Goal: Task Accomplishment & Management: Complete application form

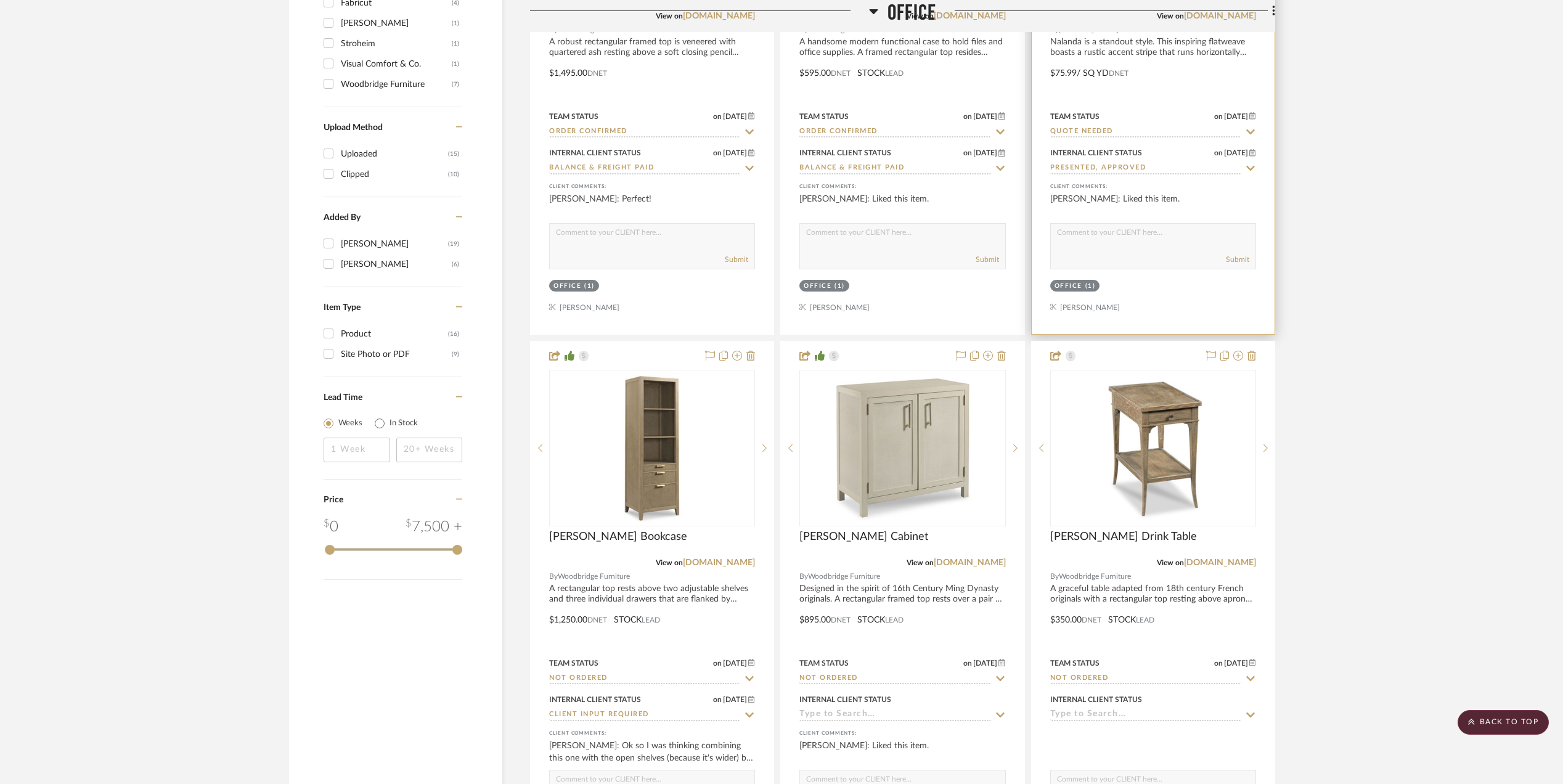
scroll to position [1561, 0]
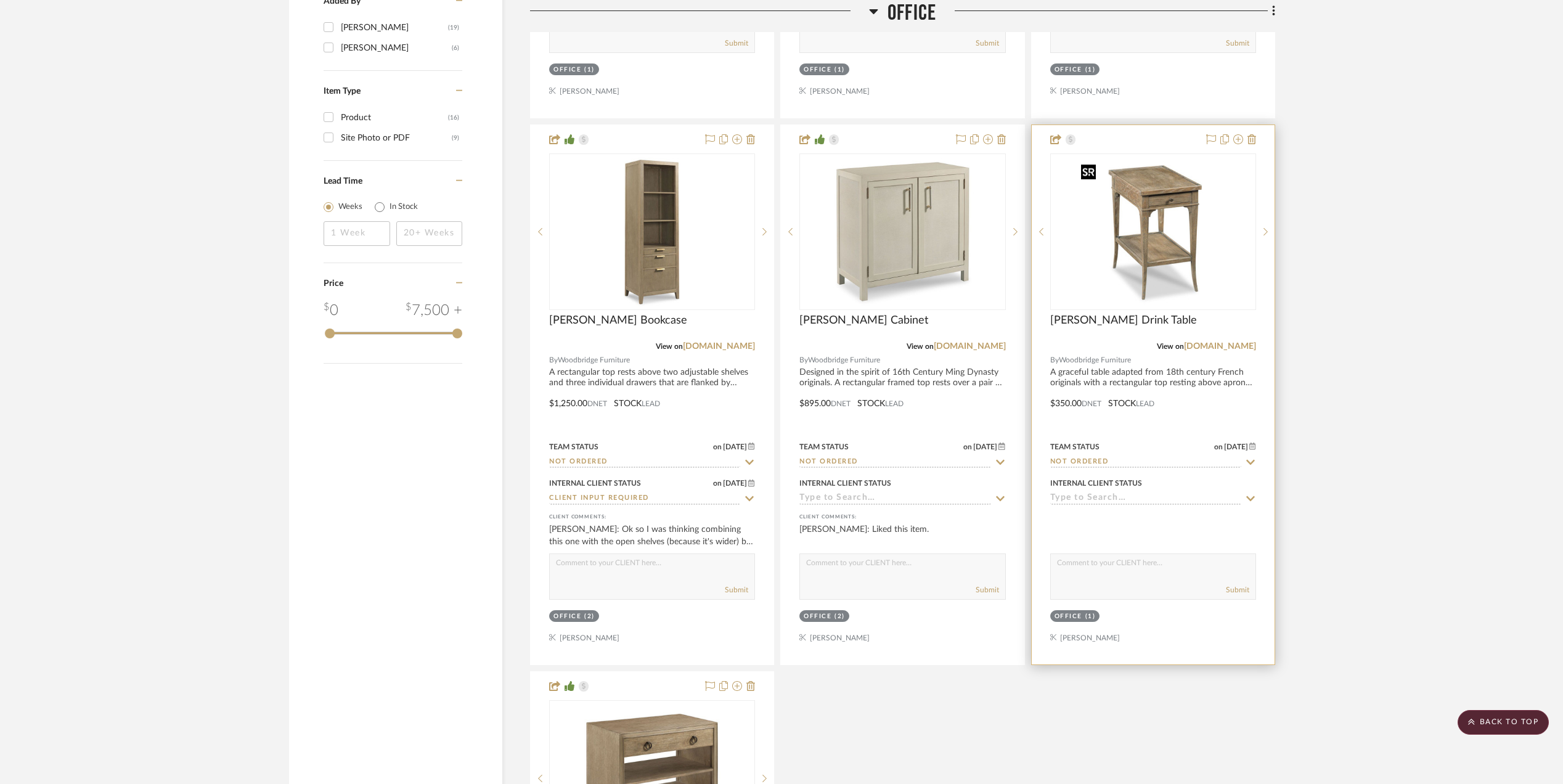
click at [1158, 247] on img "0" at bounding box center [1153, 232] width 154 height 154
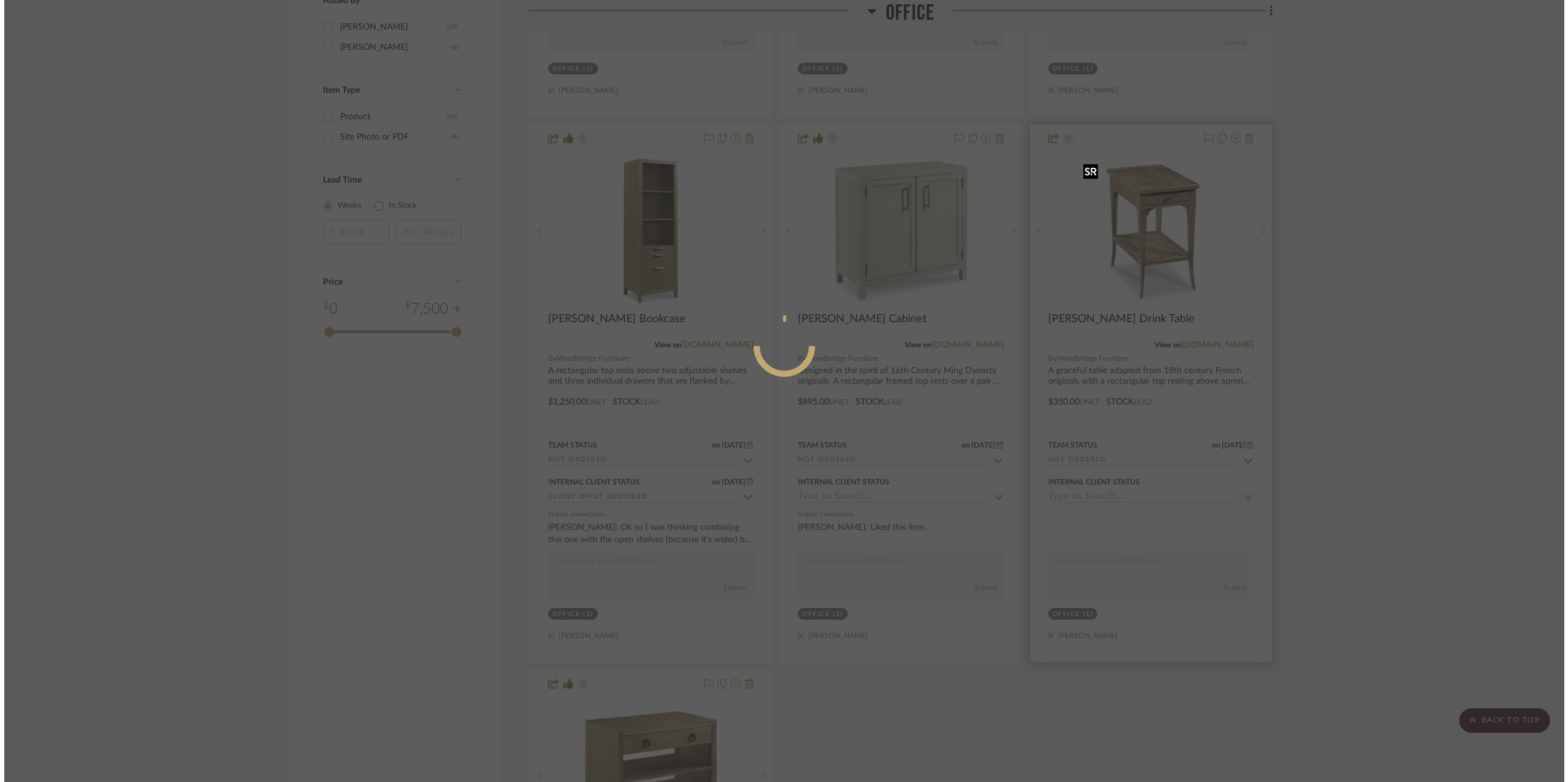
scroll to position [0, 0]
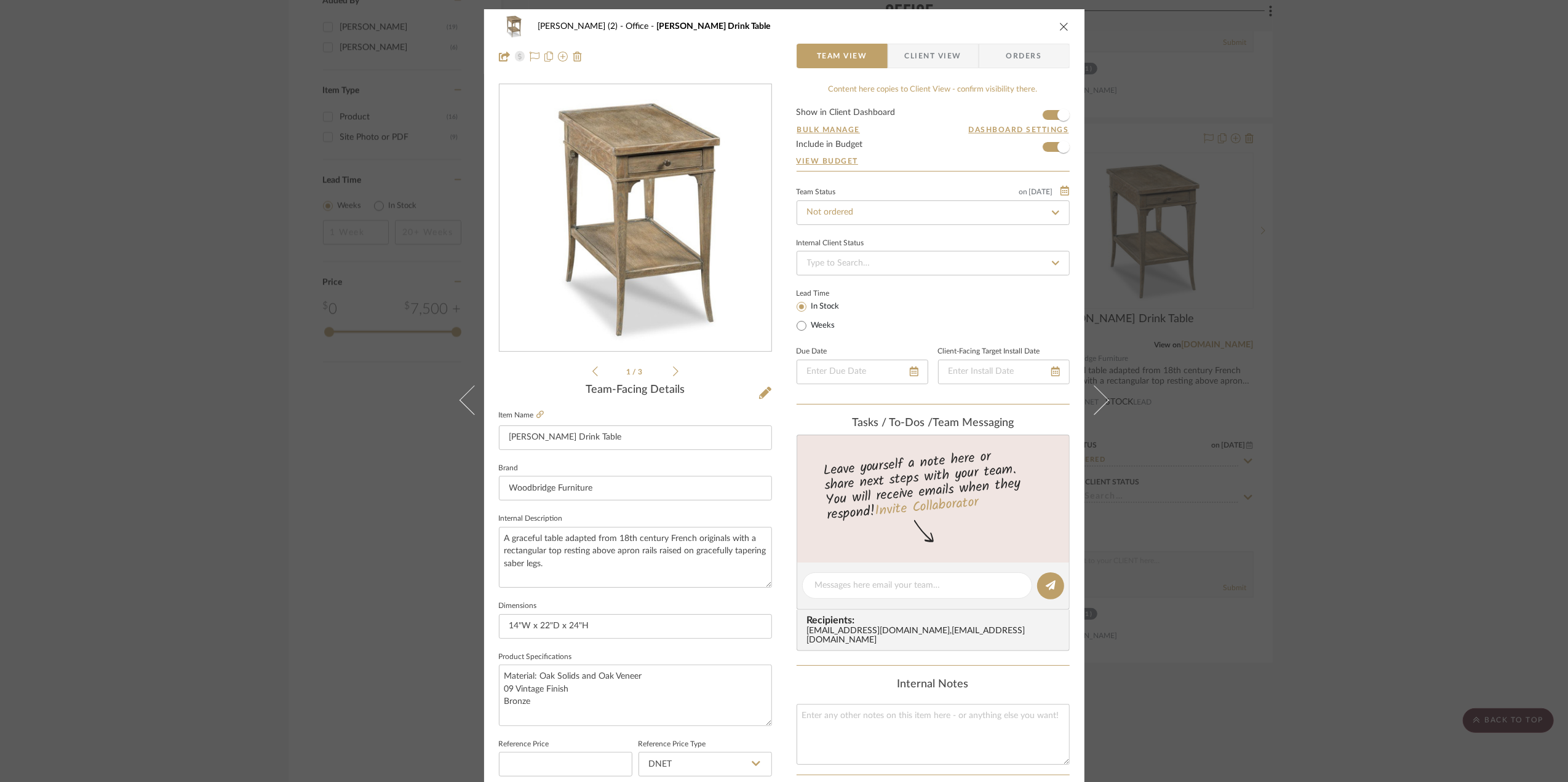
click at [1469, 544] on div "[PERSON_NAME] (2) Office [PERSON_NAME] Drink Table Team View Client View Orders…" at bounding box center [784, 391] width 1568 height 782
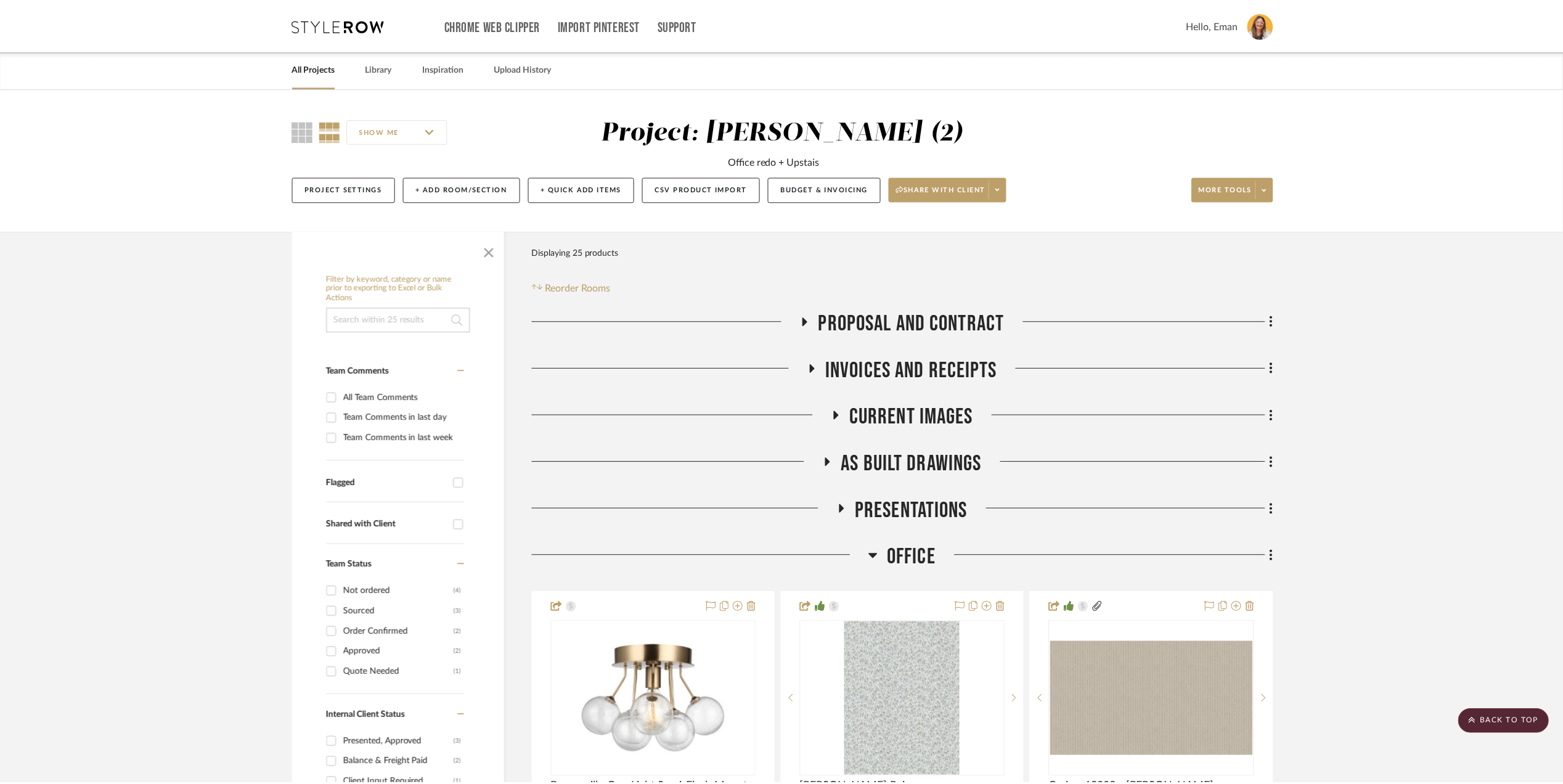
scroll to position [1561, 0]
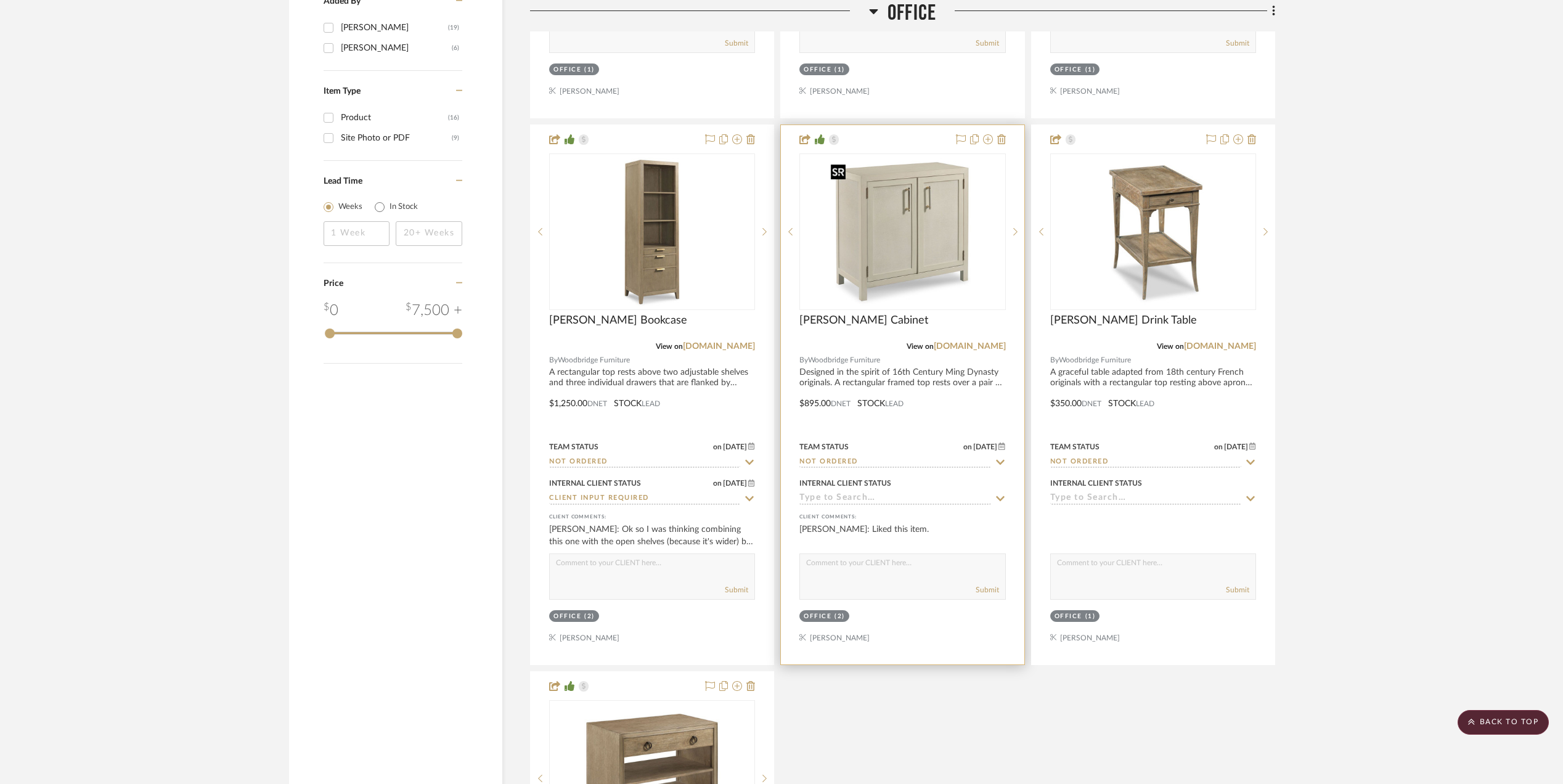
click at [910, 242] on img "0" at bounding box center [903, 232] width 154 height 154
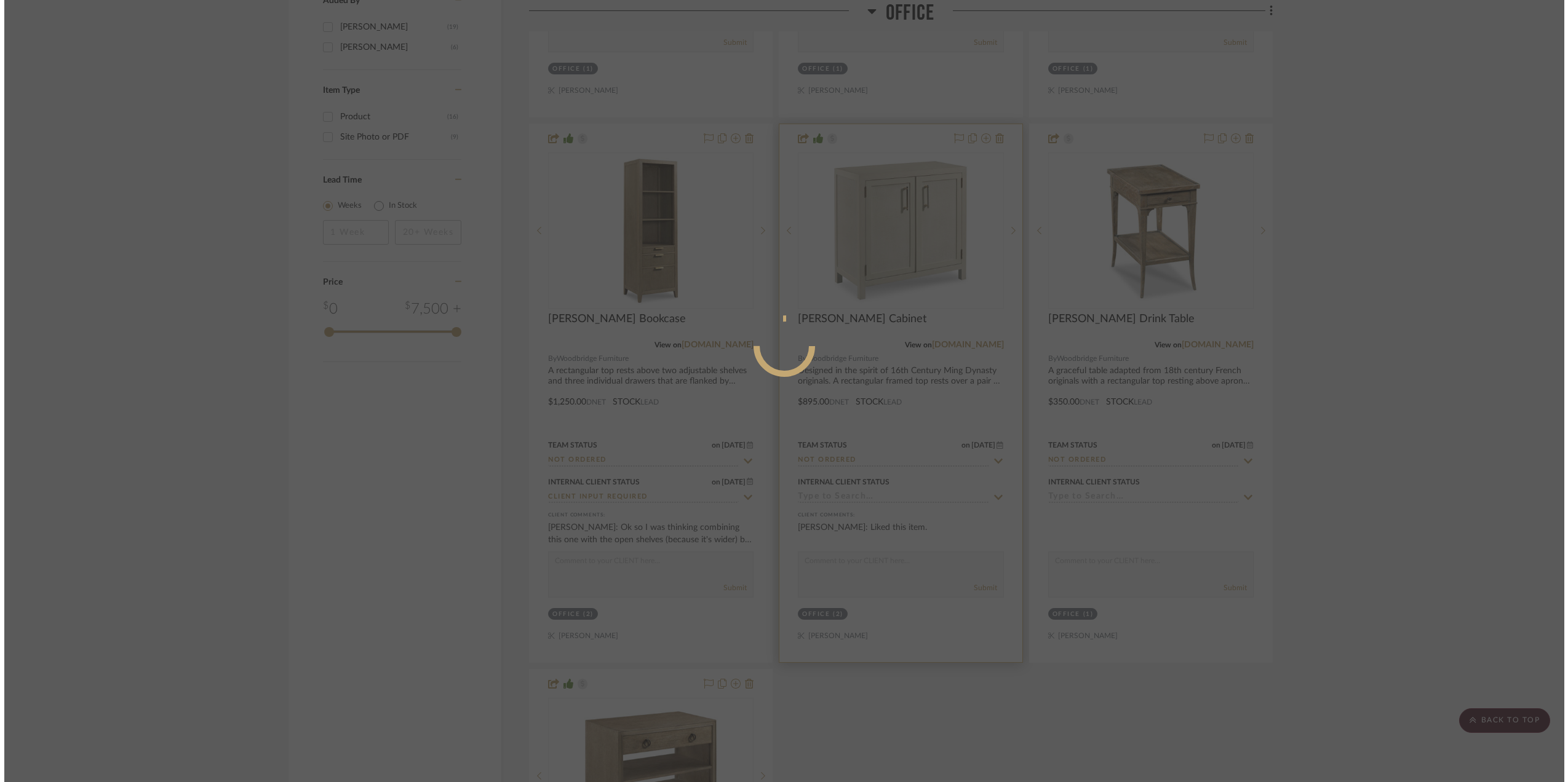
scroll to position [0, 0]
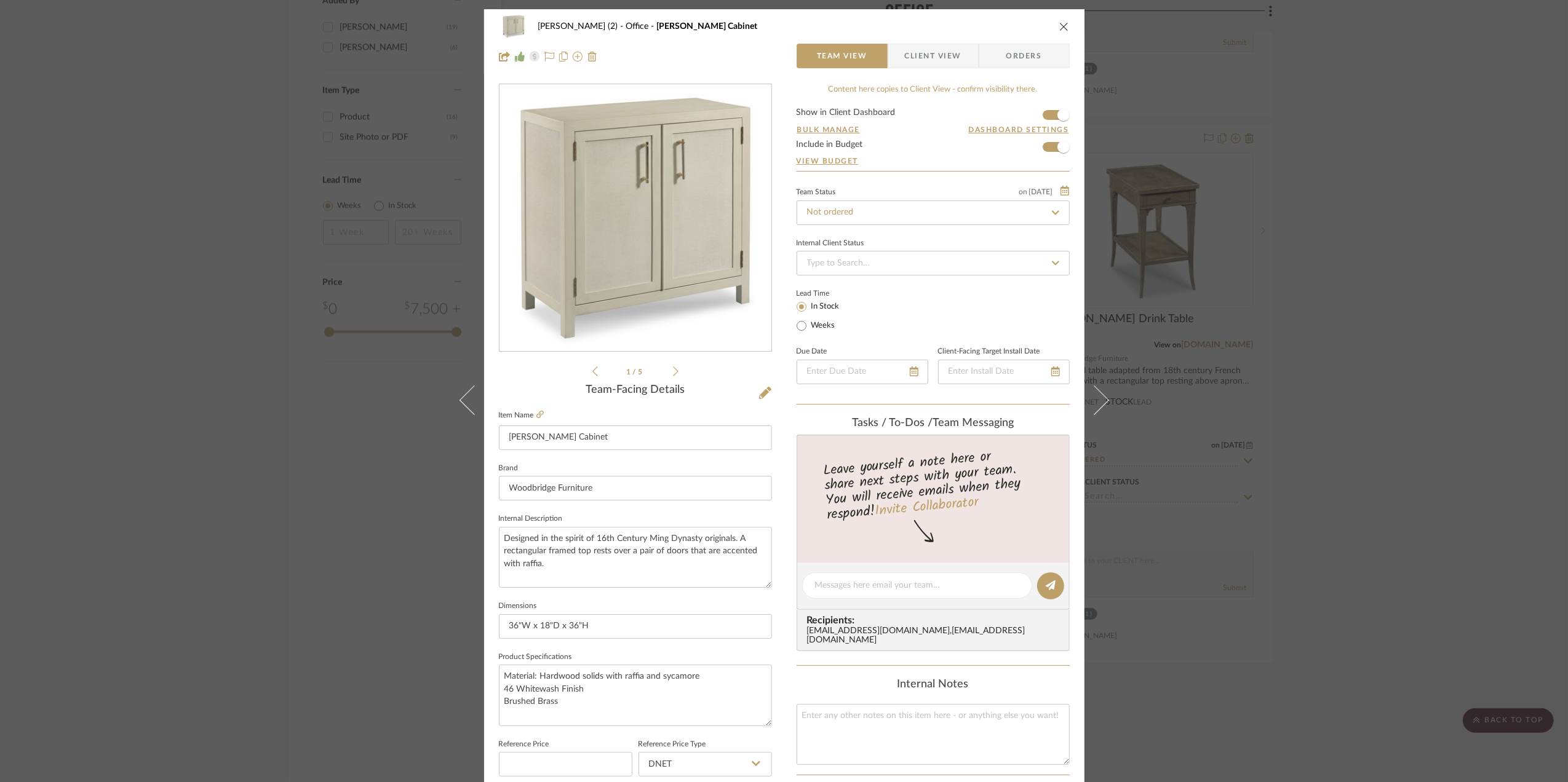
click at [1305, 458] on div "[PERSON_NAME] (2) Office [PERSON_NAME] Cabinet Team View Client View Orders 1 /…" at bounding box center [784, 391] width 1568 height 782
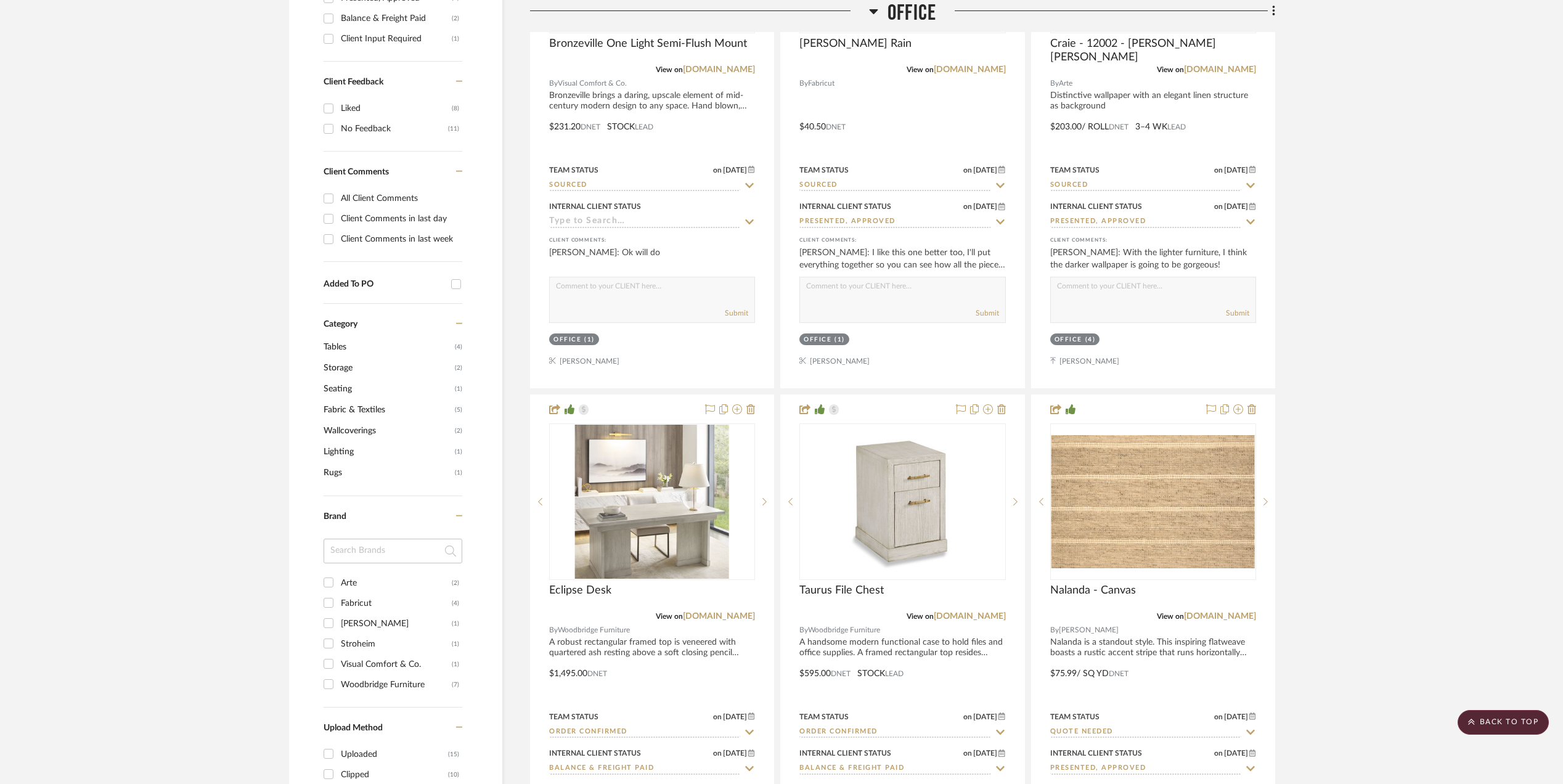
scroll to position [904, 0]
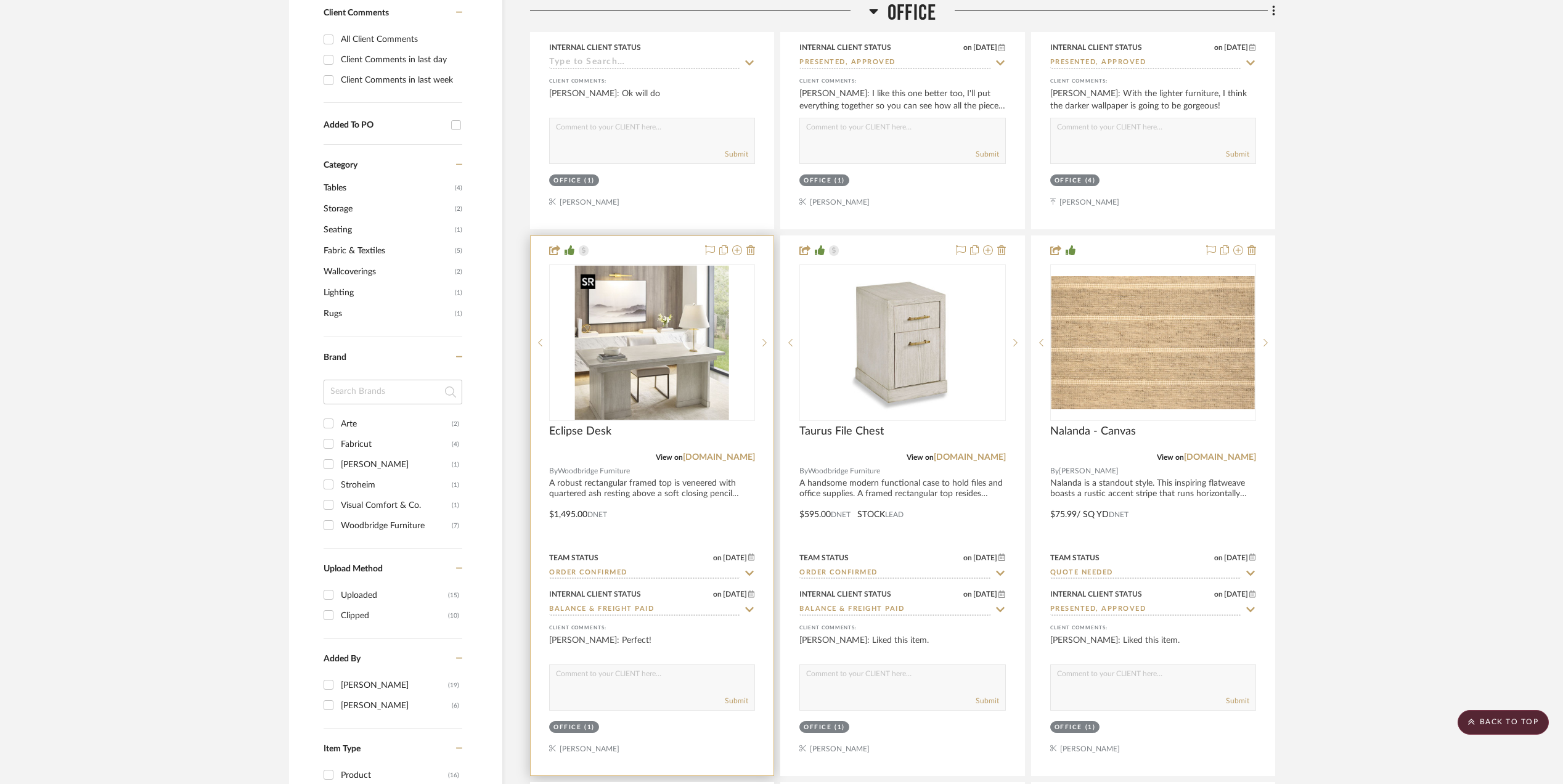
click at [641, 304] on img "0" at bounding box center [652, 343] width 154 height 154
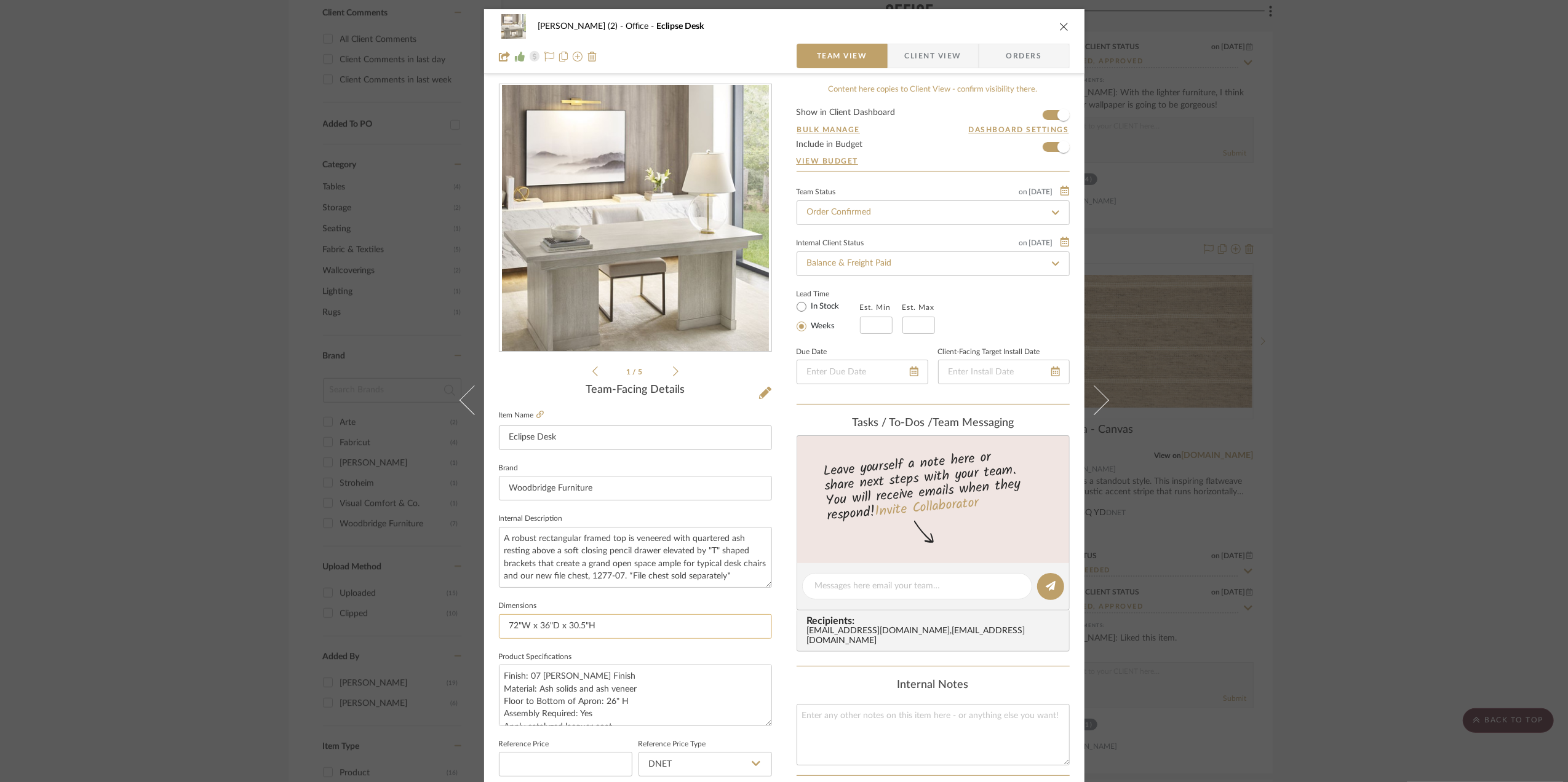
scroll to position [82, 0]
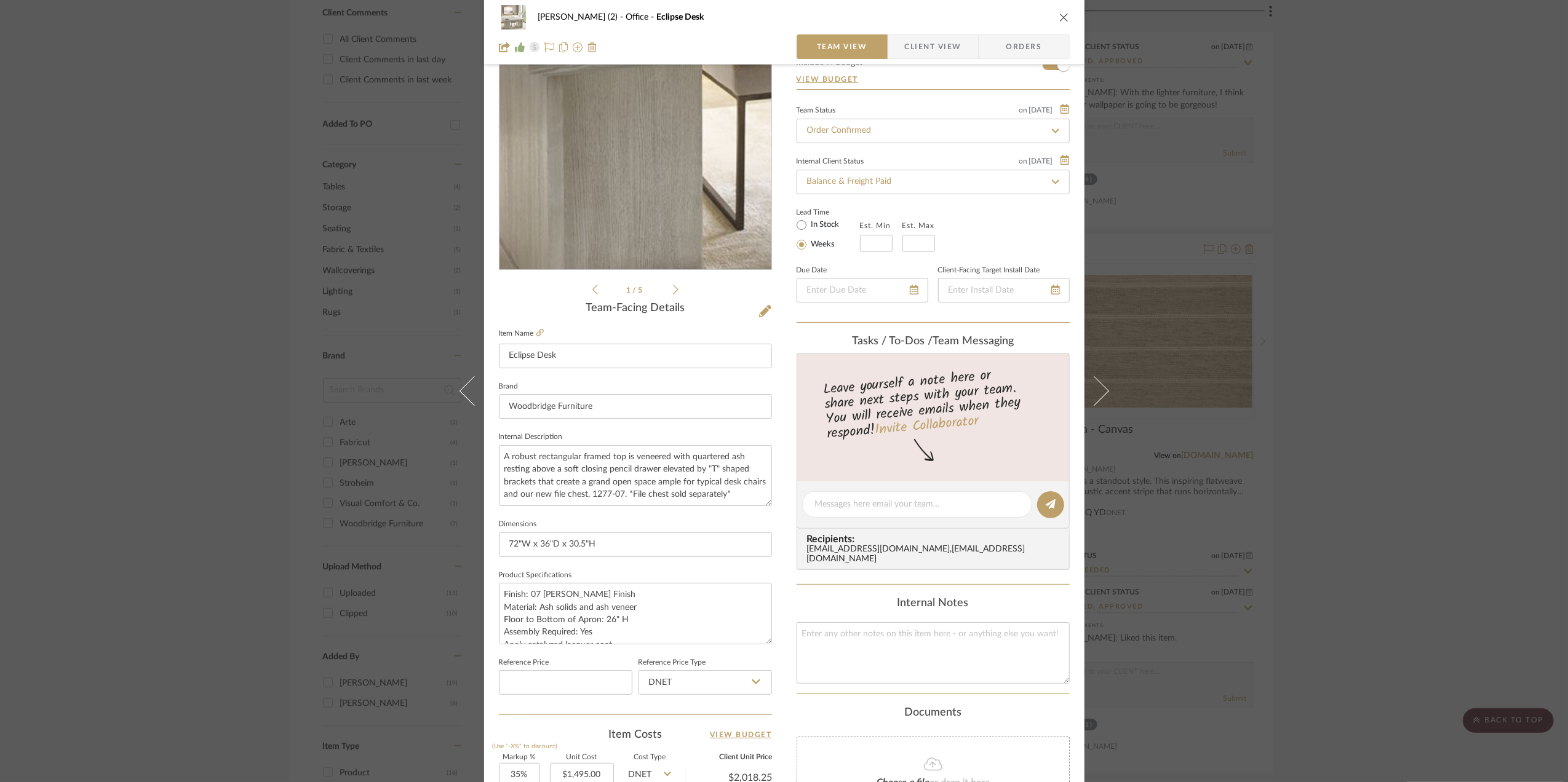
click at [572, 209] on img "0" at bounding box center [636, 137] width 267 height 267
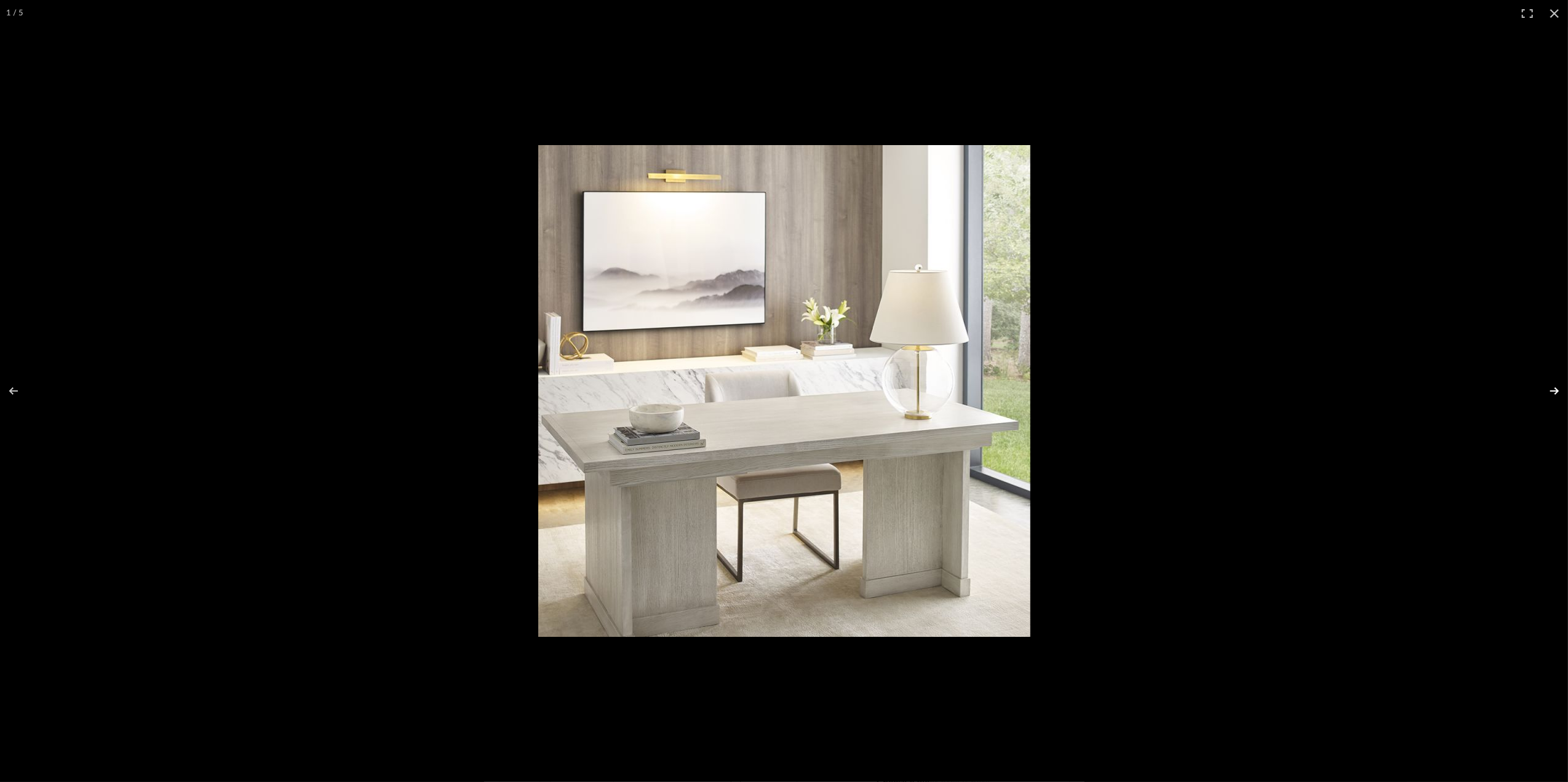
click at [1551, 392] on button at bounding box center [1546, 391] width 43 height 62
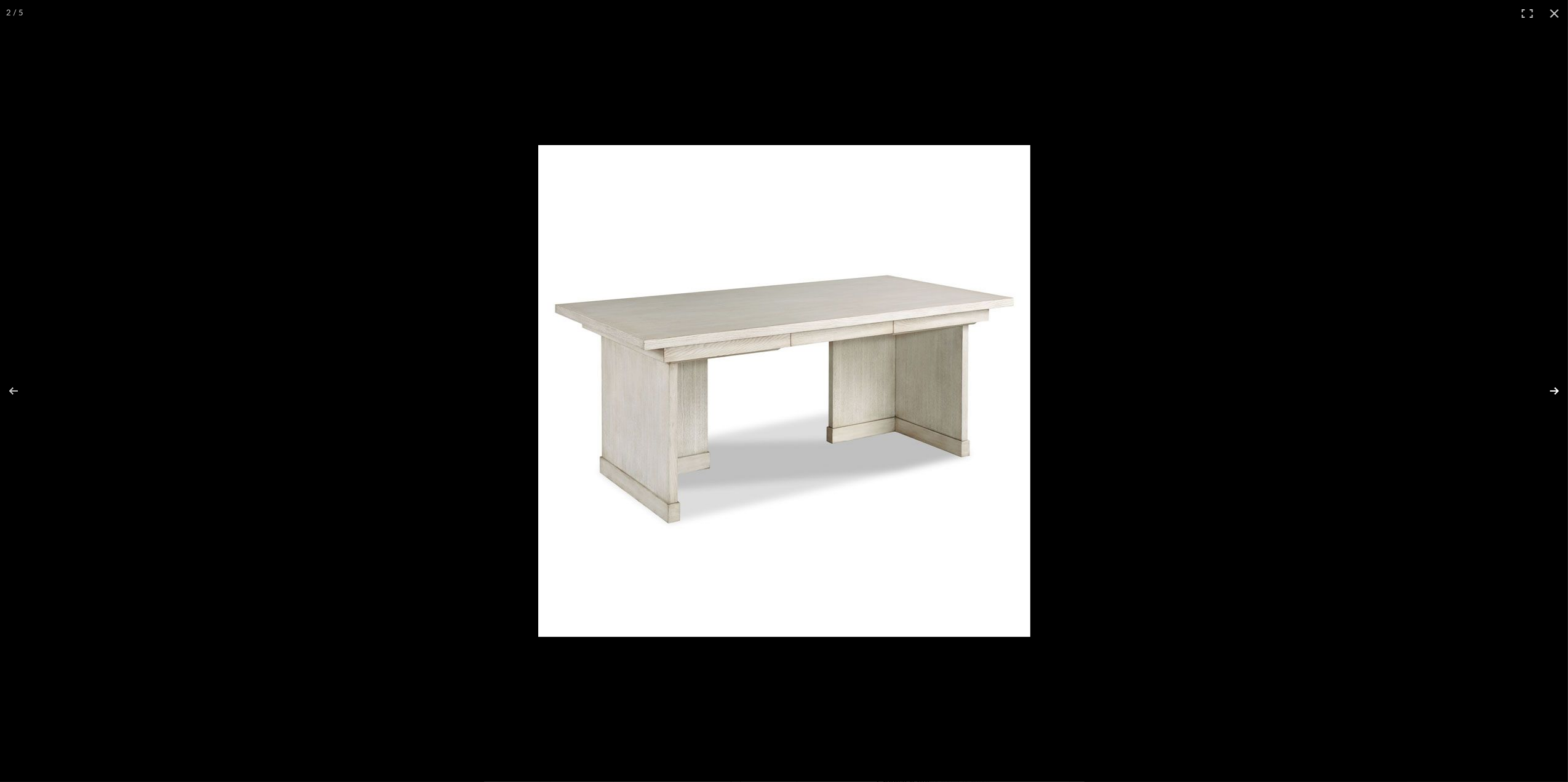
click at [1544, 394] on button at bounding box center [1546, 391] width 43 height 62
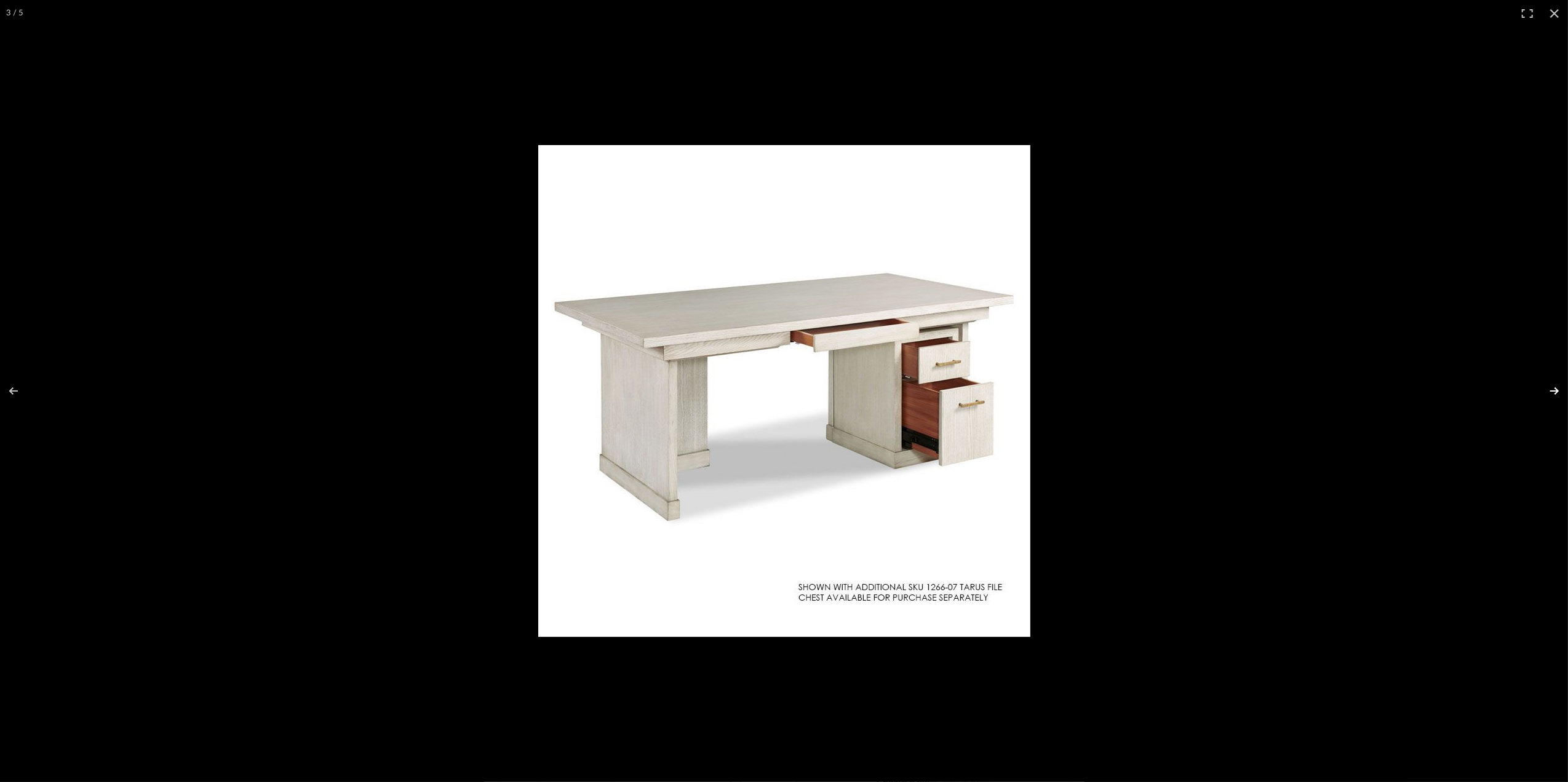
click at [1543, 394] on button at bounding box center [1546, 391] width 43 height 62
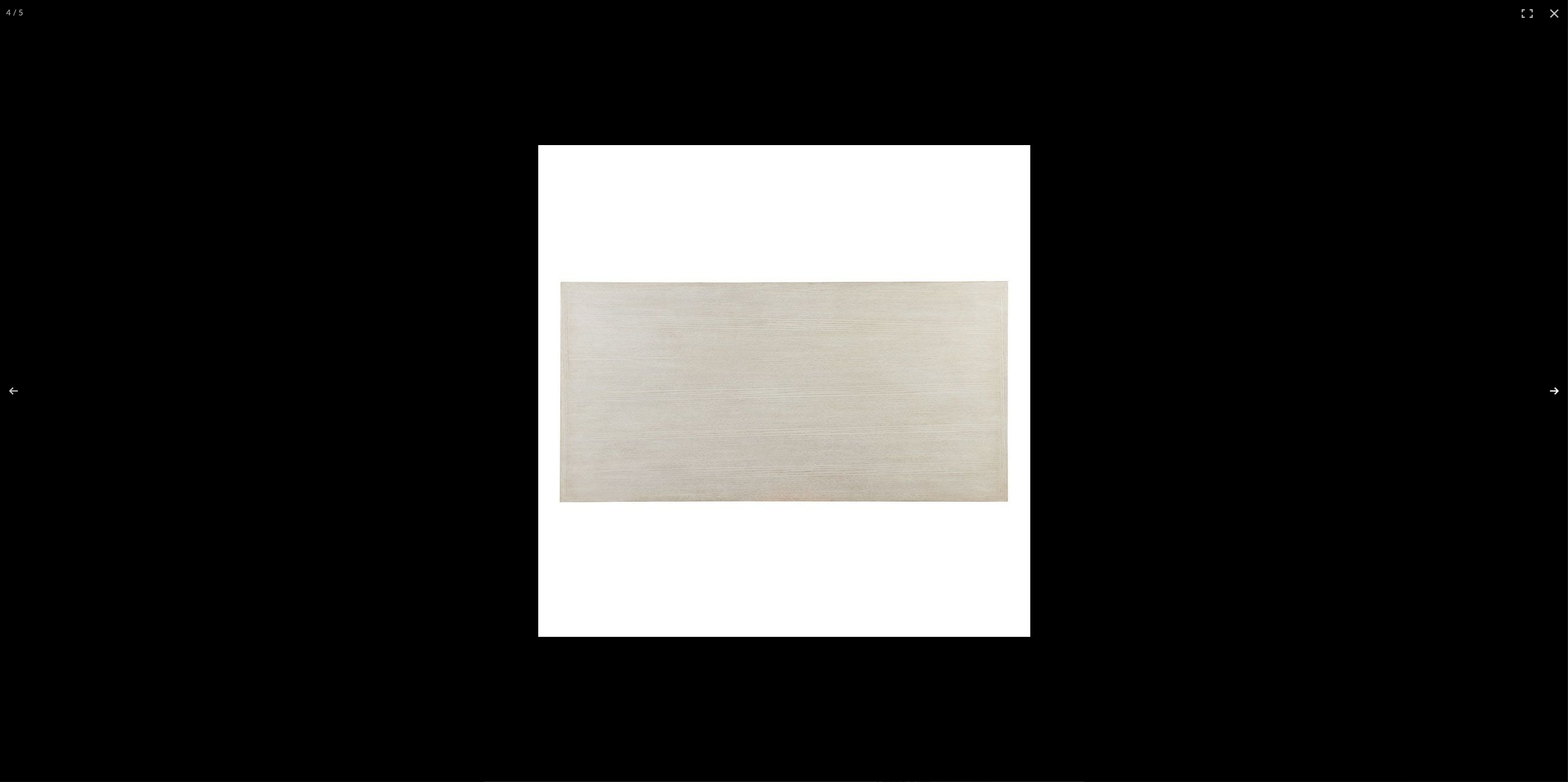
click at [1540, 397] on button at bounding box center [1546, 391] width 43 height 62
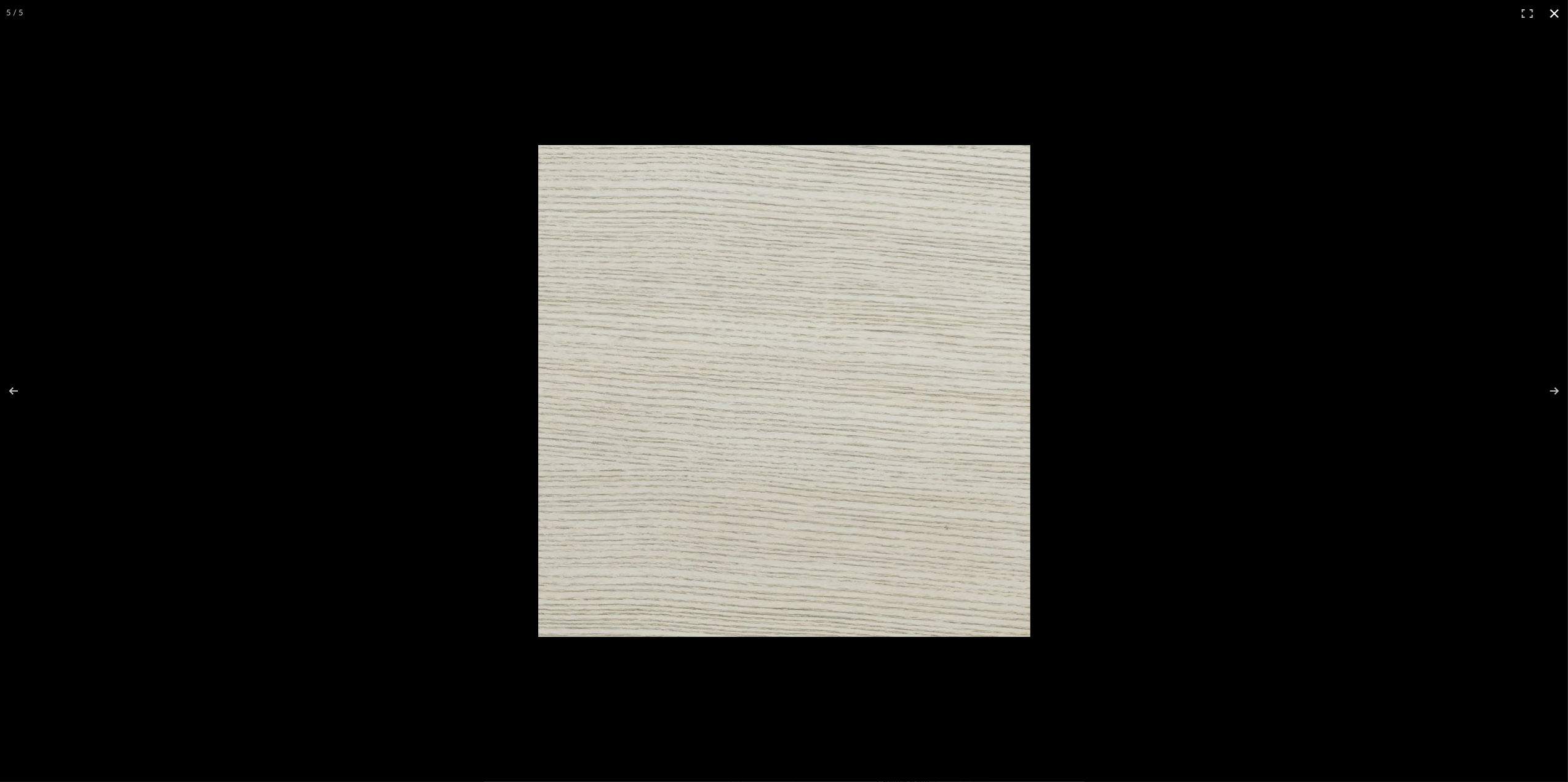
click at [1553, 16] on button at bounding box center [1554, 13] width 27 height 27
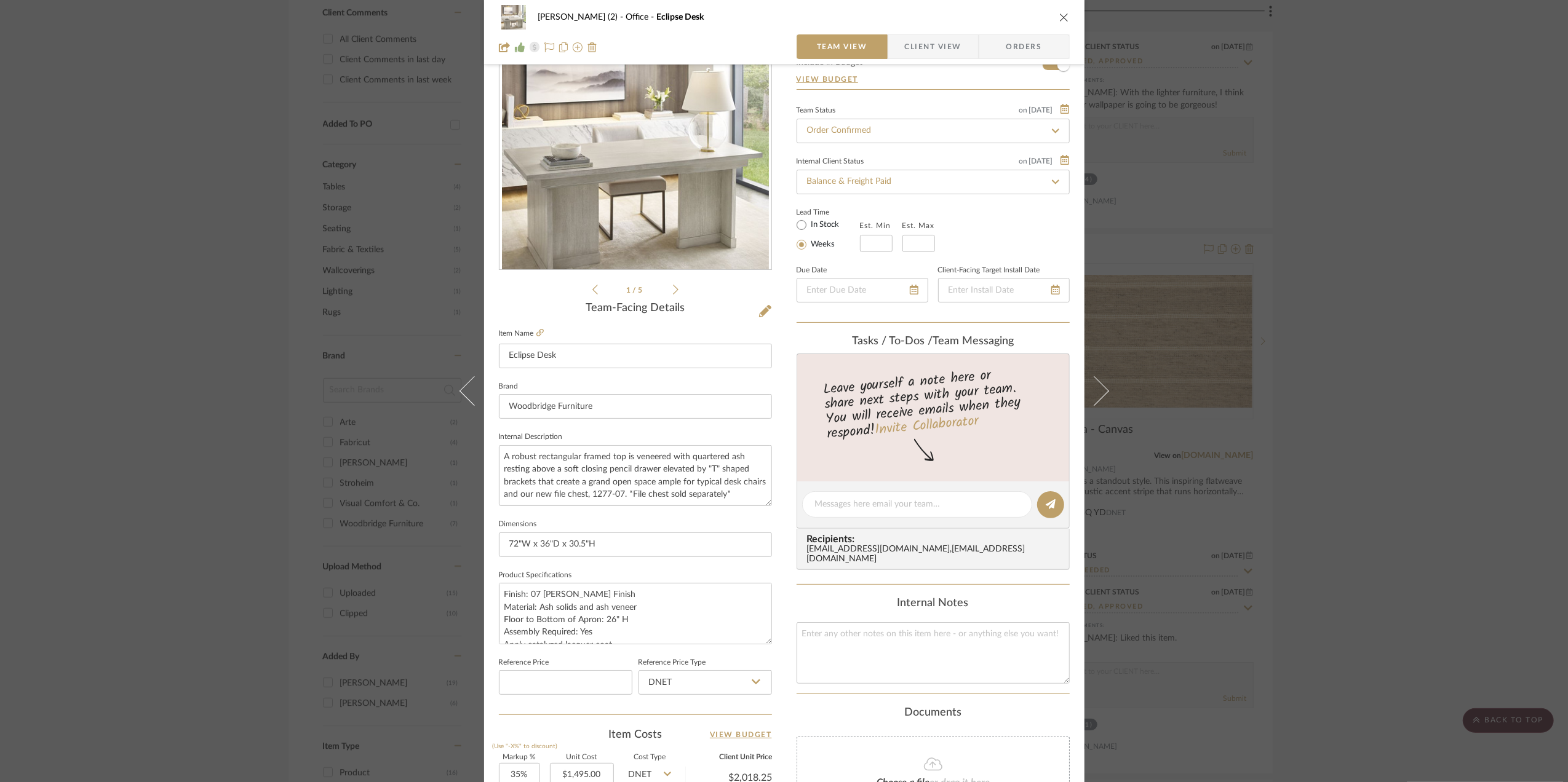
click at [1414, 378] on div "[PERSON_NAME] (2) Office Eclipse Desk Team View Client View Orders 1 / 5 Team-F…" at bounding box center [784, 391] width 1568 height 782
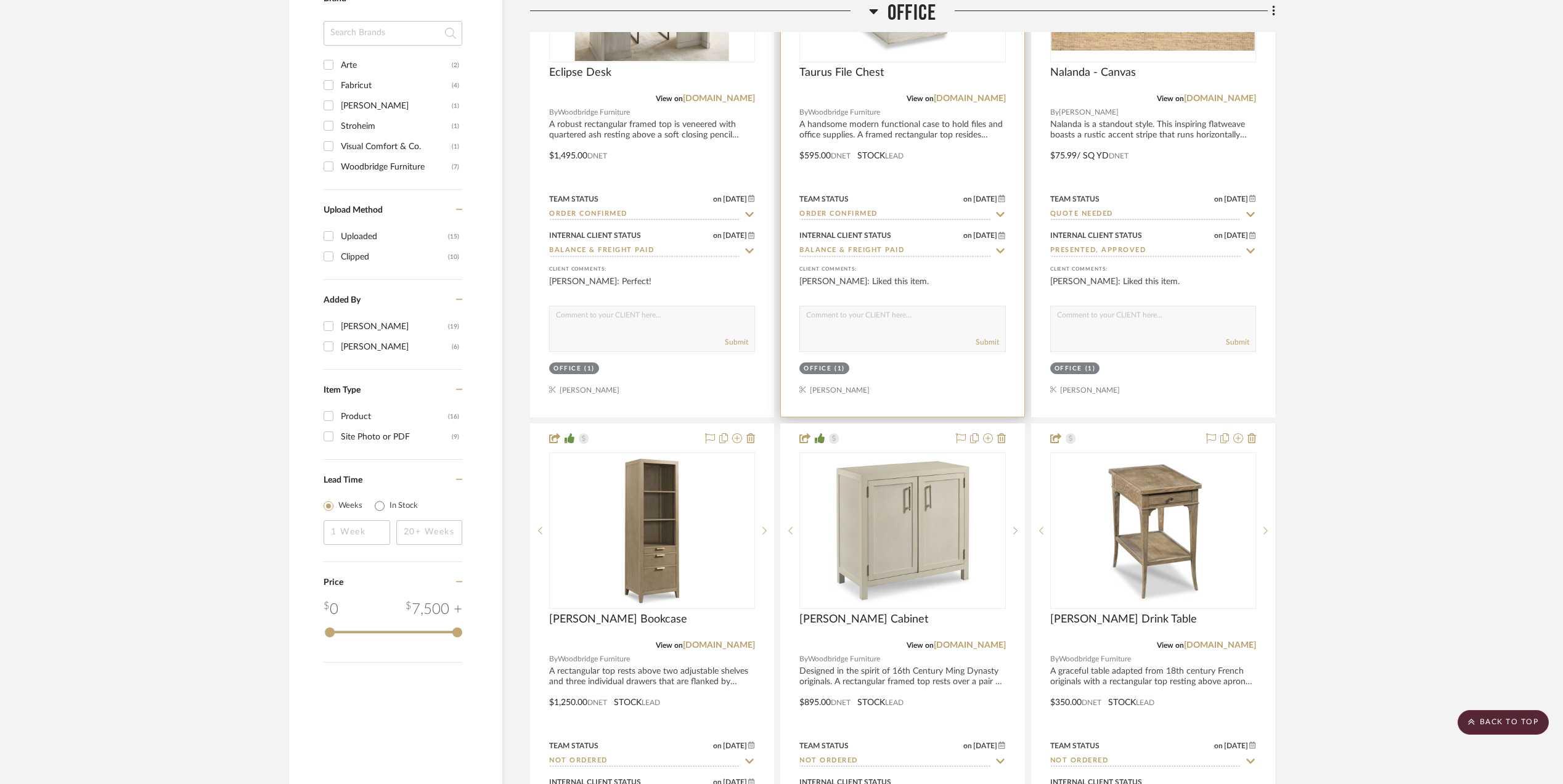
scroll to position [1315, 0]
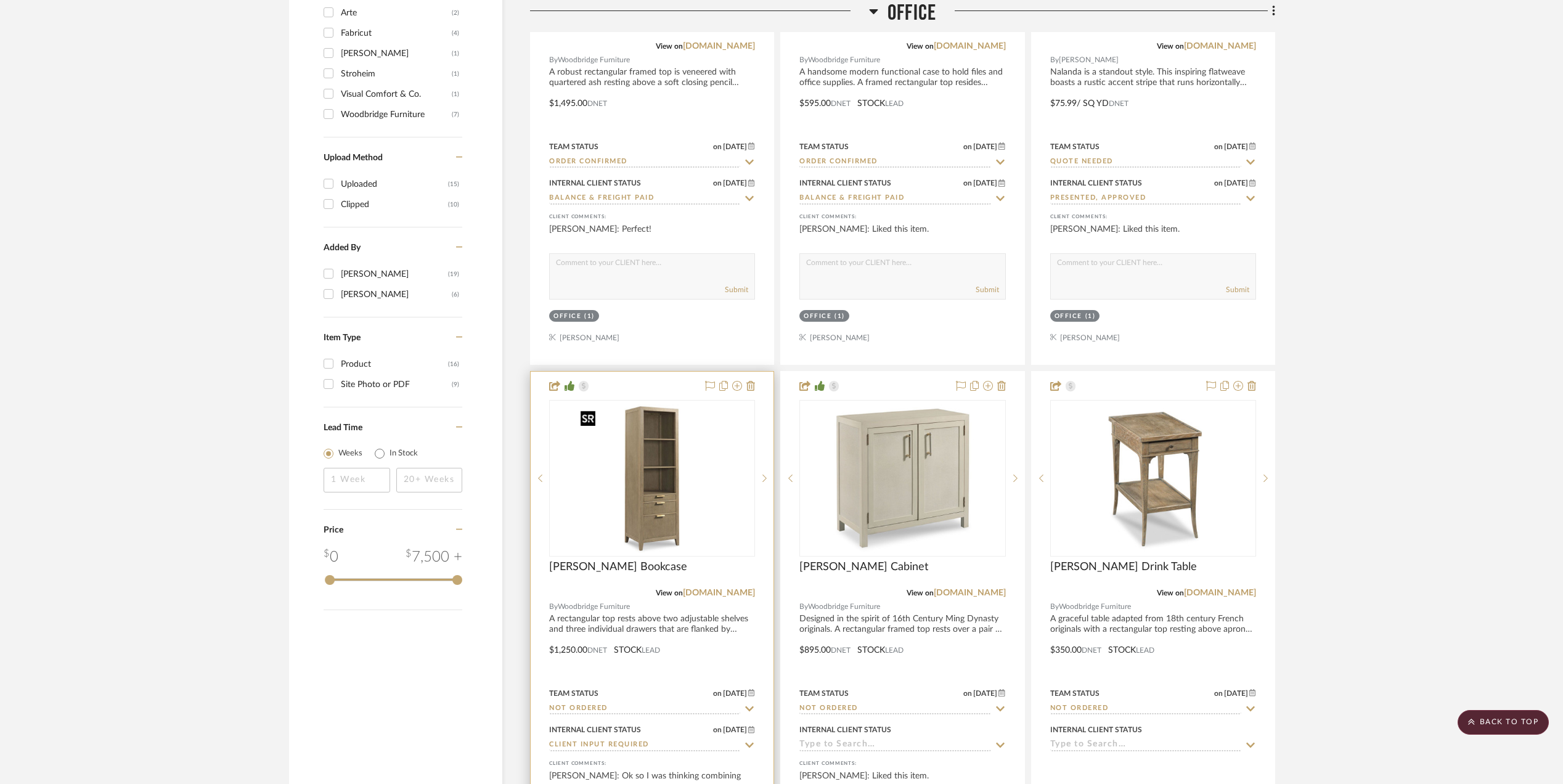
click at [620, 494] on img "0" at bounding box center [652, 478] width 154 height 154
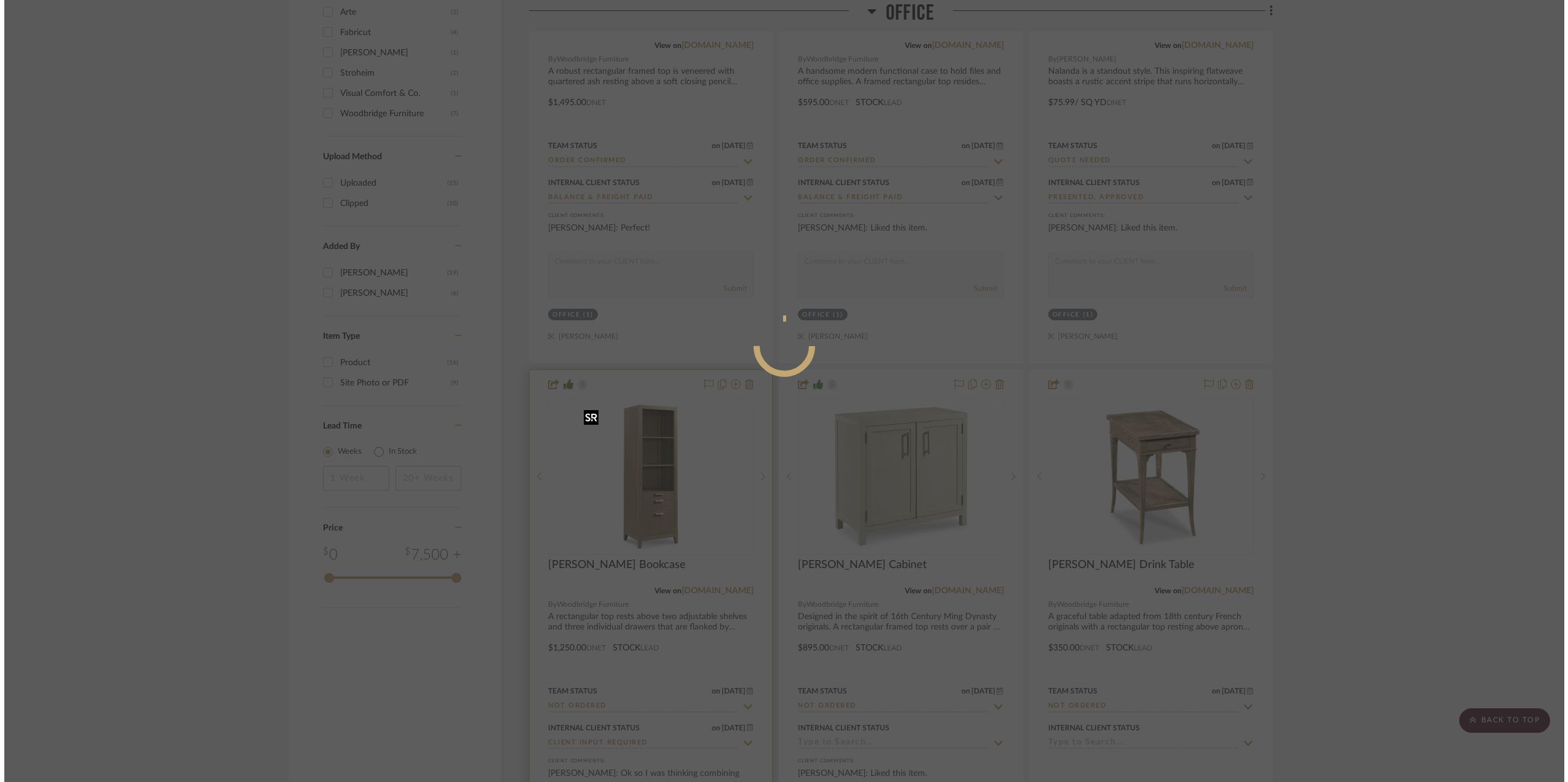
scroll to position [0, 0]
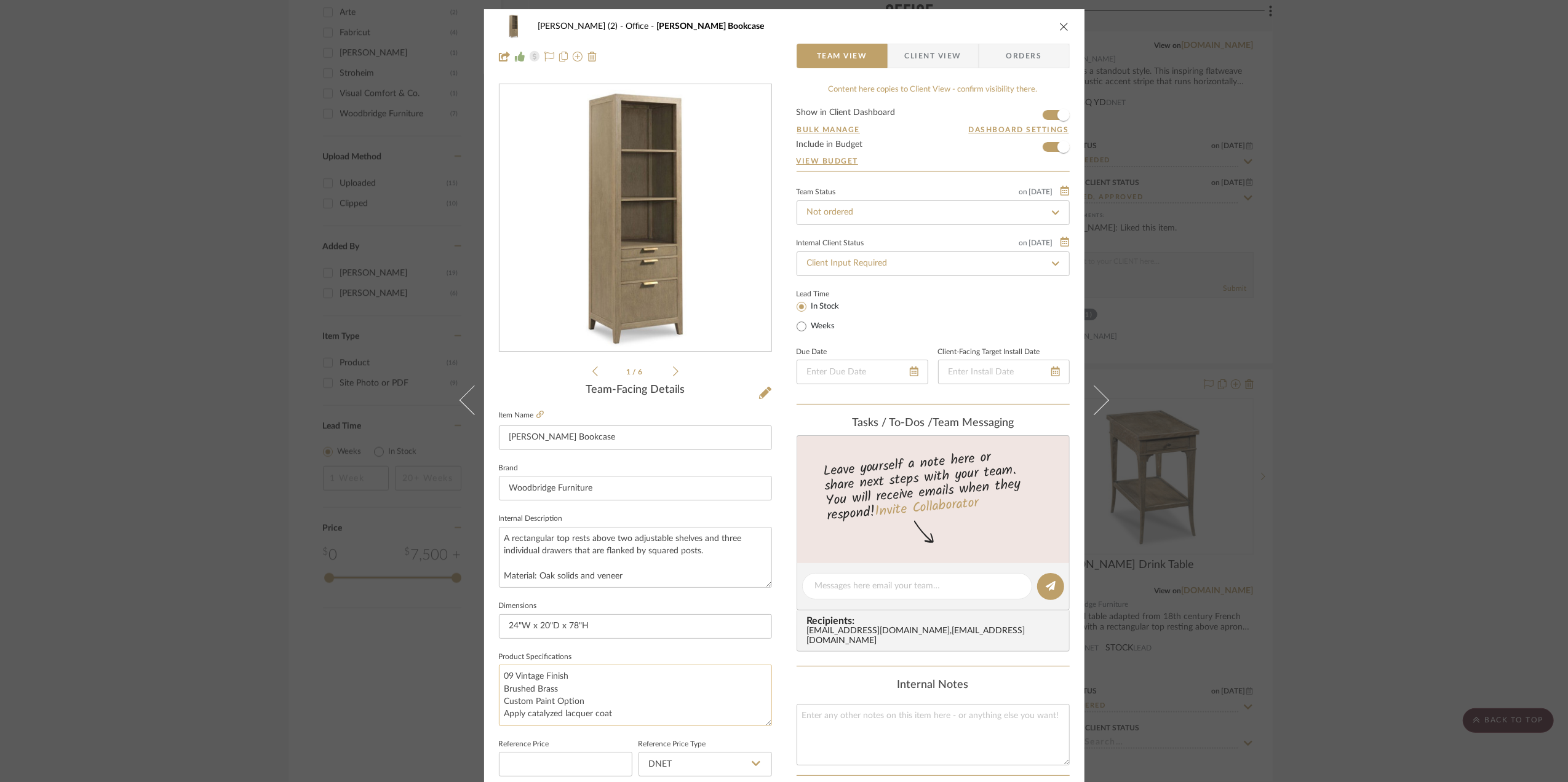
drag, startPoint x: 566, startPoint y: 679, endPoint x: 497, endPoint y: 675, distance: 69.1
click at [499, 675] on textarea "09 Vintage Finish Brushed Brass Custom Paint Option Apply catalyzed lacquer coat" at bounding box center [635, 694] width 273 height 61
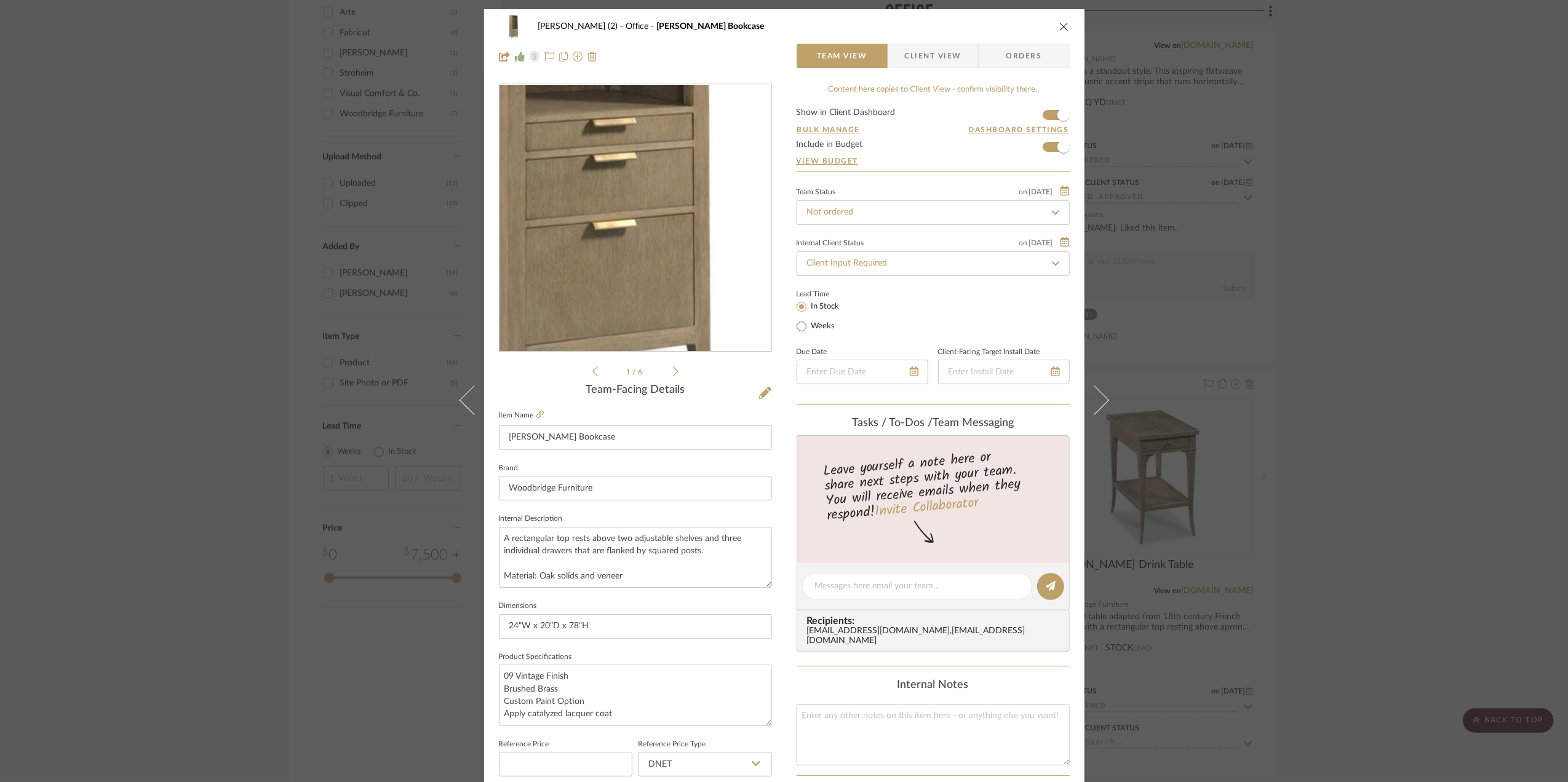
click at [651, 294] on img "0" at bounding box center [636, 218] width 267 height 267
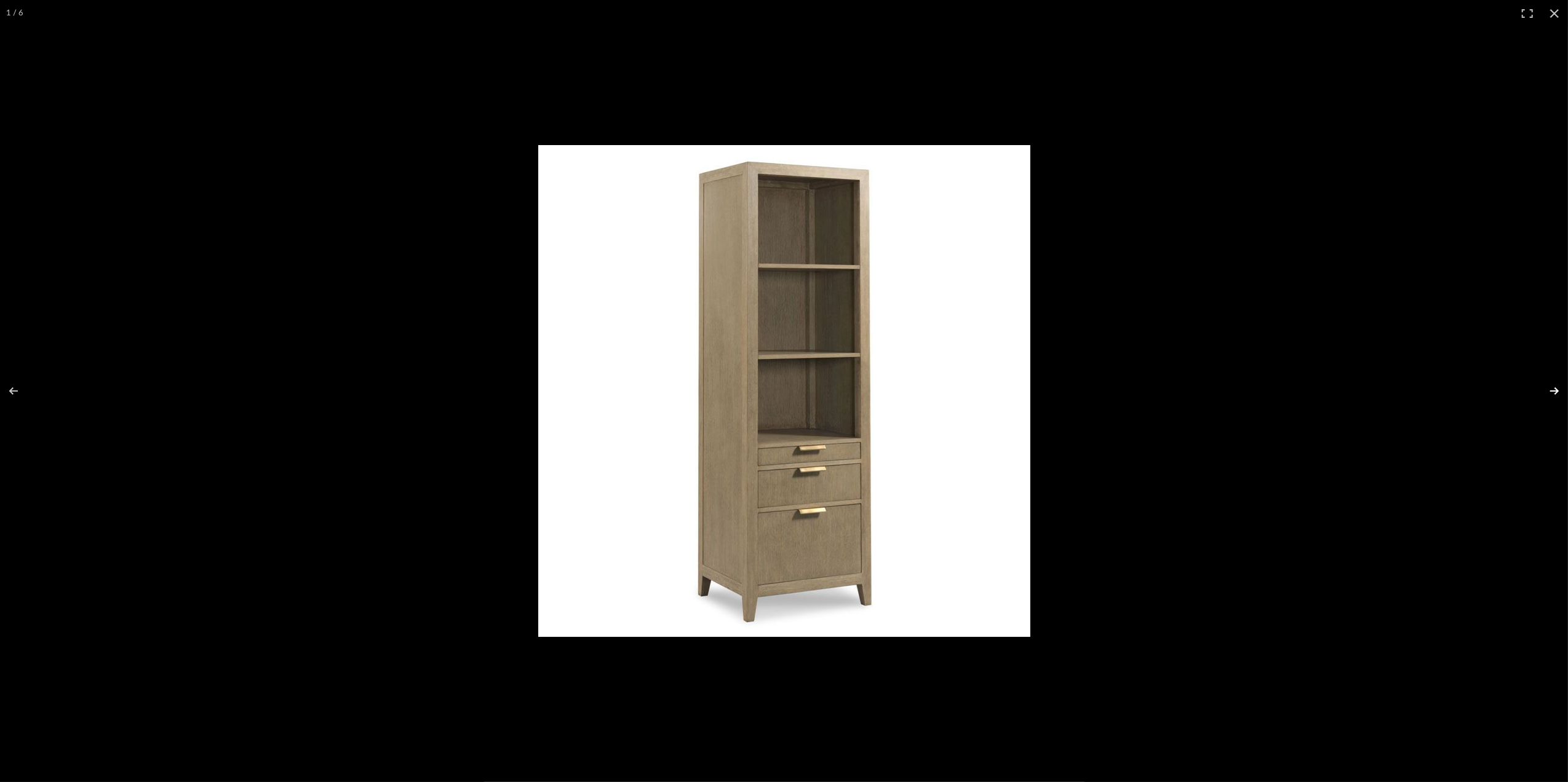
click at [1551, 389] on button at bounding box center [1546, 391] width 43 height 62
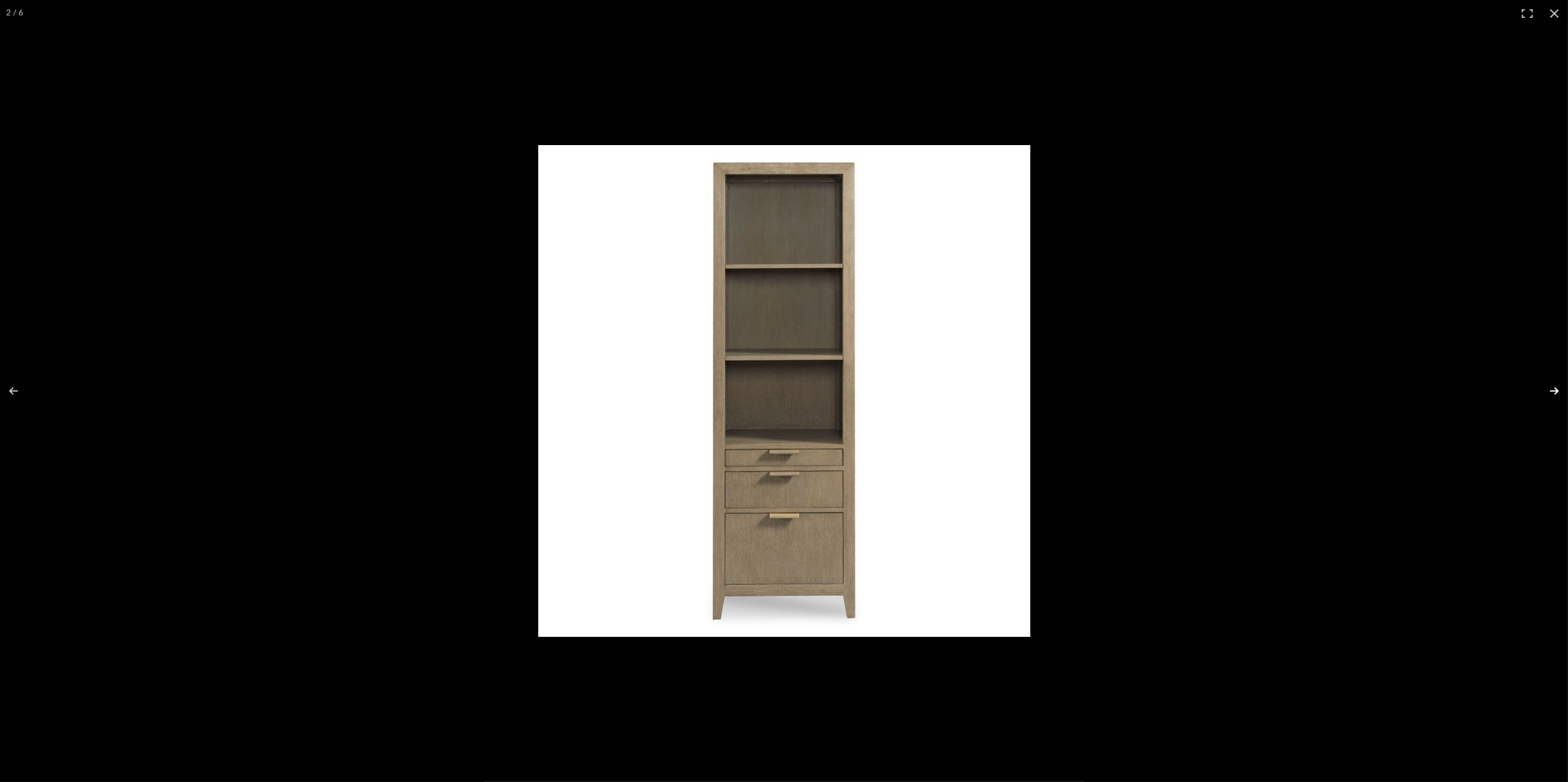
click at [1551, 394] on button at bounding box center [1546, 391] width 43 height 62
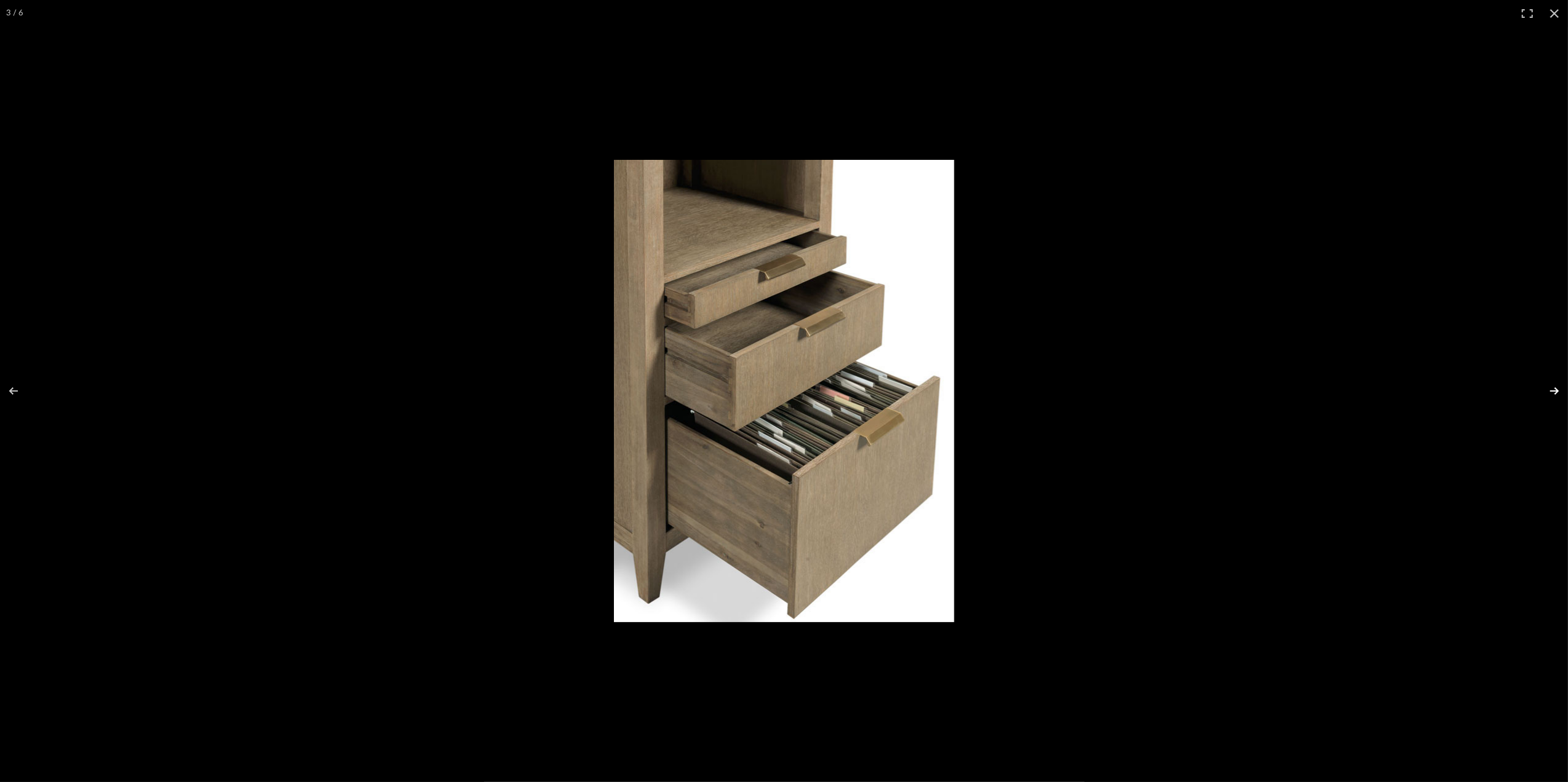
click at [1551, 394] on button at bounding box center [1546, 391] width 43 height 62
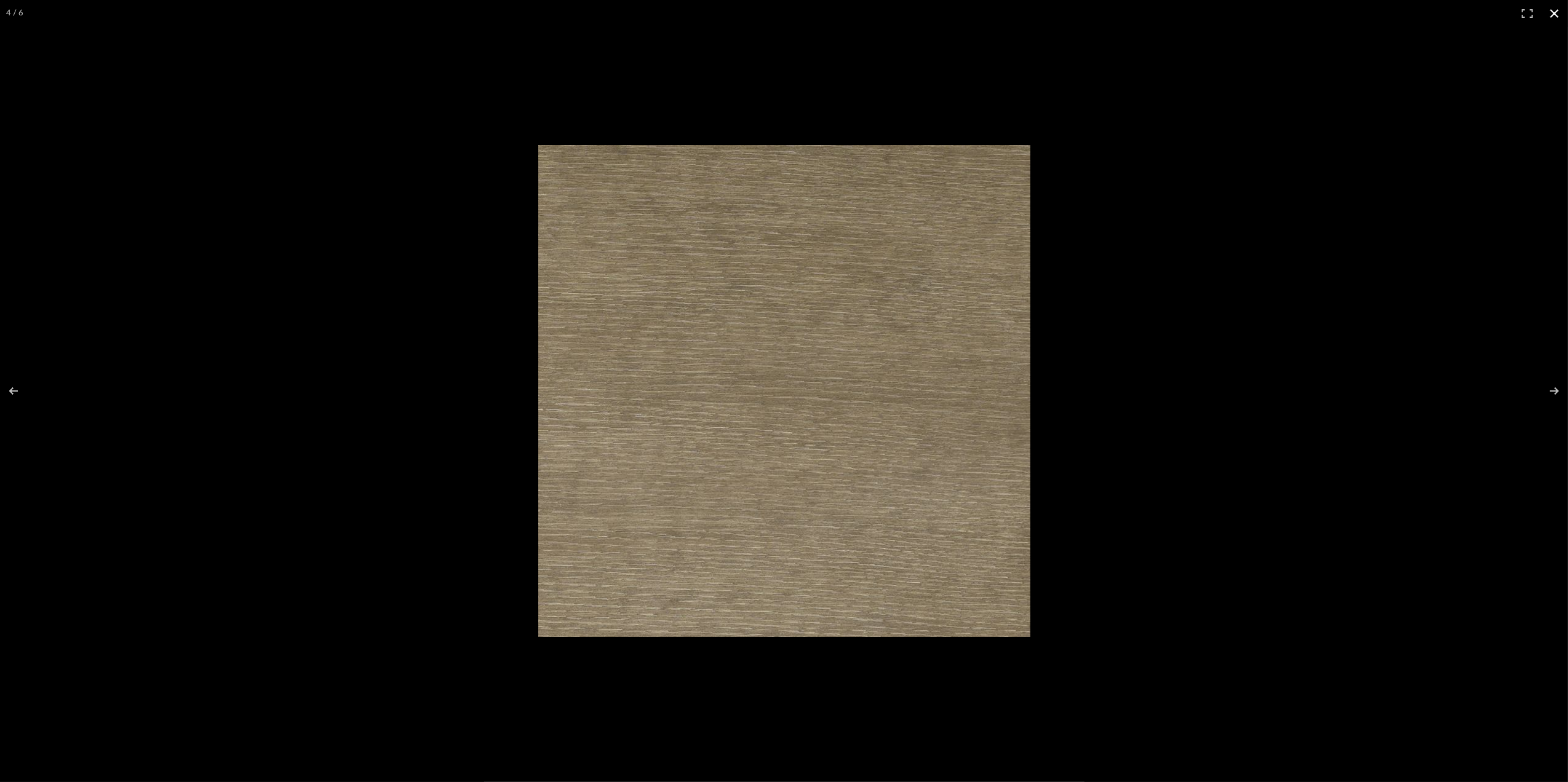
click at [1552, 13] on button at bounding box center [1554, 13] width 27 height 27
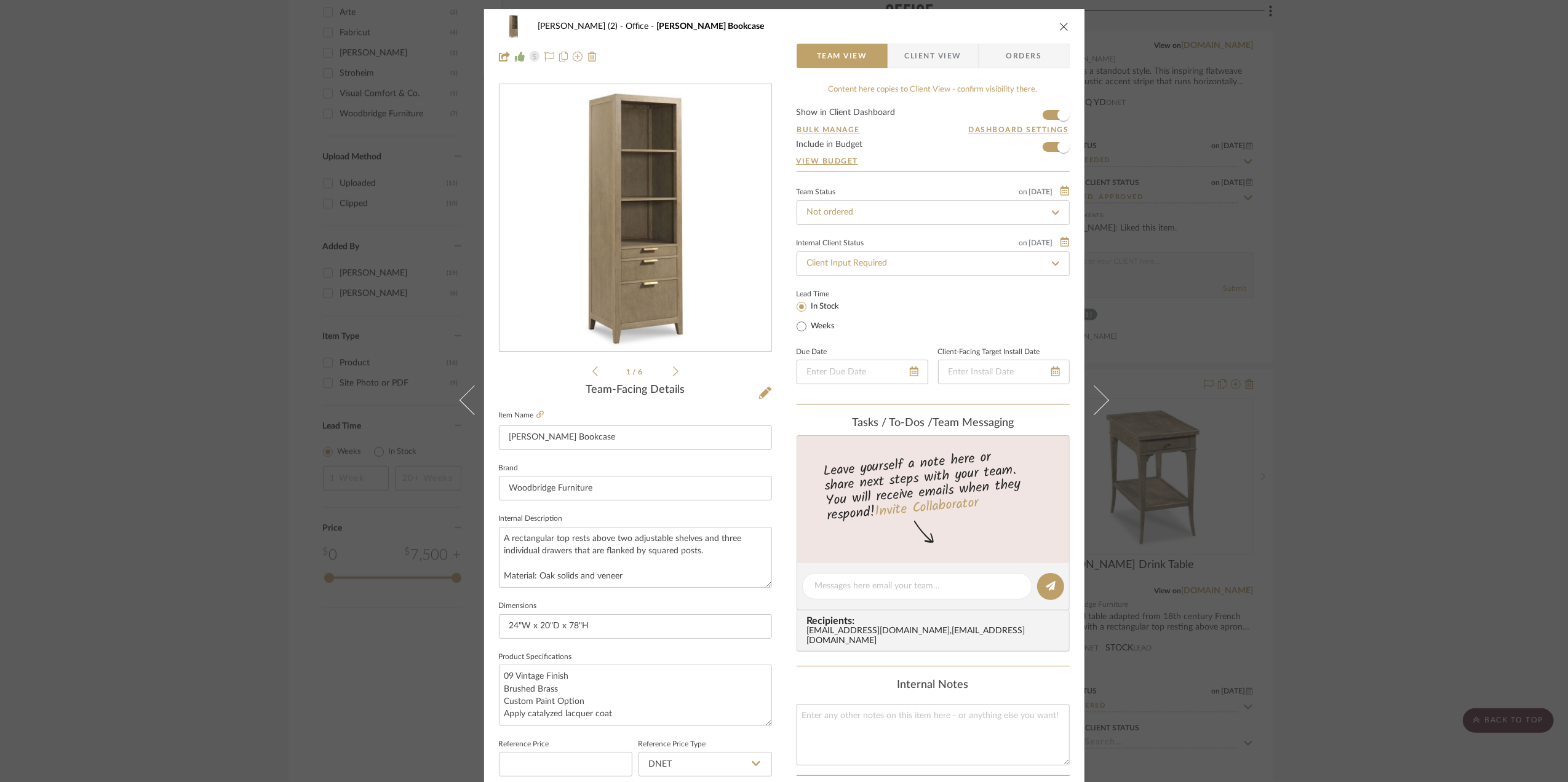
click at [1435, 444] on div "[PERSON_NAME] (2) Office [PERSON_NAME] Bookcase Team View Client View Orders 1 …" at bounding box center [784, 391] width 1568 height 782
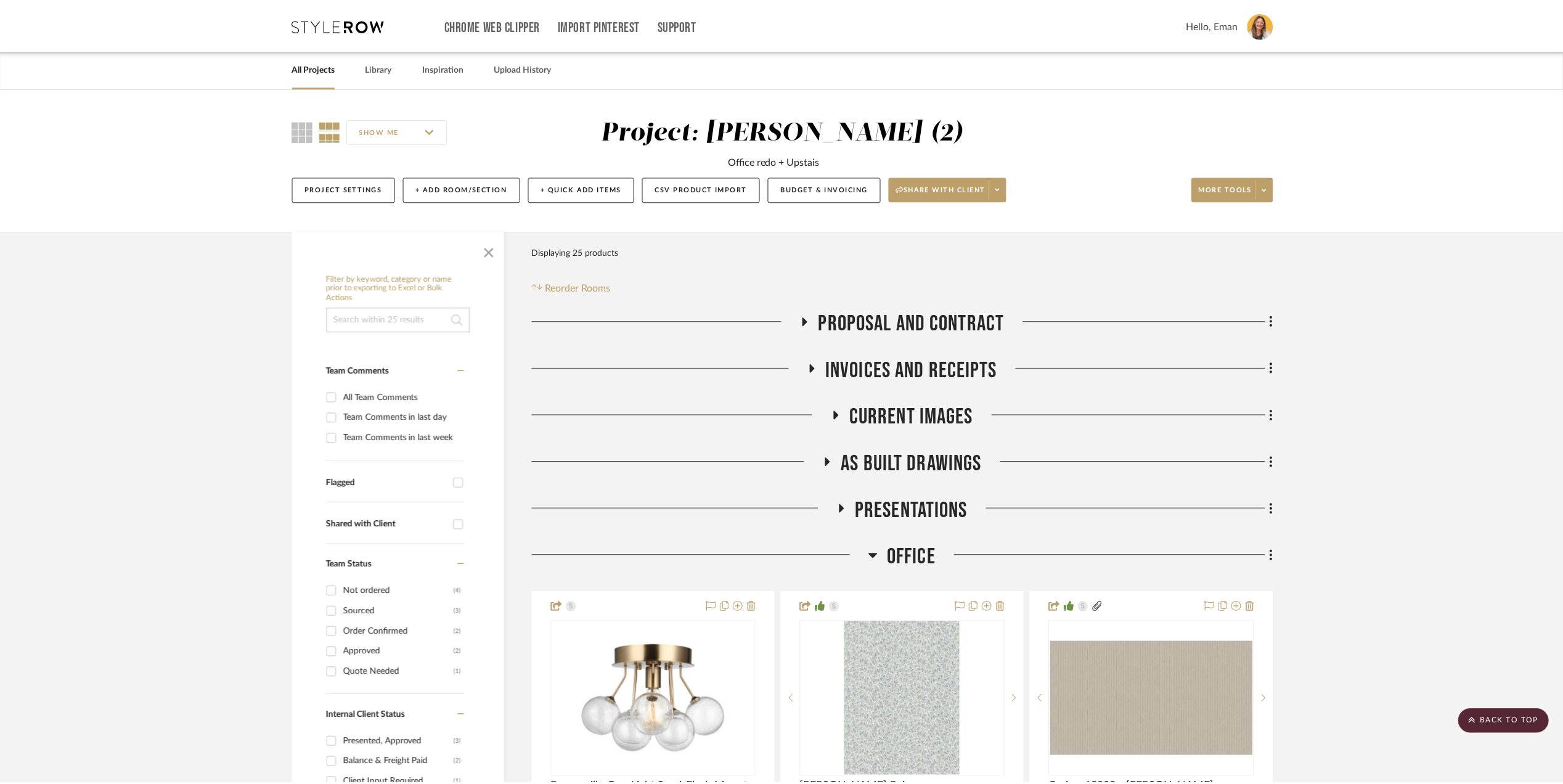
scroll to position [1315, 0]
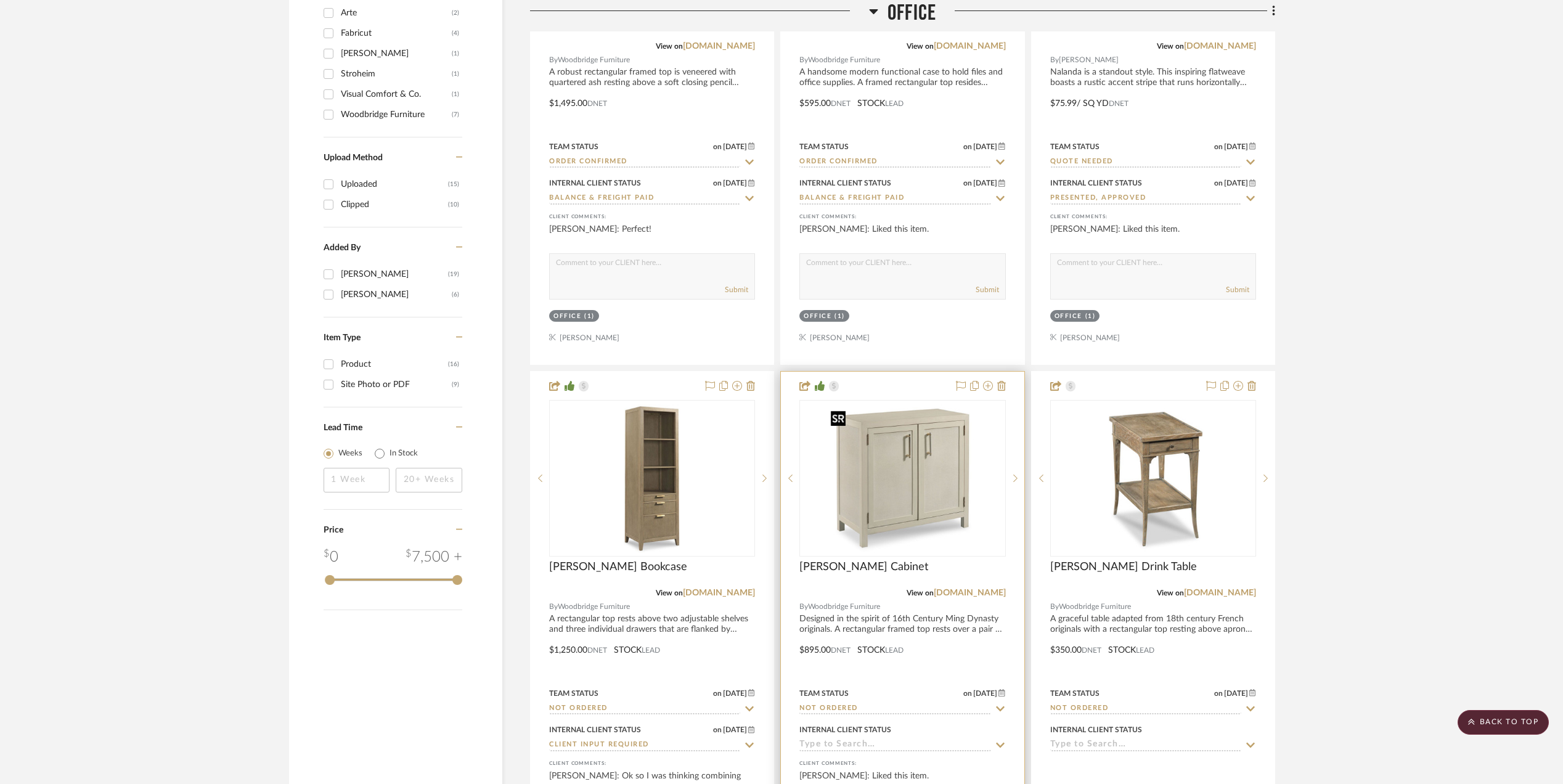
click at [891, 474] on img "0" at bounding box center [903, 478] width 154 height 154
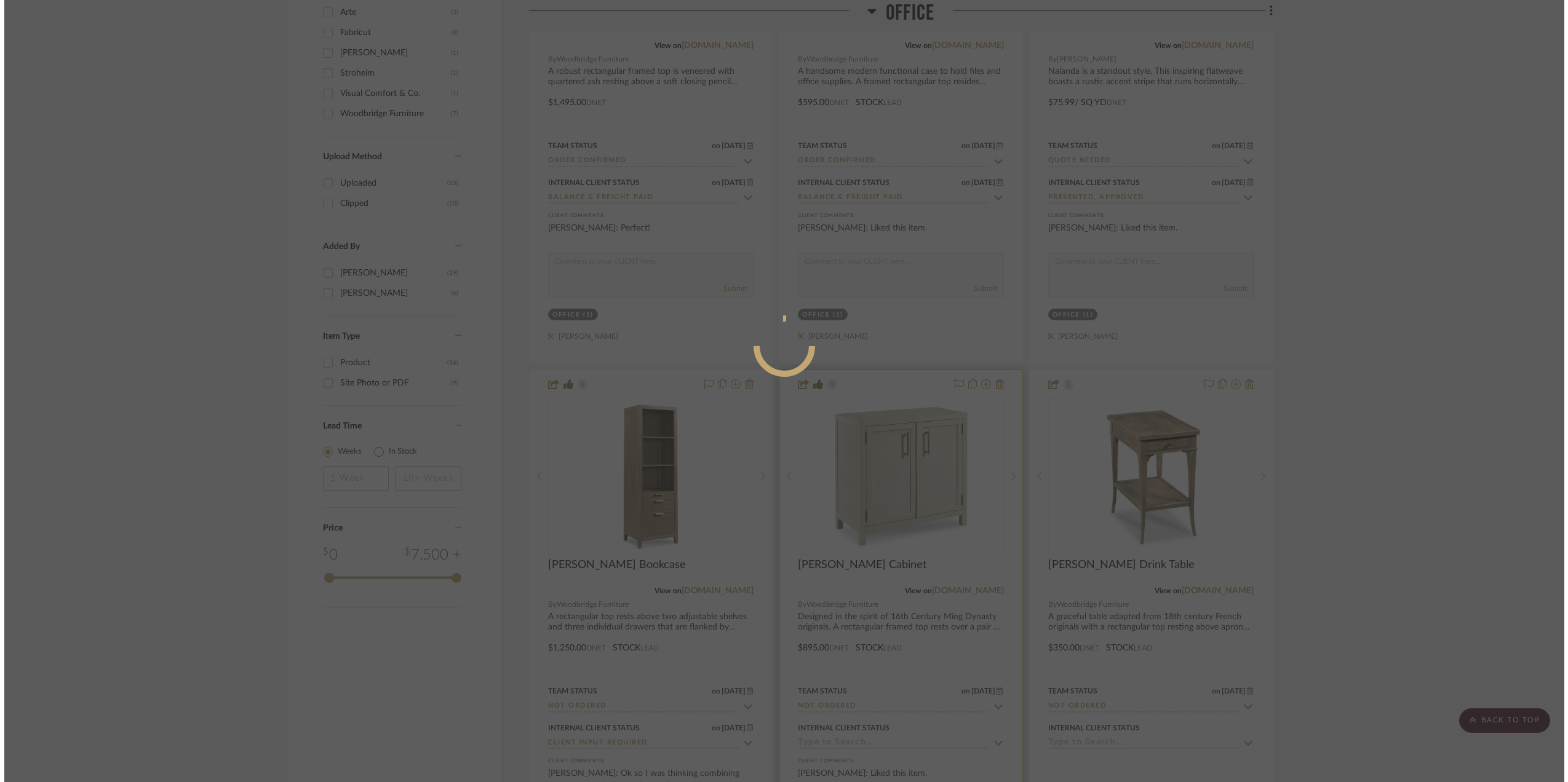
scroll to position [0, 0]
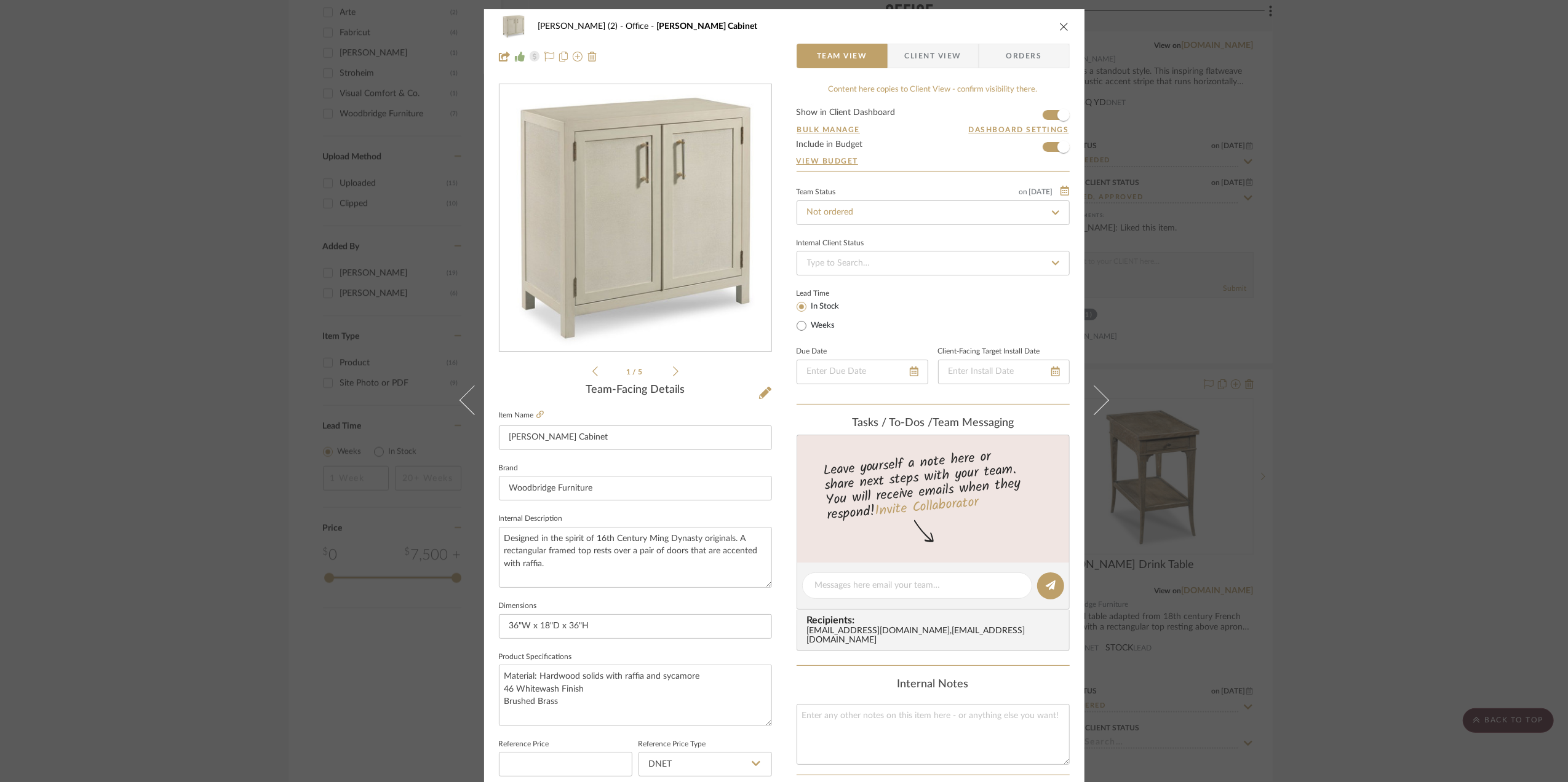
click at [712, 249] on img "0" at bounding box center [636, 218] width 267 height 267
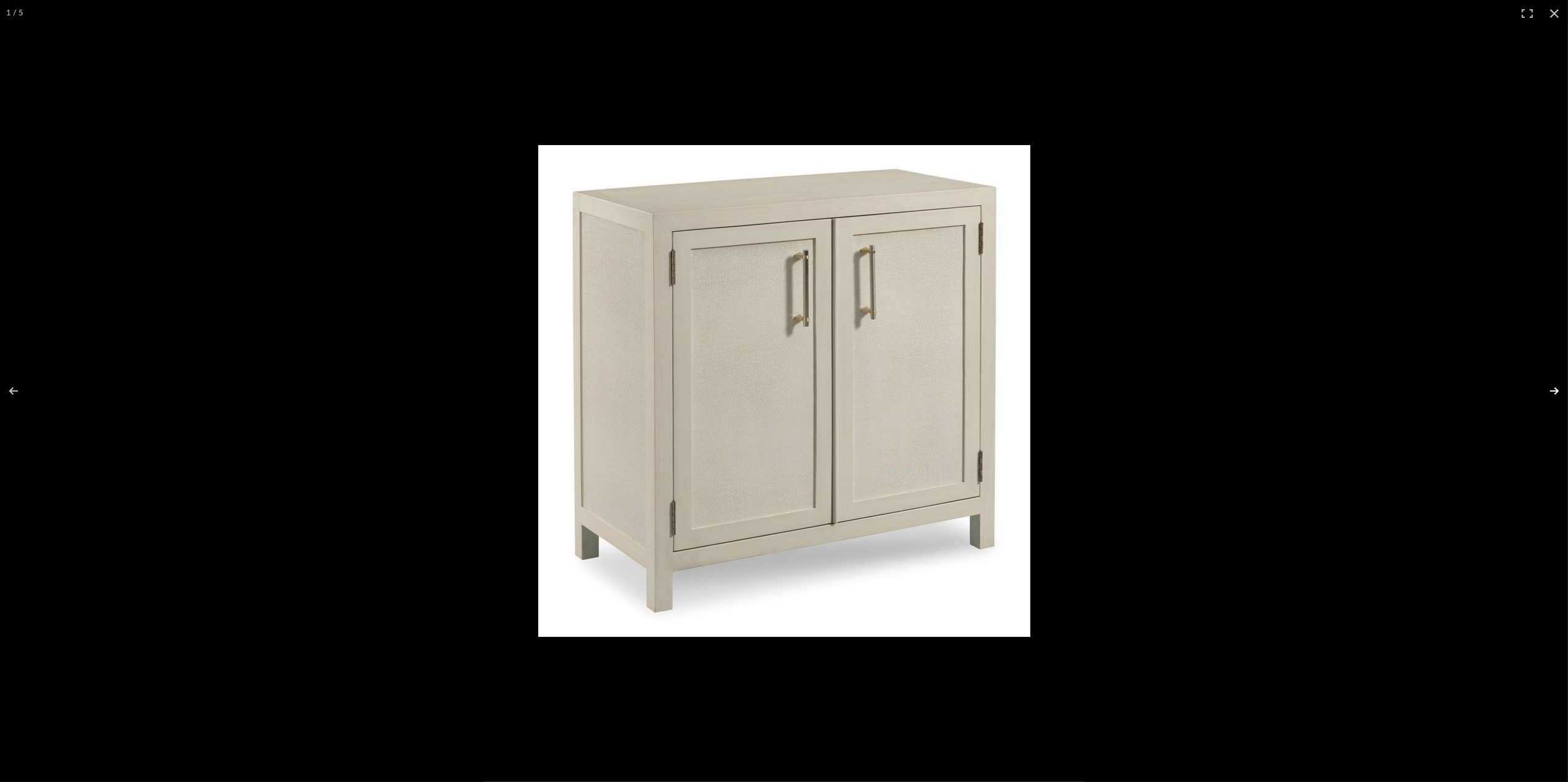
click at [1555, 386] on button at bounding box center [1546, 391] width 43 height 62
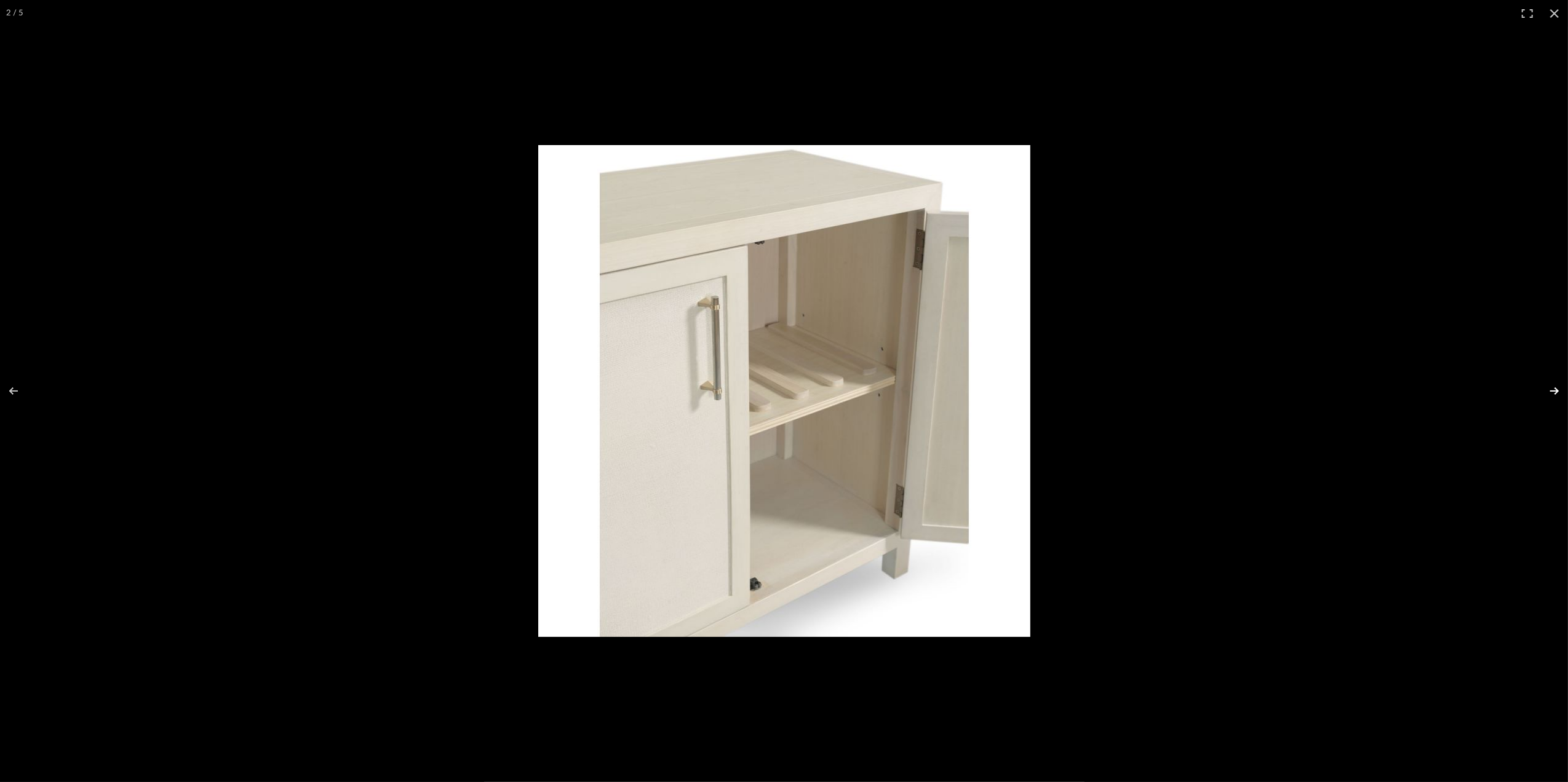
click at [1555, 386] on button at bounding box center [1546, 391] width 43 height 62
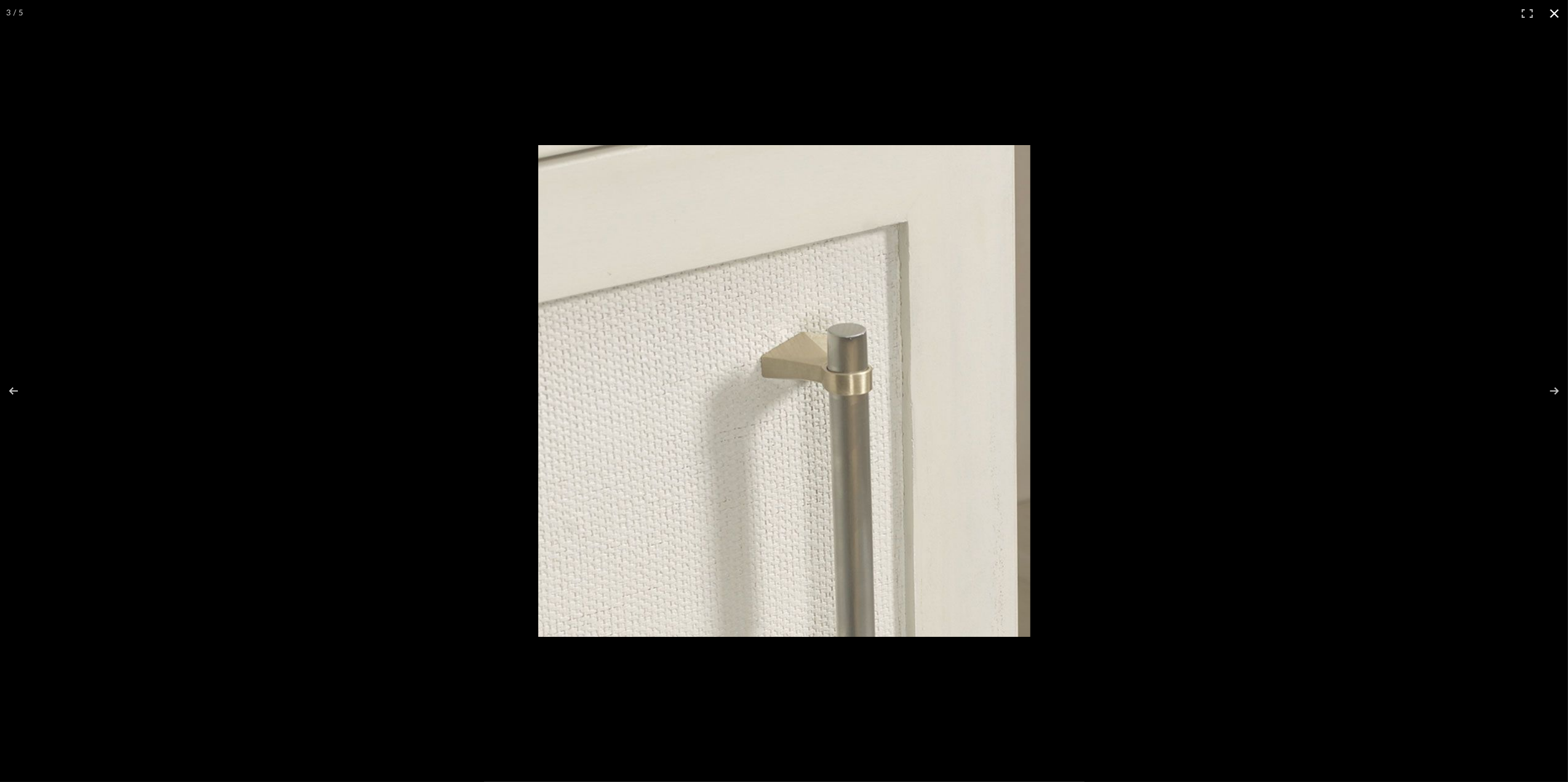
click at [1552, 13] on button at bounding box center [1554, 13] width 27 height 27
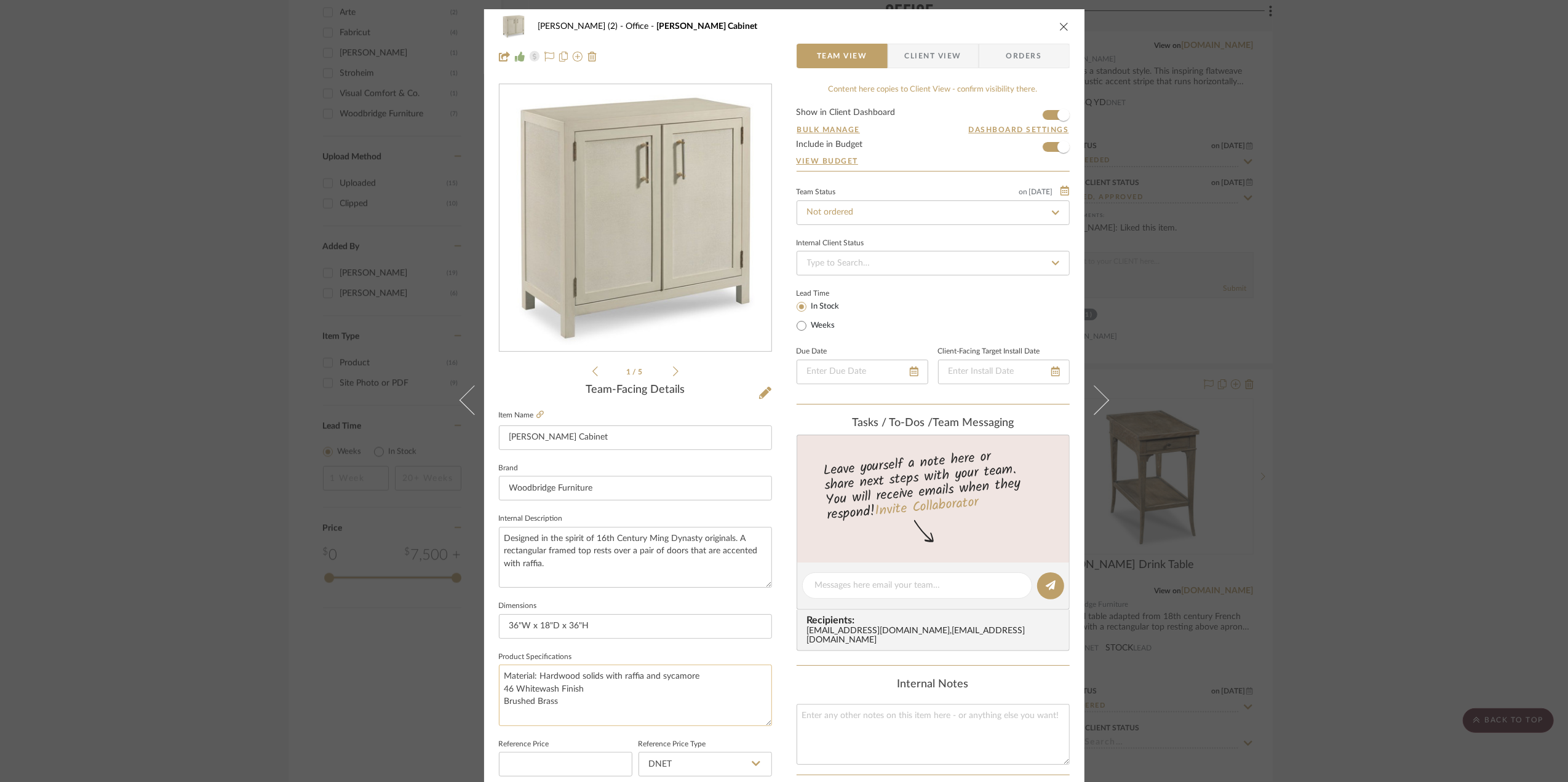
drag, startPoint x: 587, startPoint y: 691, endPoint x: 500, endPoint y: 694, distance: 87.1
click at [500, 694] on textarea "Material: Hardwood solids with raffia and sycamore 46 Whitewash Finish Brushed …" at bounding box center [635, 694] width 273 height 61
click at [1407, 416] on div "[PERSON_NAME] (2) Office [PERSON_NAME] Cabinet Team View Client View Orders 1 /…" at bounding box center [784, 391] width 1568 height 782
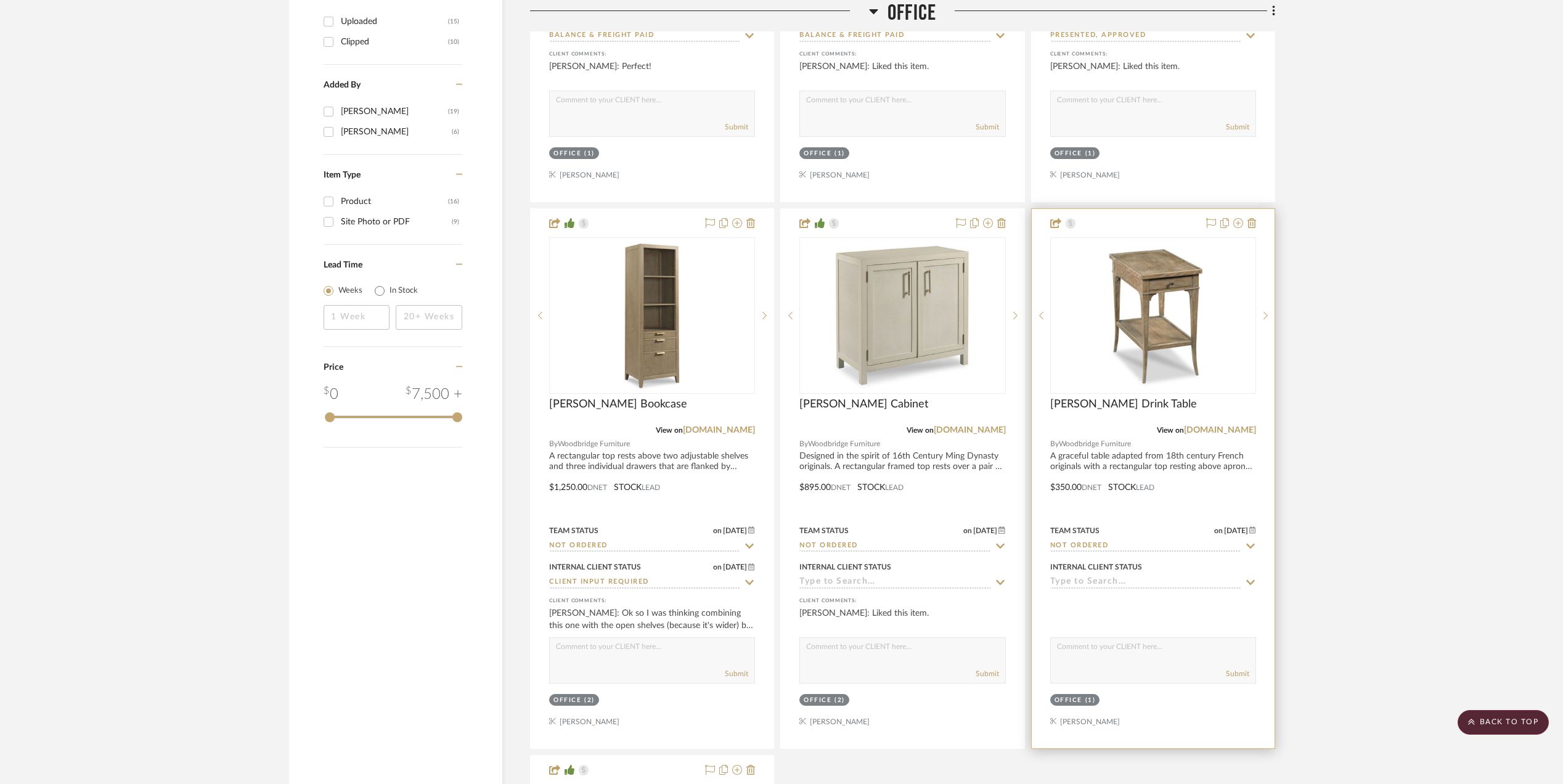
scroll to position [1479, 0]
click at [1163, 272] on img "0" at bounding box center [1153, 313] width 154 height 154
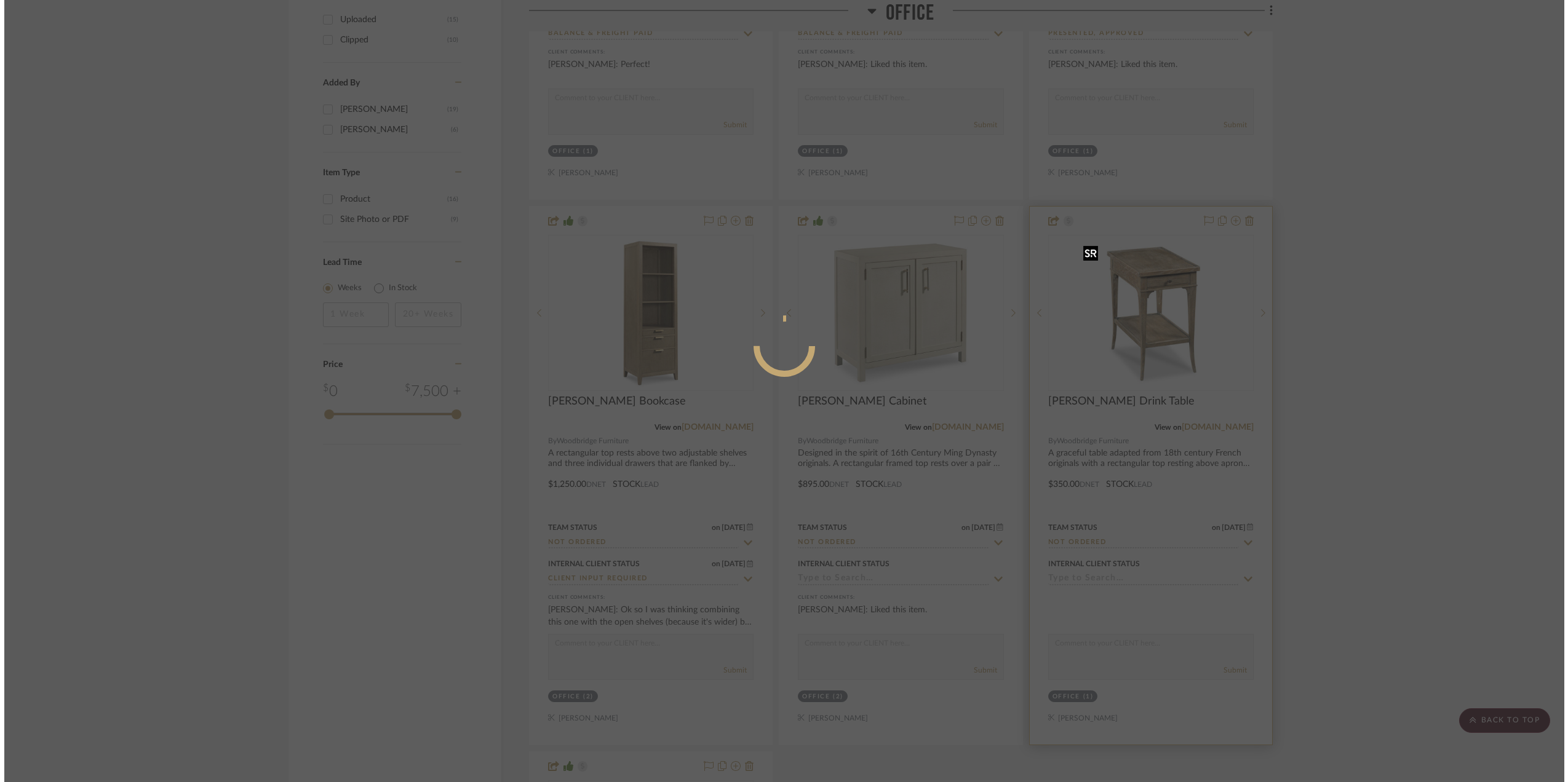
scroll to position [0, 0]
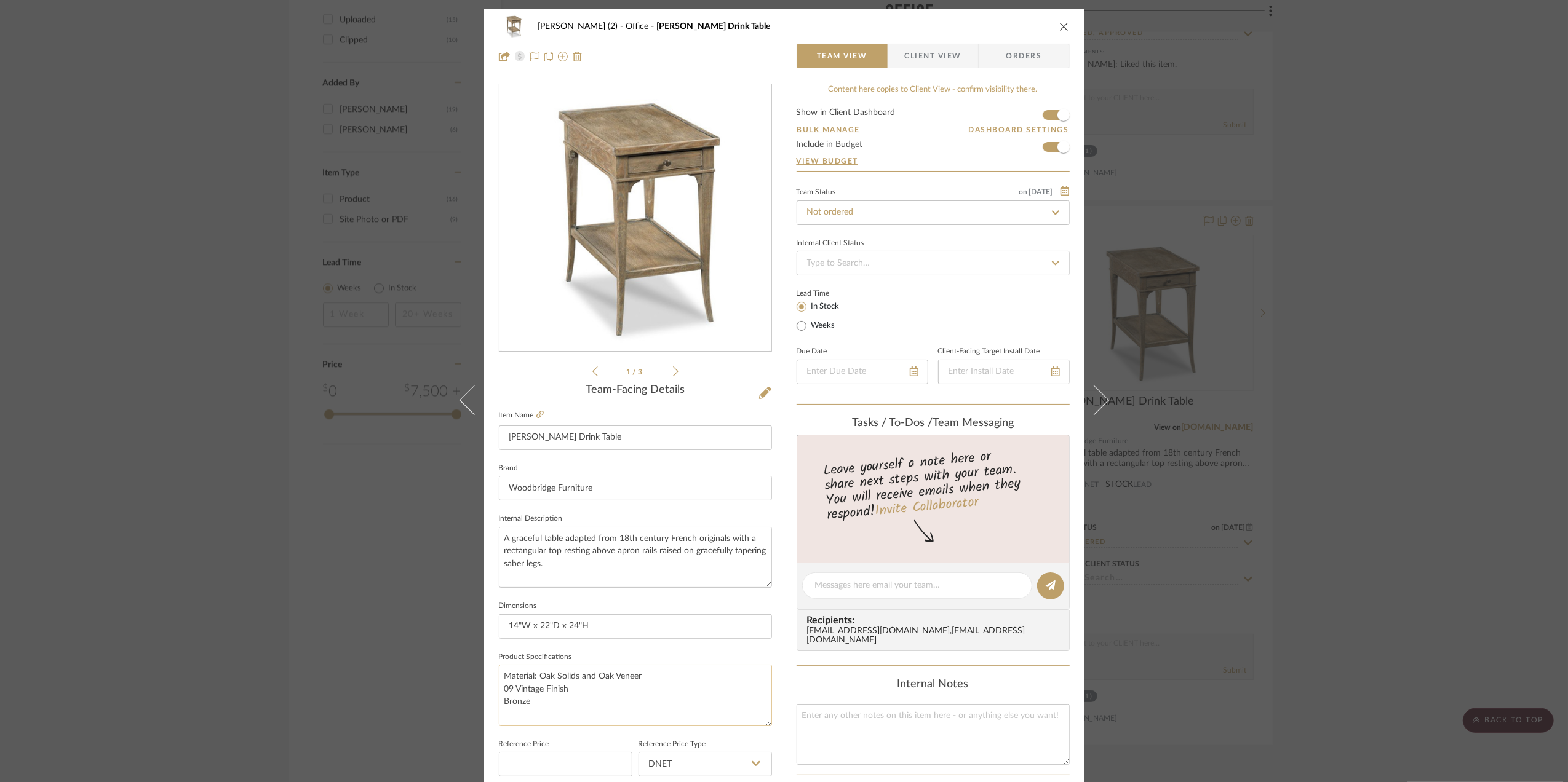
drag, startPoint x: 658, startPoint y: 677, endPoint x: 541, endPoint y: 673, distance: 117.1
click at [541, 673] on textarea "Material: Oak Solids and Oak Veneer 09 Vintage Finish Bronze" at bounding box center [635, 694] width 273 height 61
click at [562, 692] on textarea "Material: Oak Solids and Oak Veneer 09 Vintage Finish Bronze" at bounding box center [635, 694] width 273 height 61
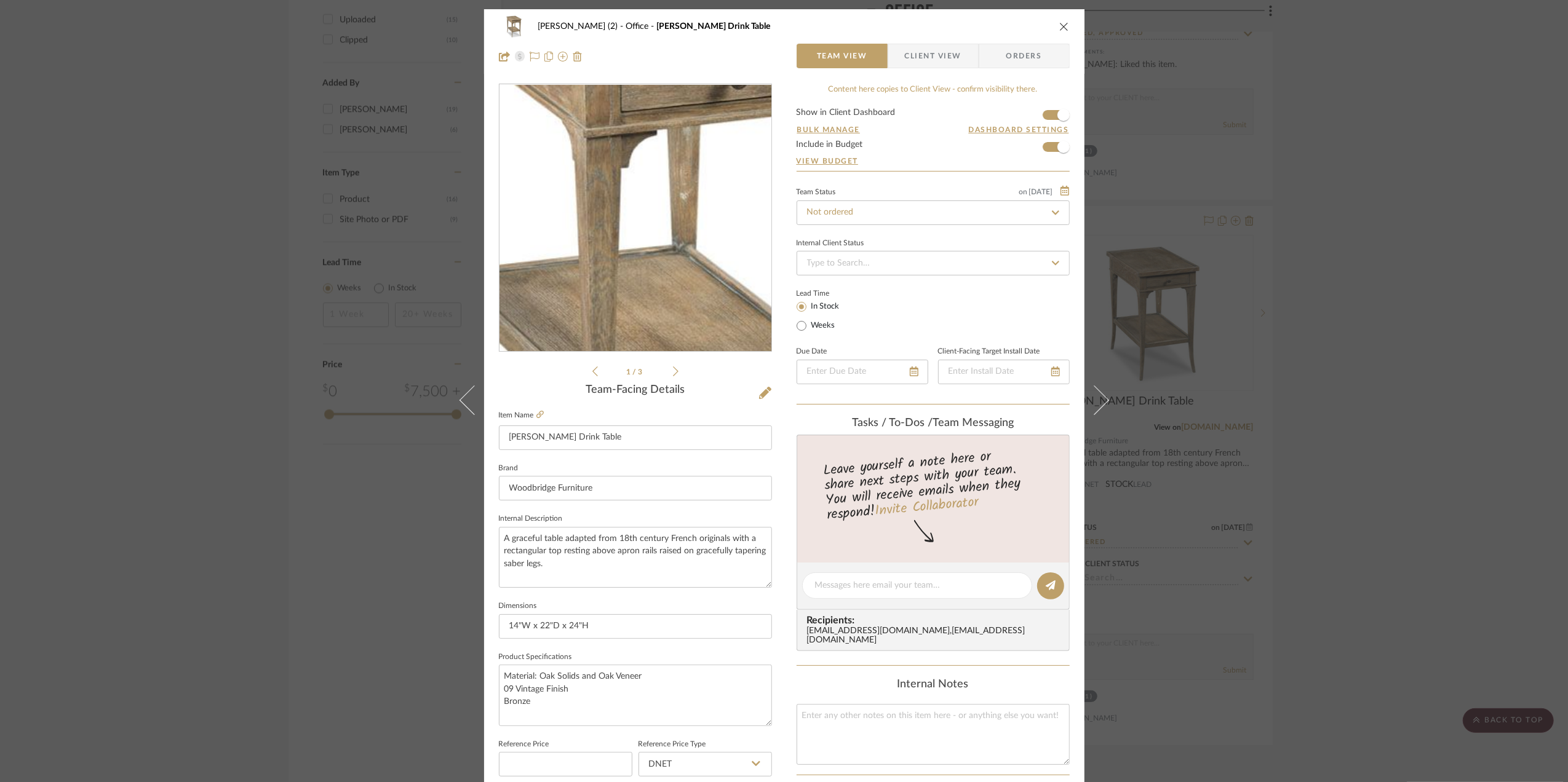
click at [629, 209] on img "0" at bounding box center [636, 218] width 267 height 267
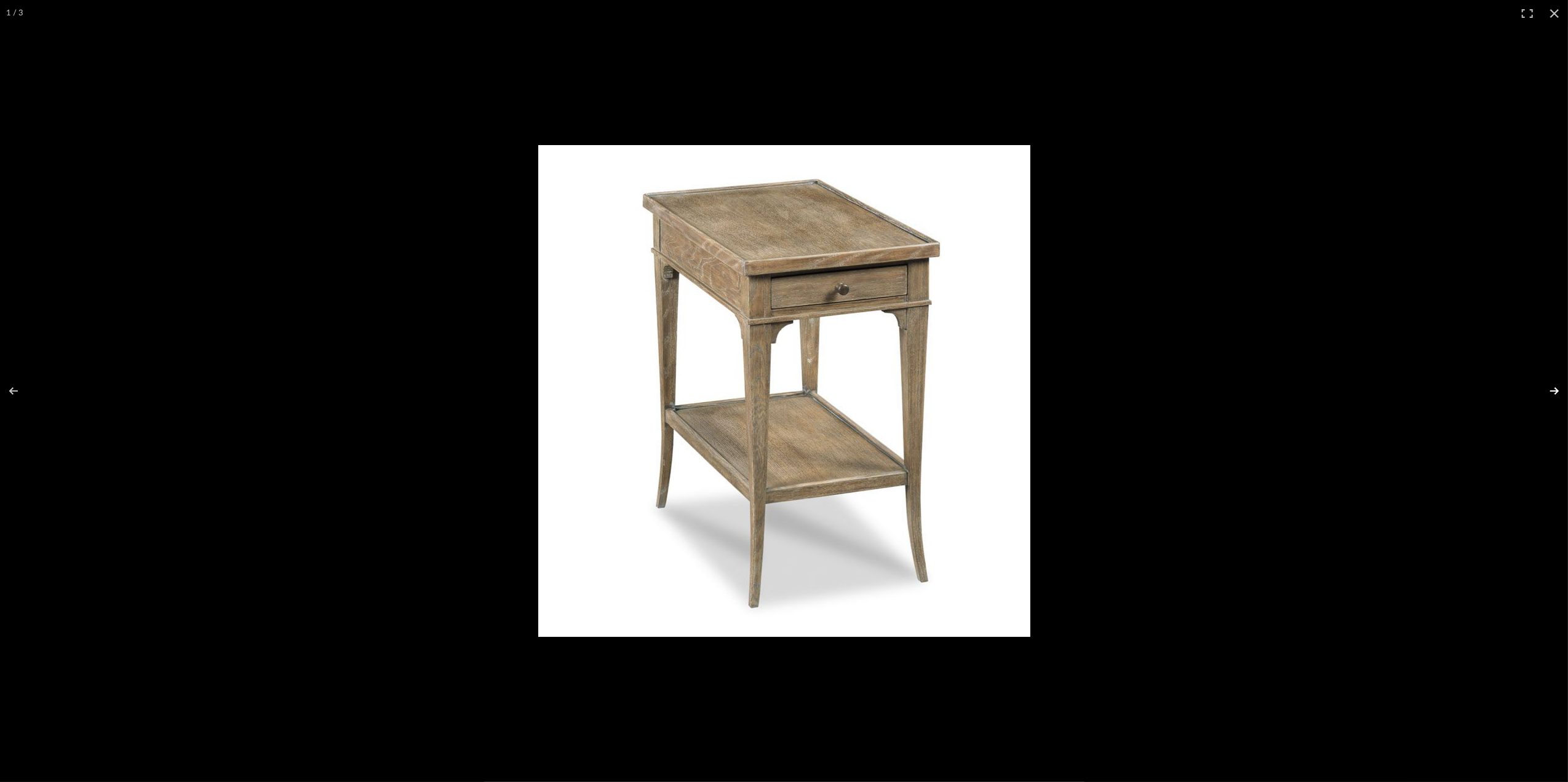
click at [1550, 389] on button at bounding box center [1546, 391] width 43 height 62
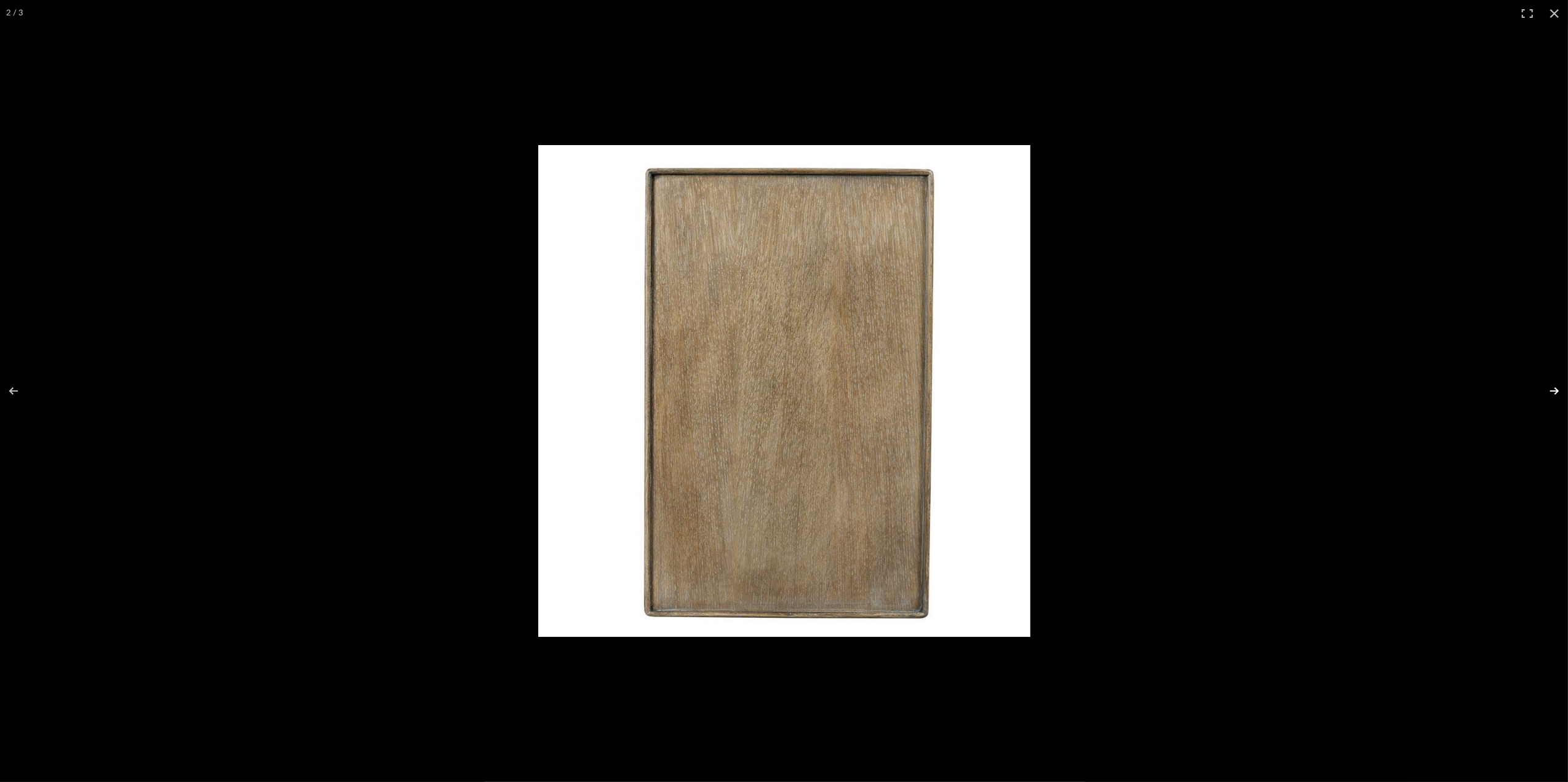
click at [1550, 389] on button at bounding box center [1546, 391] width 43 height 62
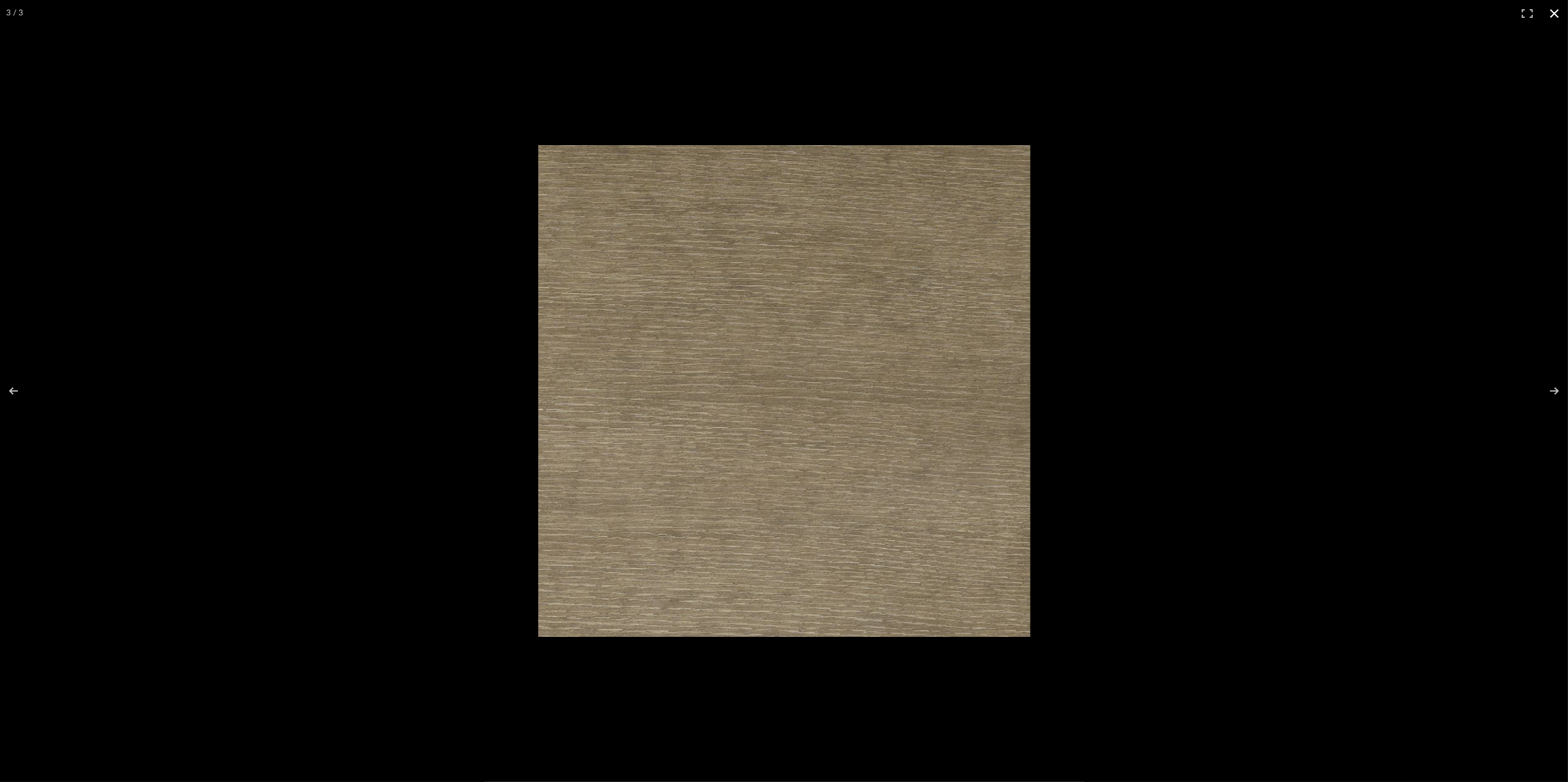
click at [1549, 13] on button at bounding box center [1554, 13] width 27 height 27
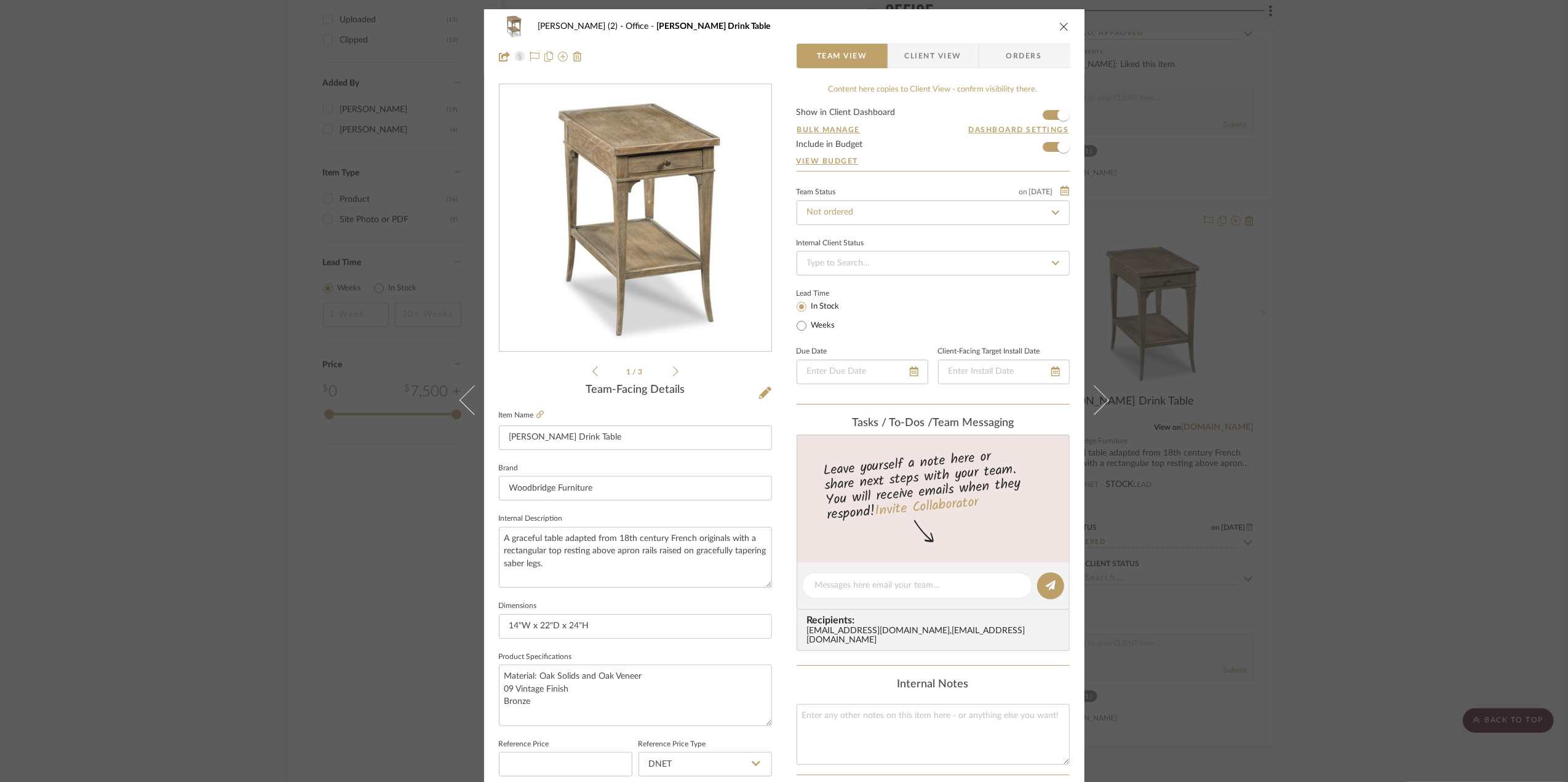
click at [1424, 344] on div "[PERSON_NAME] (2) Office [PERSON_NAME] Drink Table Team View Client View Orders…" at bounding box center [784, 391] width 1568 height 782
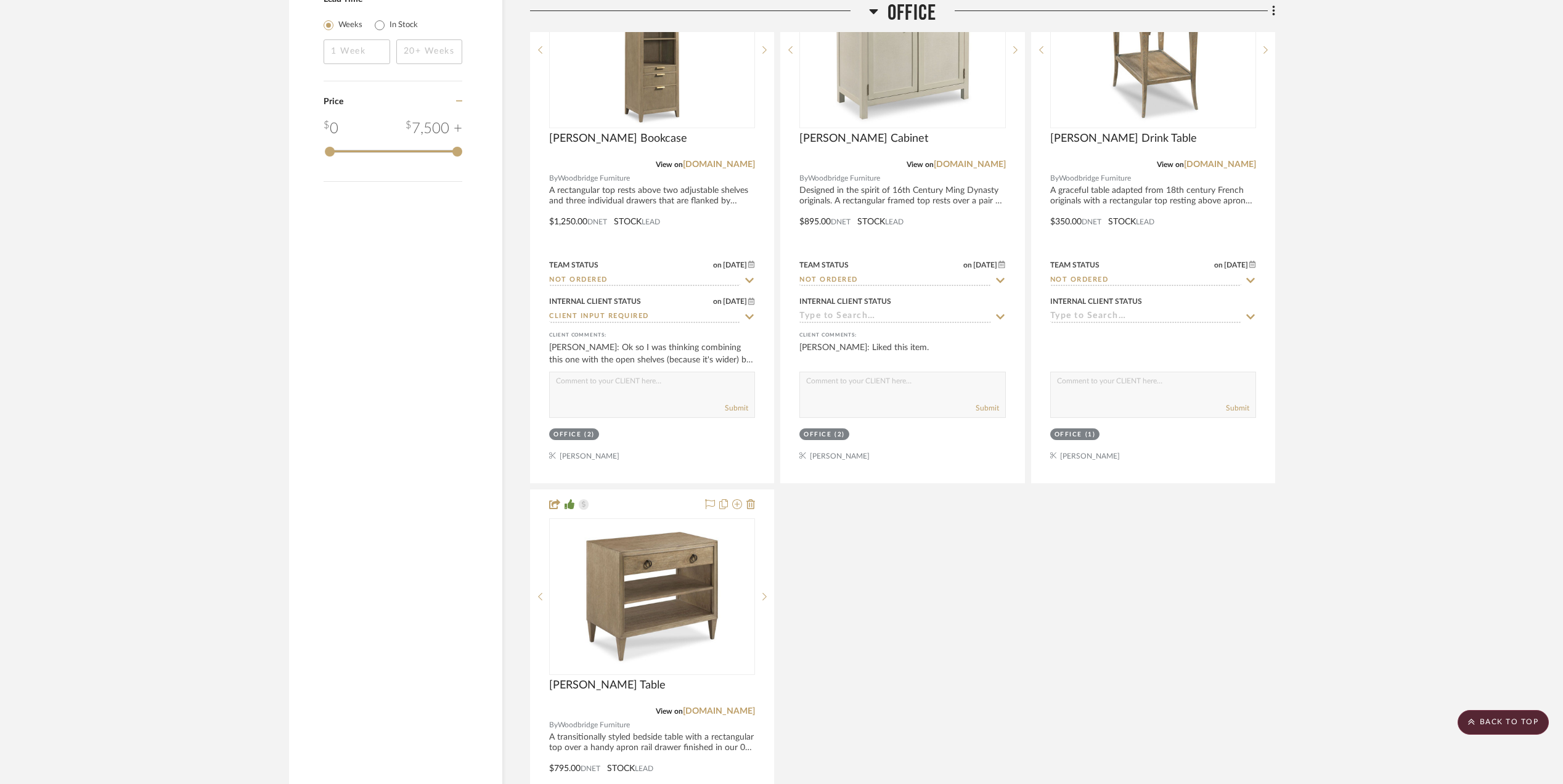
scroll to position [1890, 0]
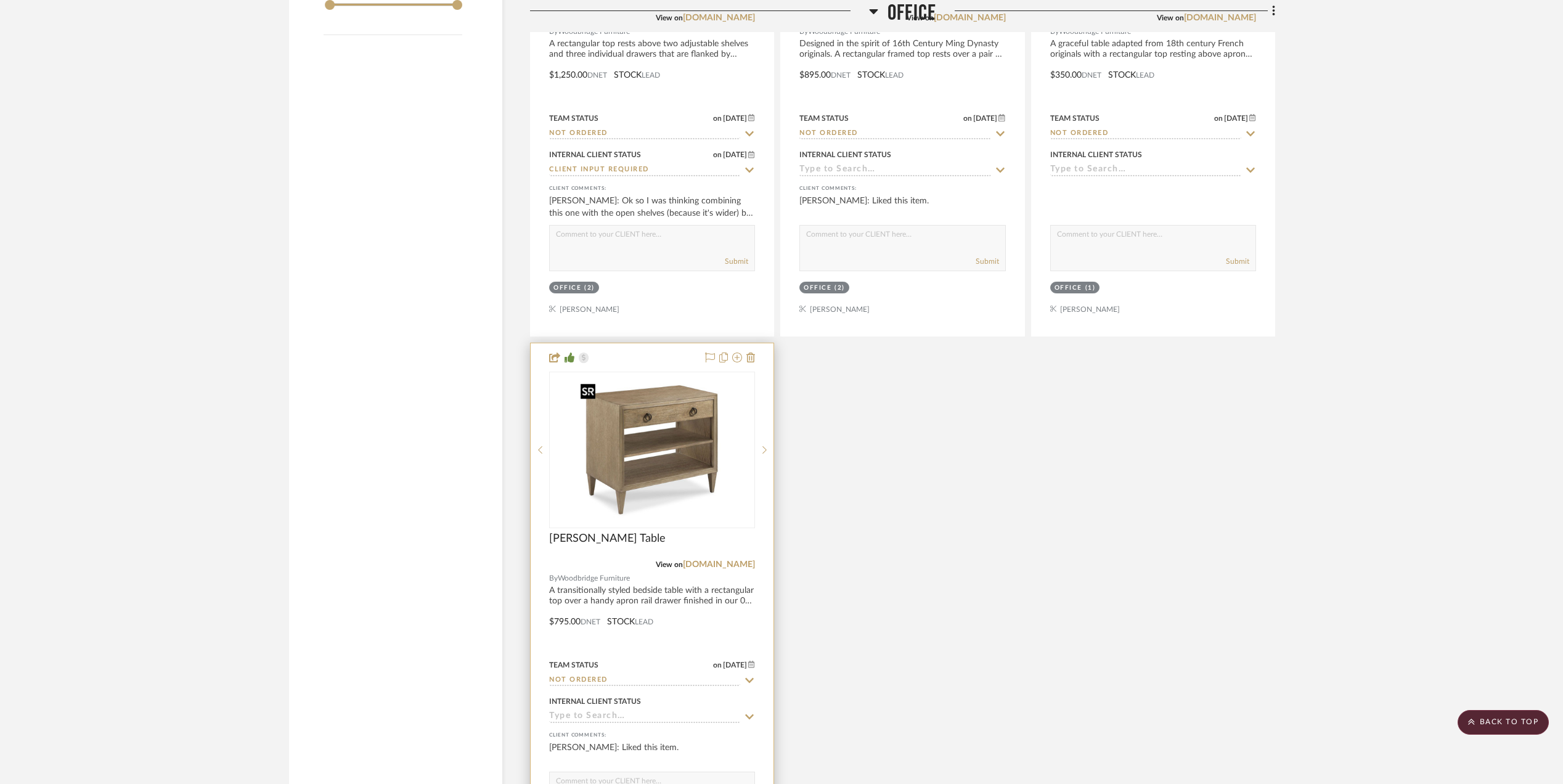
click at [614, 466] on img "0" at bounding box center [652, 450] width 154 height 154
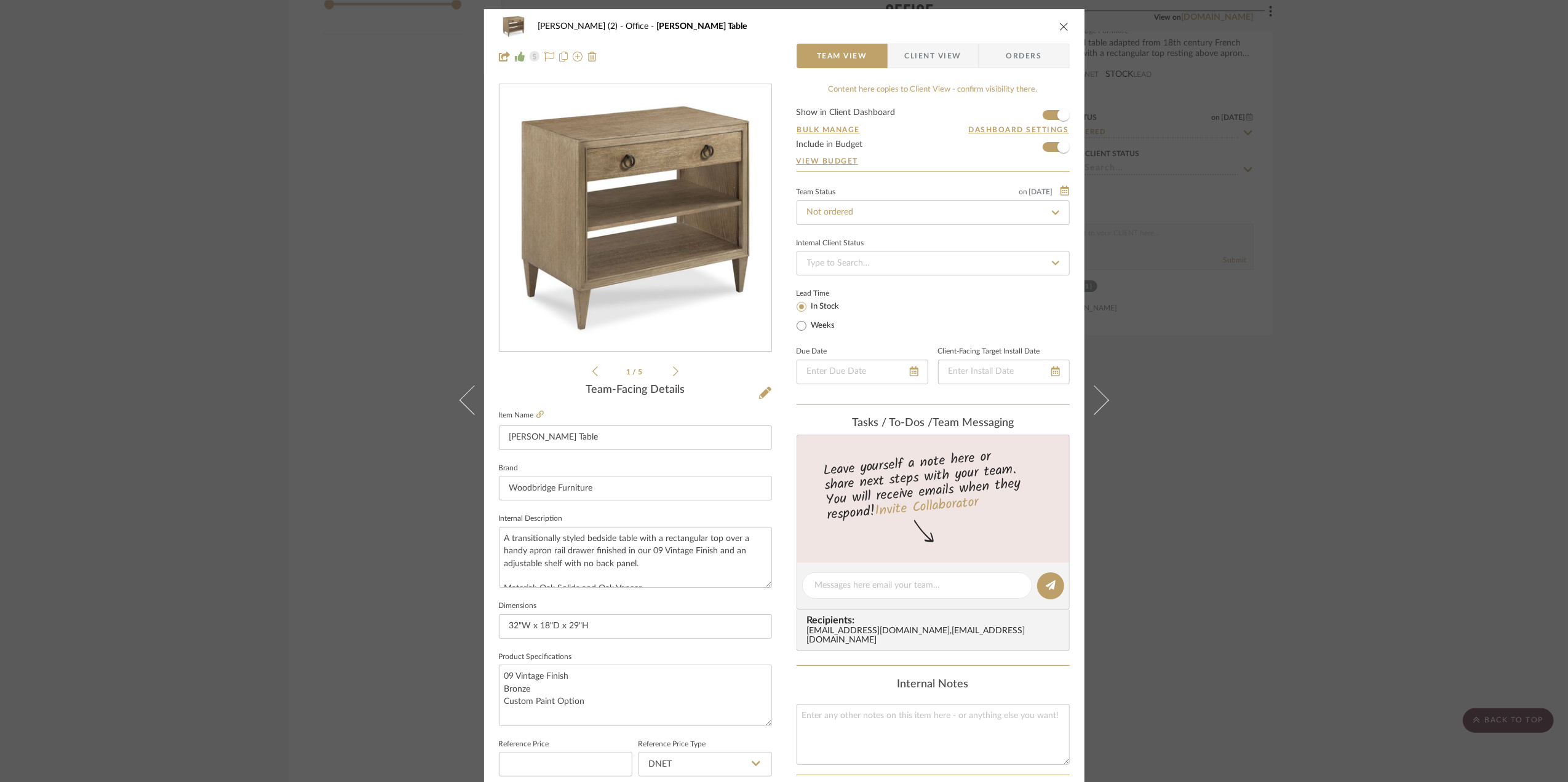
click at [1395, 547] on div "[PERSON_NAME] (2) Office [PERSON_NAME] Table Team View Client View Orders 1 / 5…" at bounding box center [784, 391] width 1568 height 782
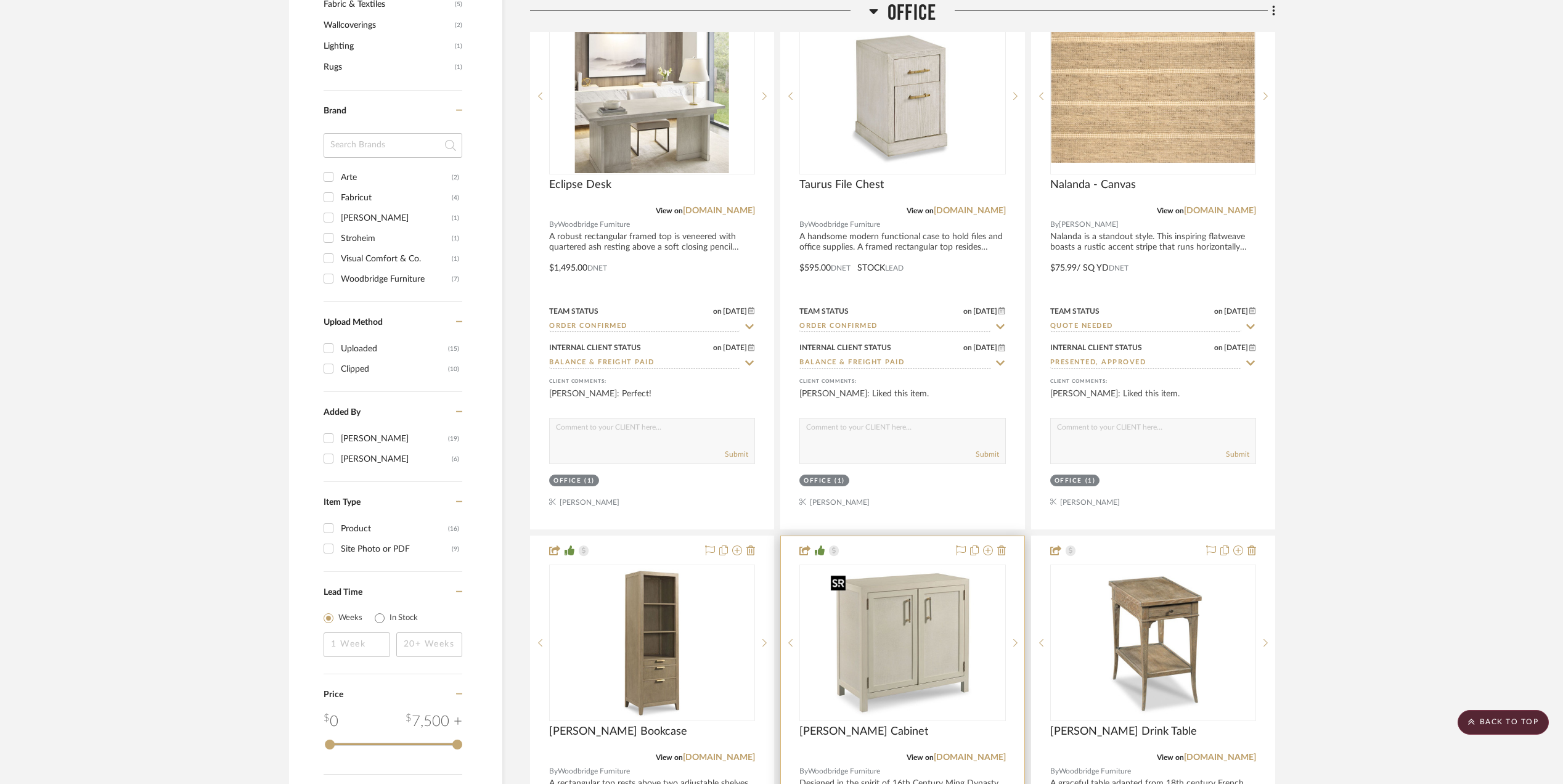
scroll to position [1397, 0]
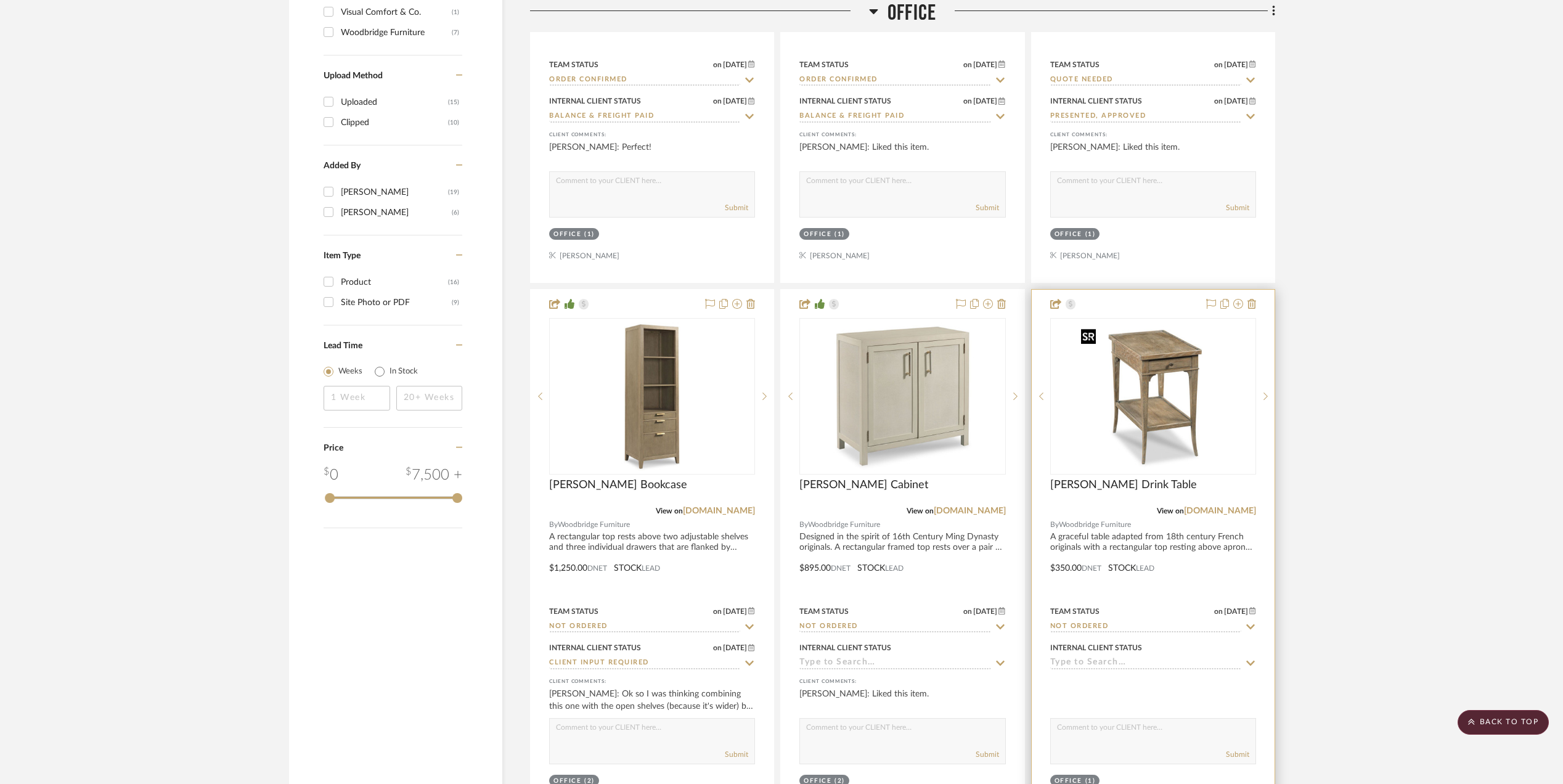
click at [1181, 384] on img "0" at bounding box center [1153, 396] width 154 height 154
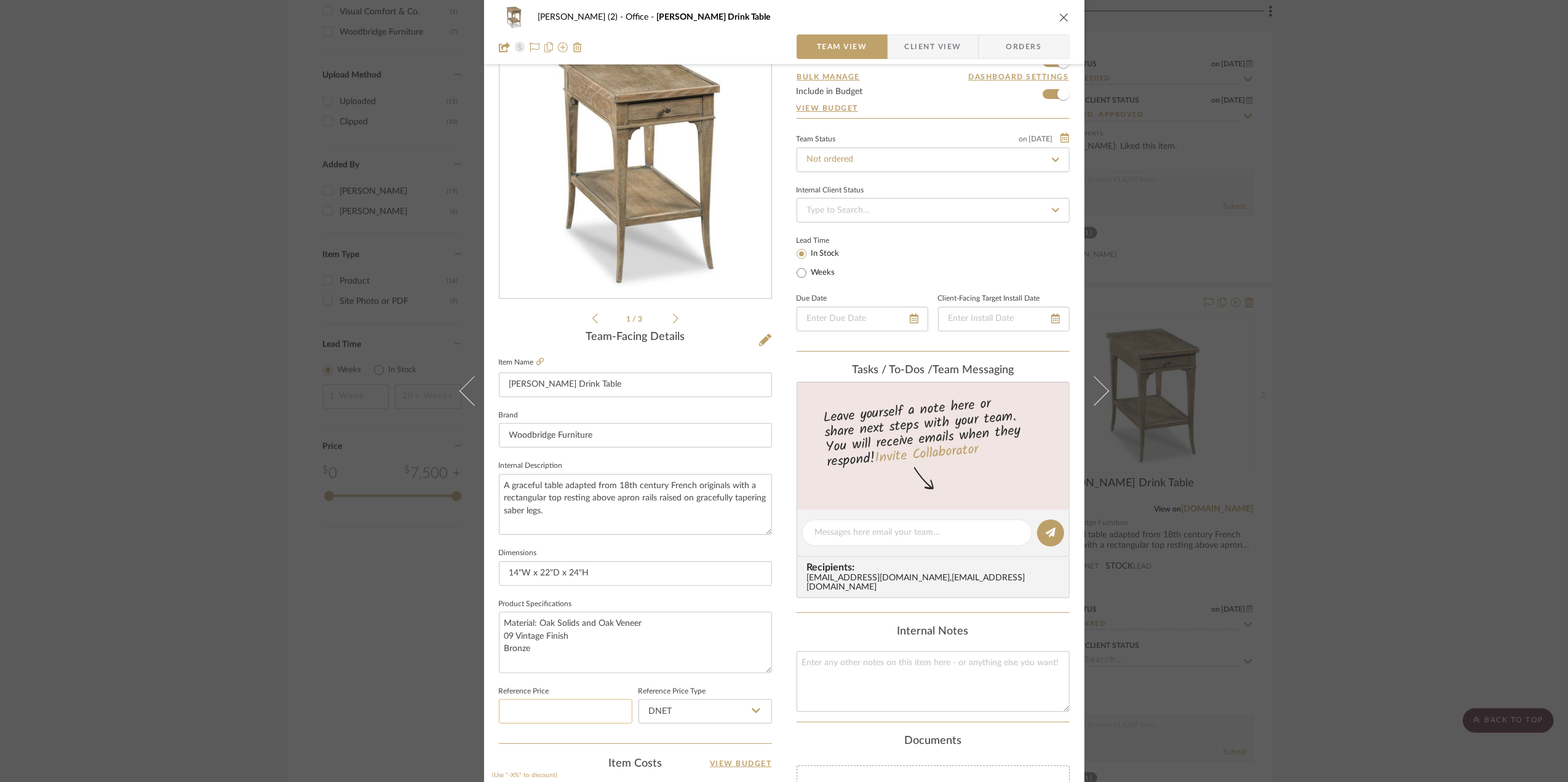
scroll to position [82, 0]
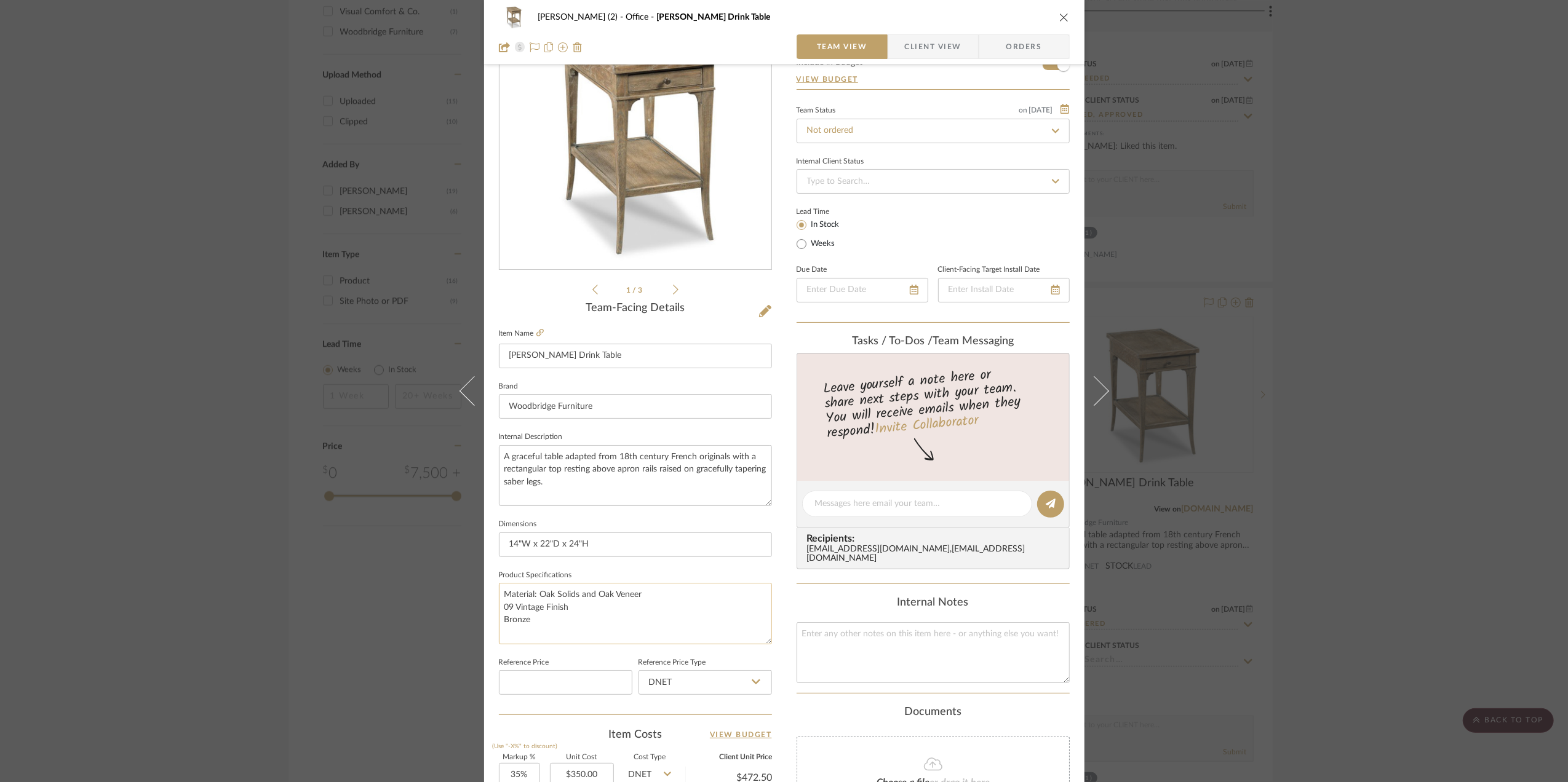
drag, startPoint x: 556, startPoint y: 610, endPoint x: 550, endPoint y: 614, distance: 7.2
click at [512, 605] on textarea "Material: Oak Solids and Oak Veneer 09 Vintage Finish Bronze" at bounding box center [635, 613] width 273 height 61
click at [564, 609] on textarea "Material: Oak Solids and Oak Veneer 09 Vintage Finish Bronze" at bounding box center [635, 613] width 273 height 61
click at [1435, 547] on div "[PERSON_NAME] (2) Office [PERSON_NAME] Drink Table Team View Client View Orders…" at bounding box center [784, 391] width 1568 height 782
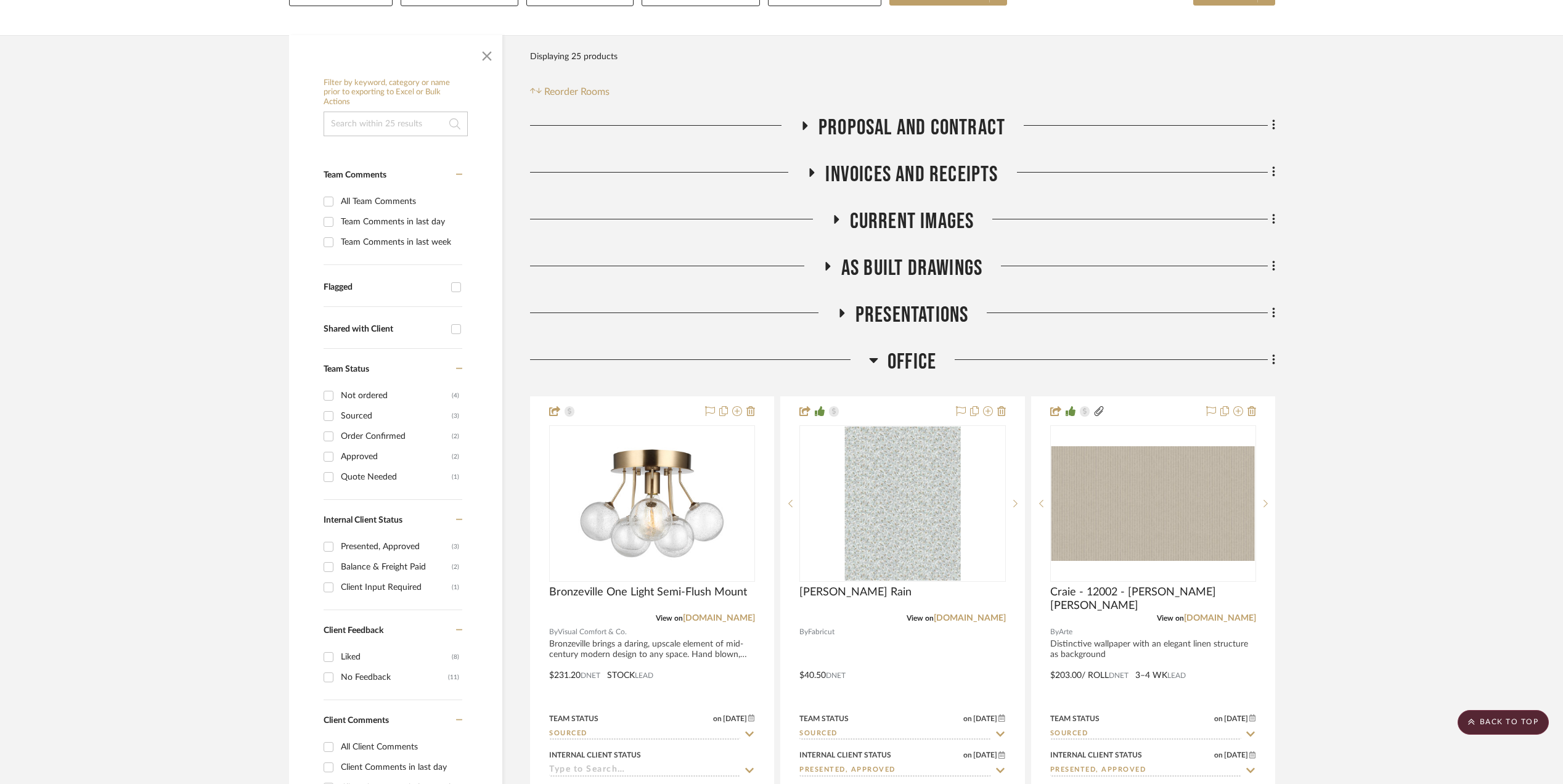
scroll to position [164, 0]
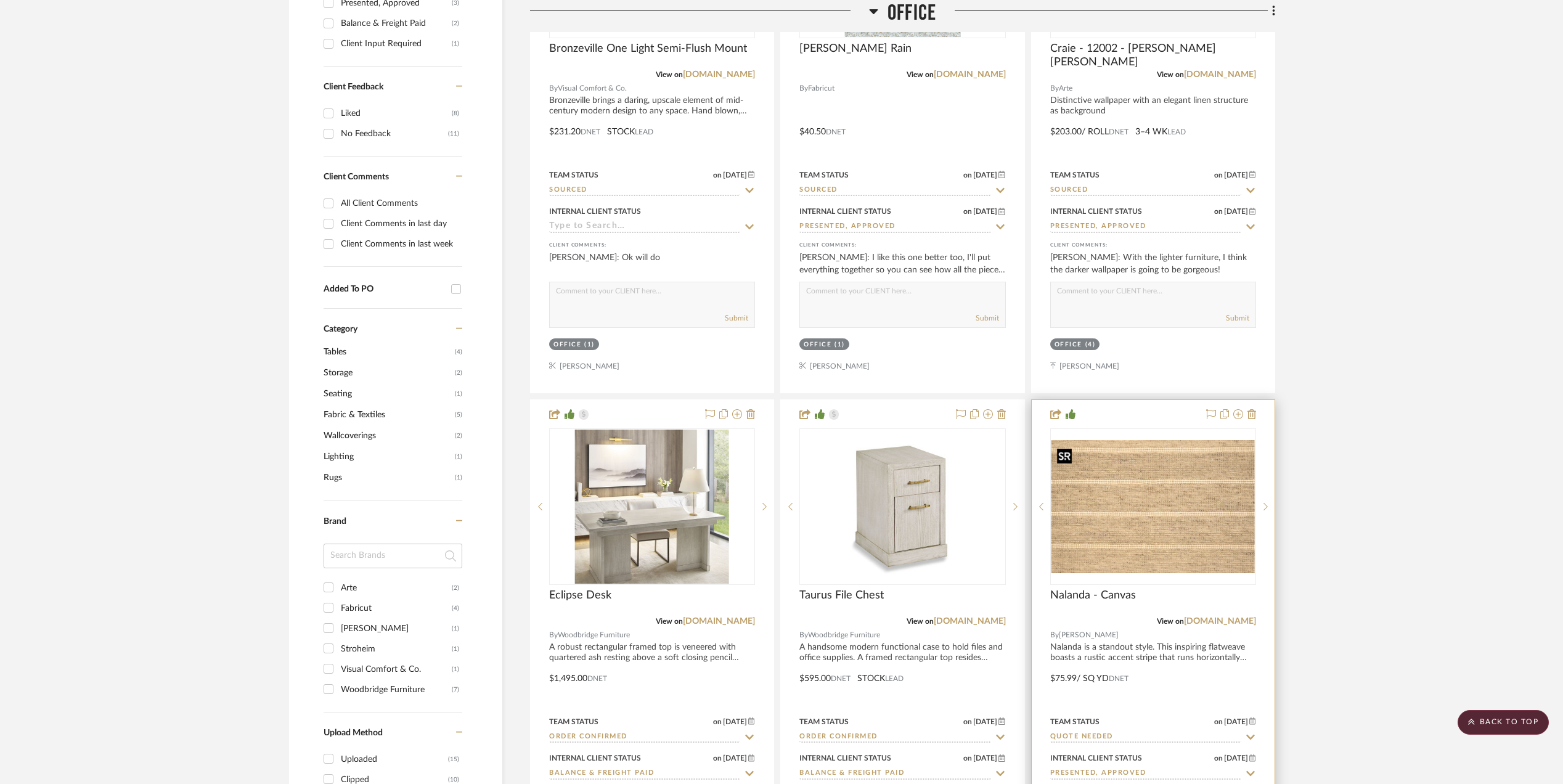
click at [1154, 507] on img "0" at bounding box center [1153, 507] width 203 height 133
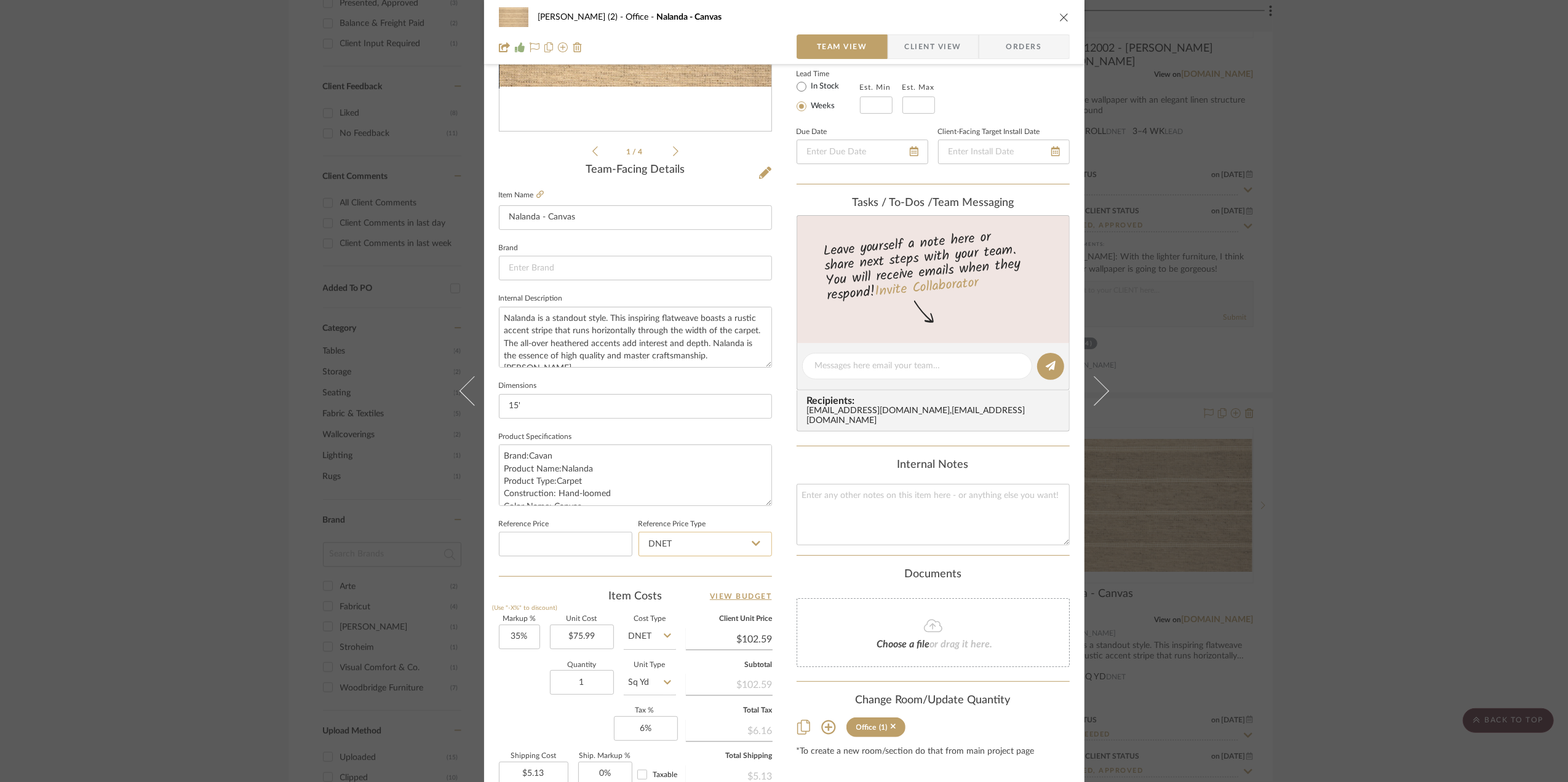
scroll to position [246, 0]
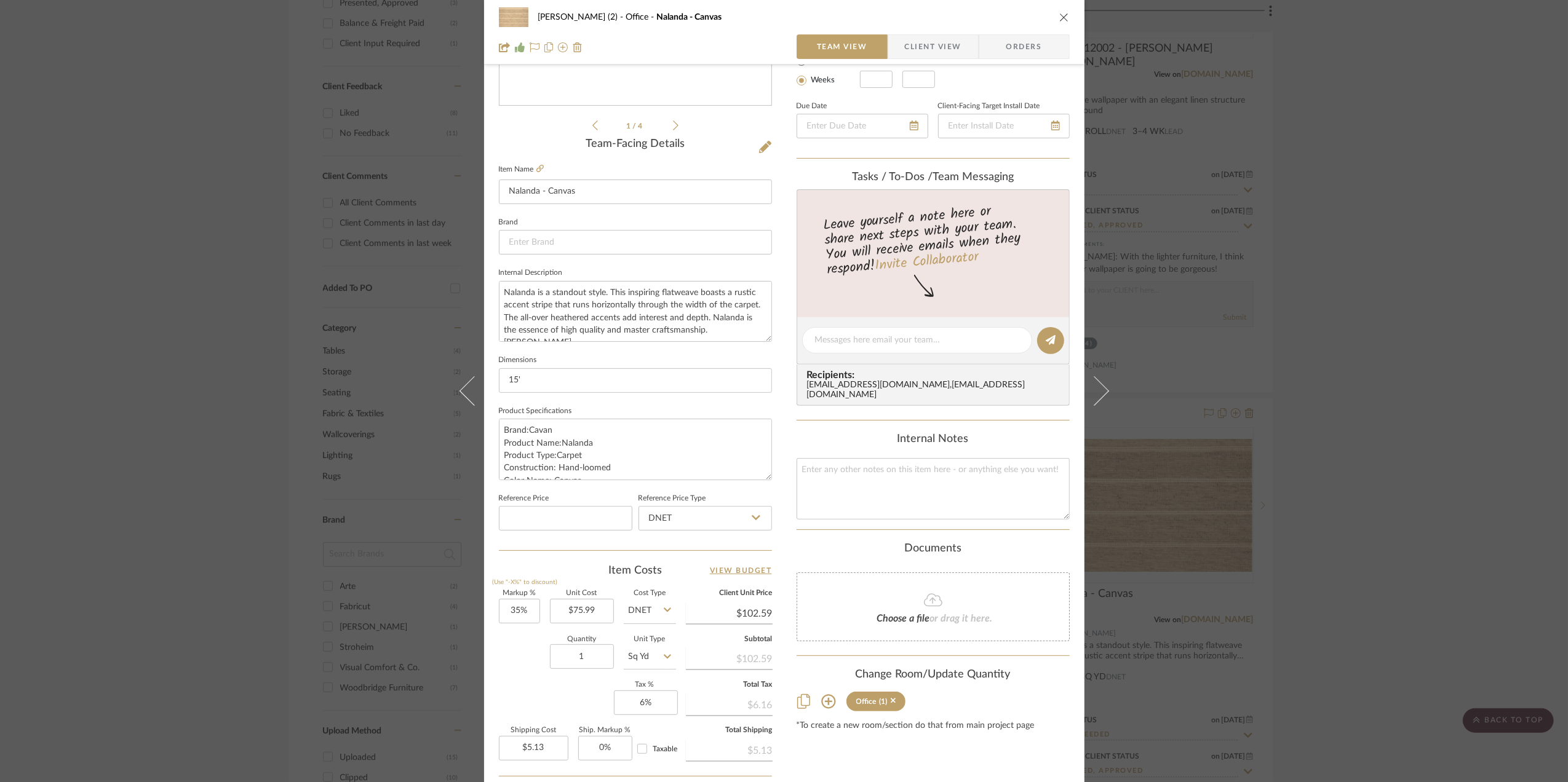
click at [1540, 247] on div "[PERSON_NAME] (2) Office Nalanda - Canvas Team View Client View Orders 1 / 4 Te…" at bounding box center [784, 391] width 1568 height 782
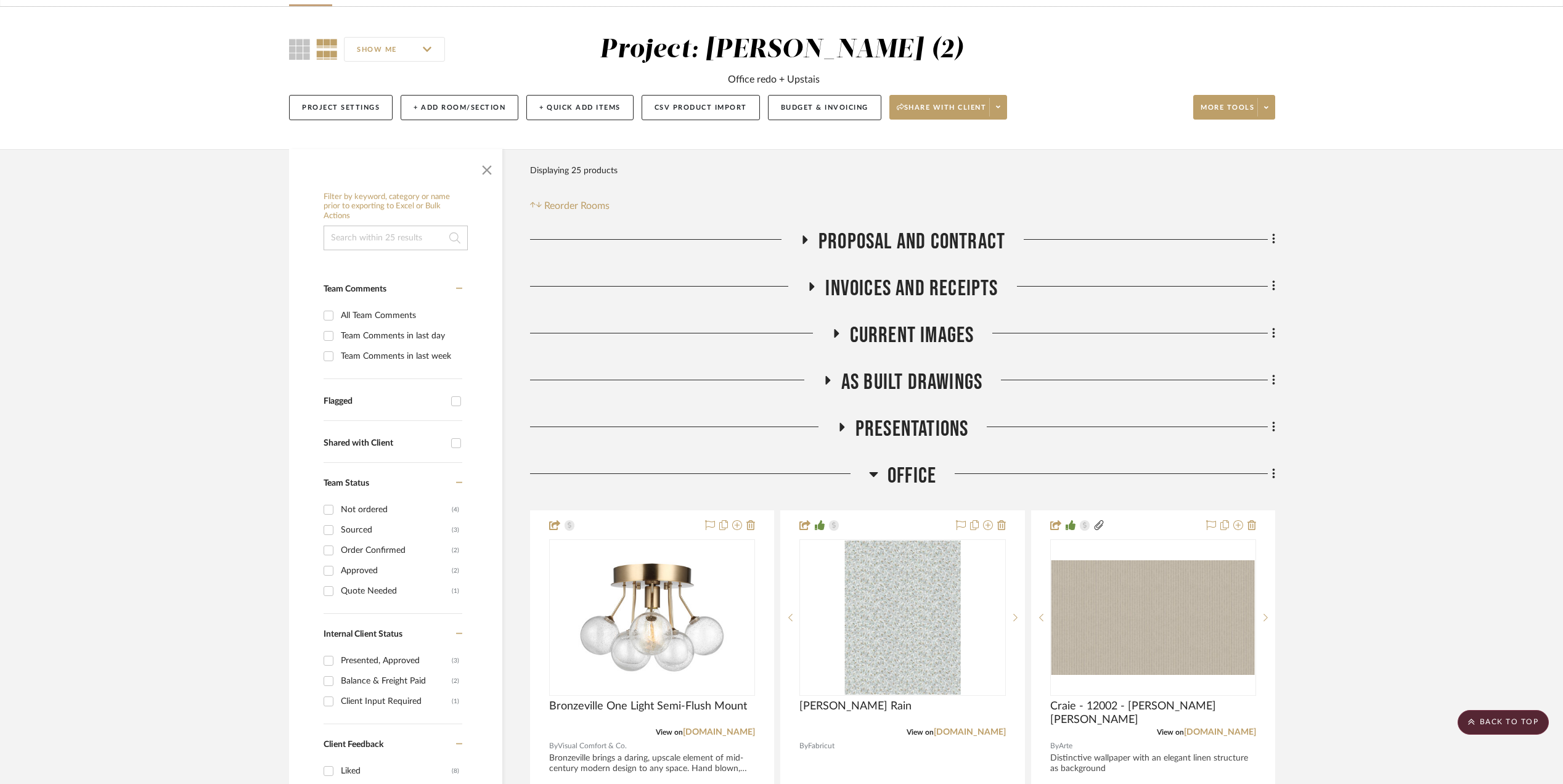
scroll to position [0, 0]
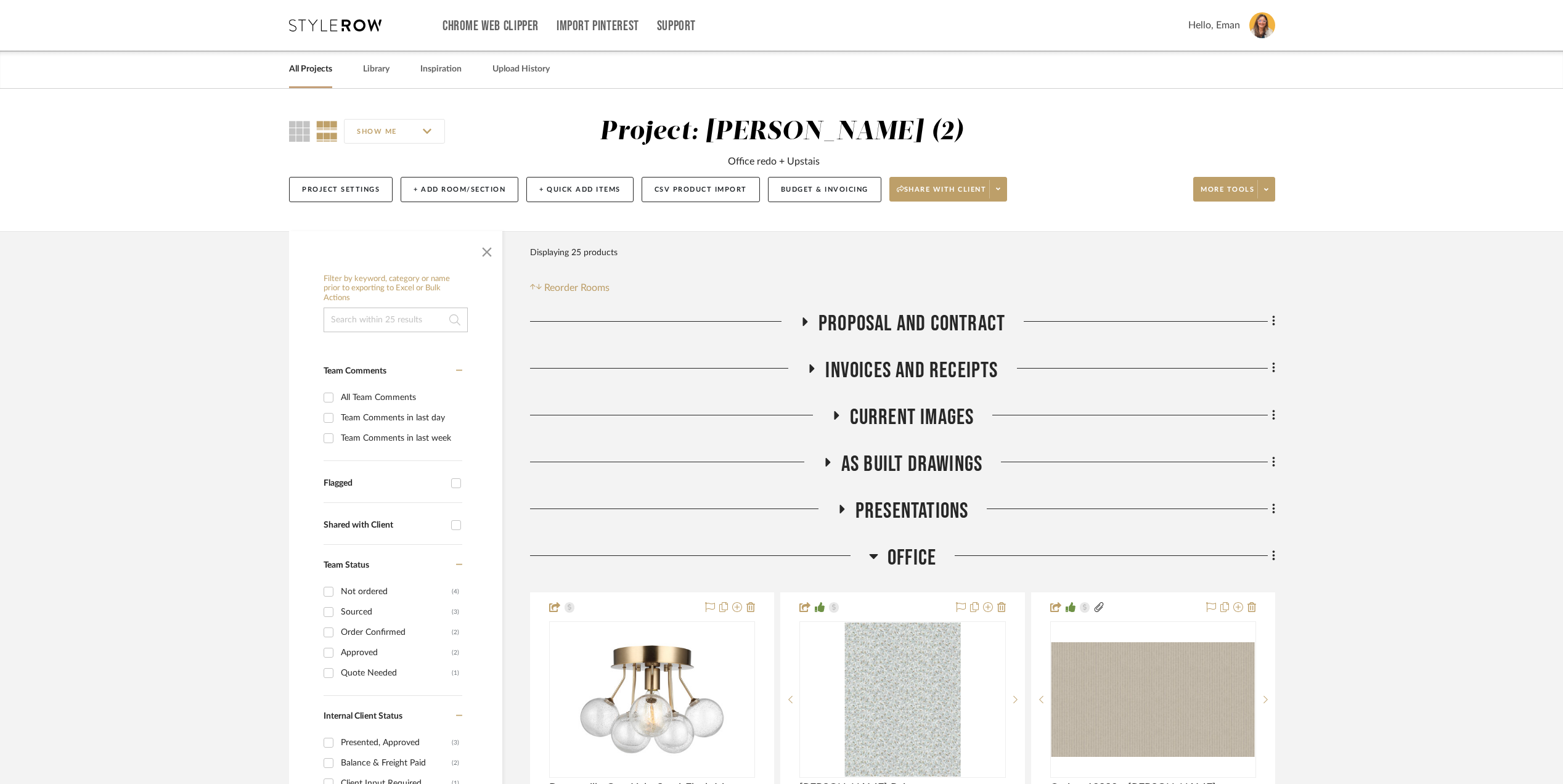
click at [304, 70] on link "All Projects" at bounding box center [311, 69] width 43 height 17
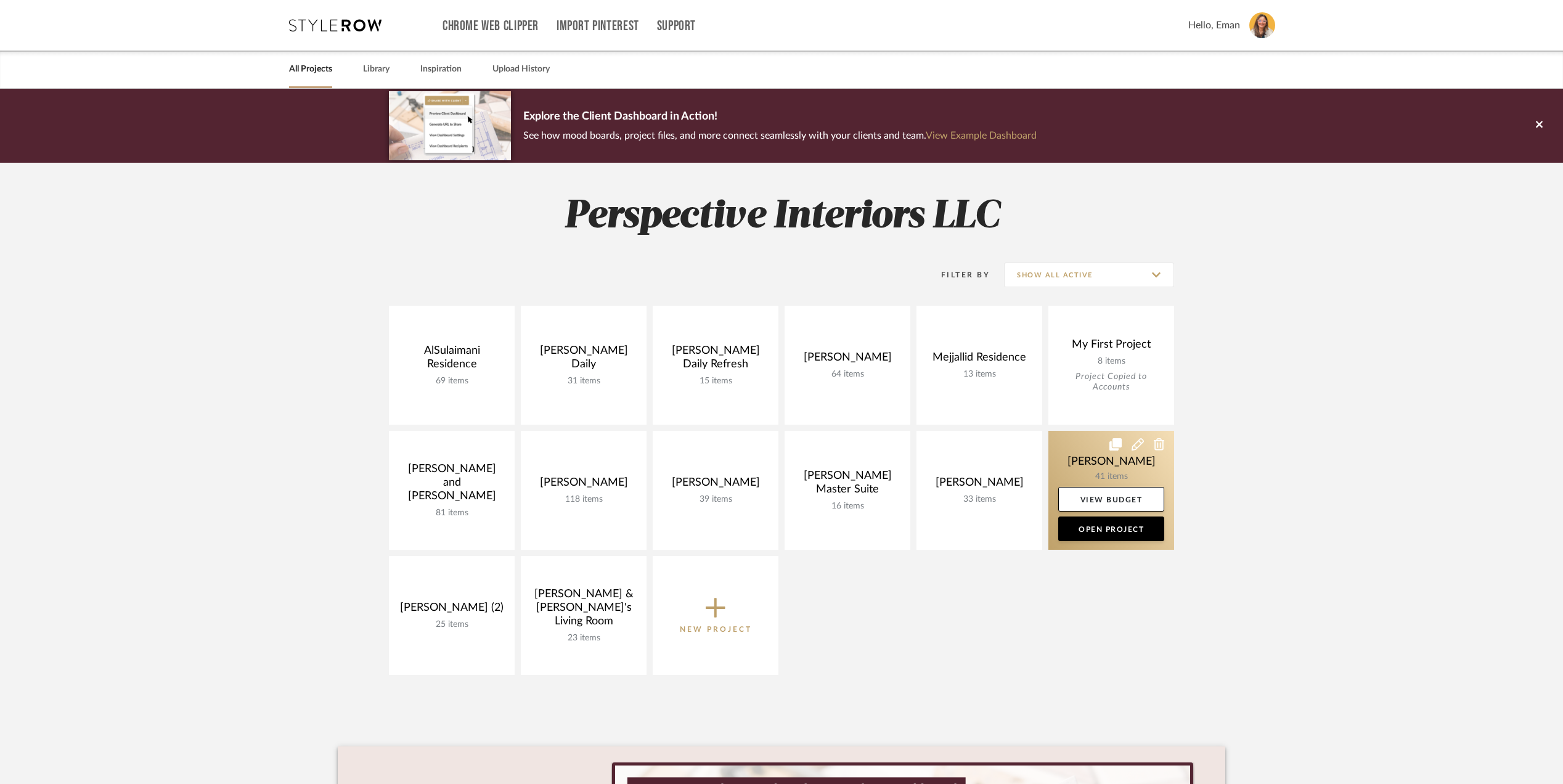
click at [1084, 457] on link at bounding box center [1112, 491] width 125 height 119
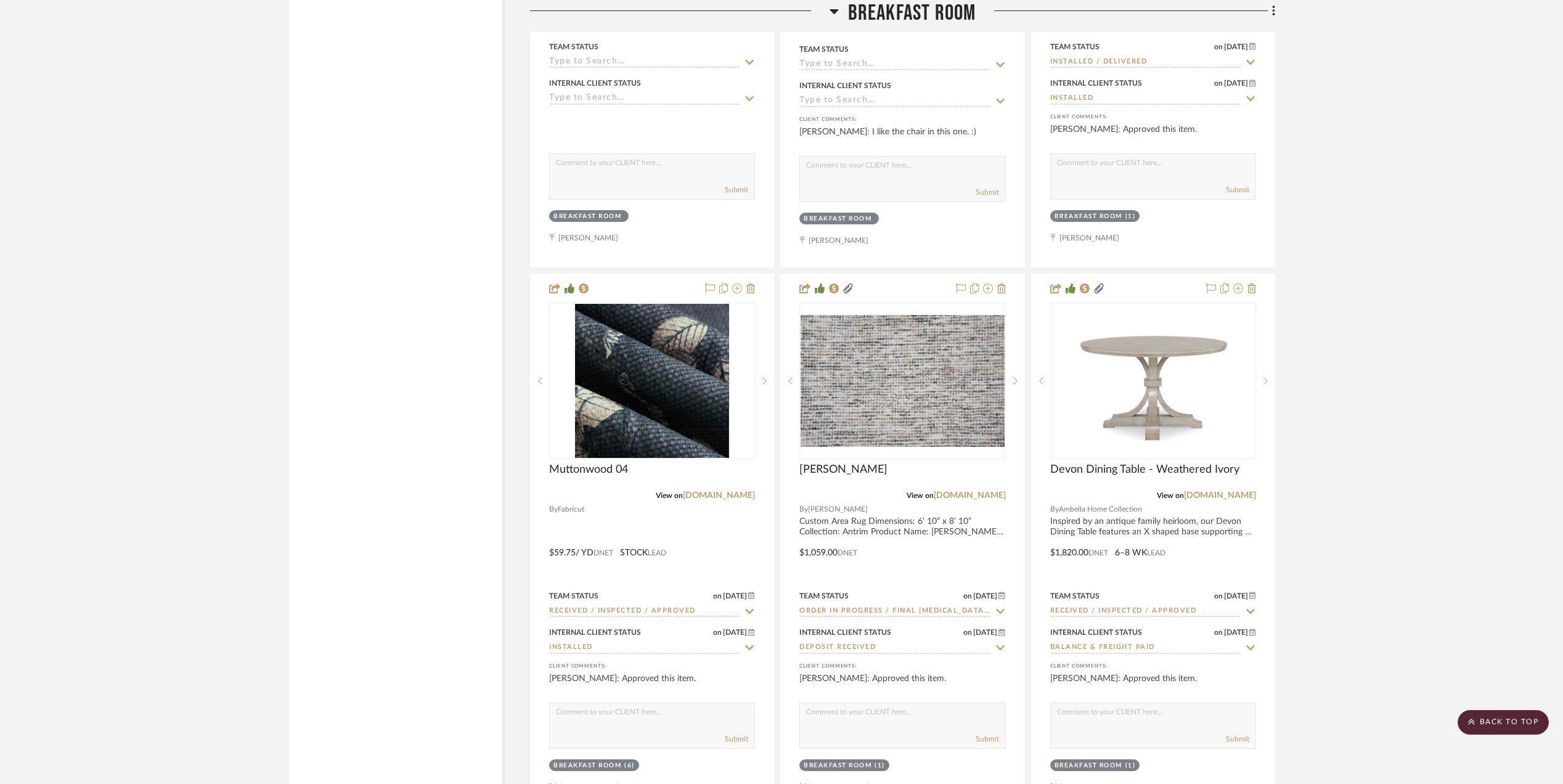
scroll to position [5342, 0]
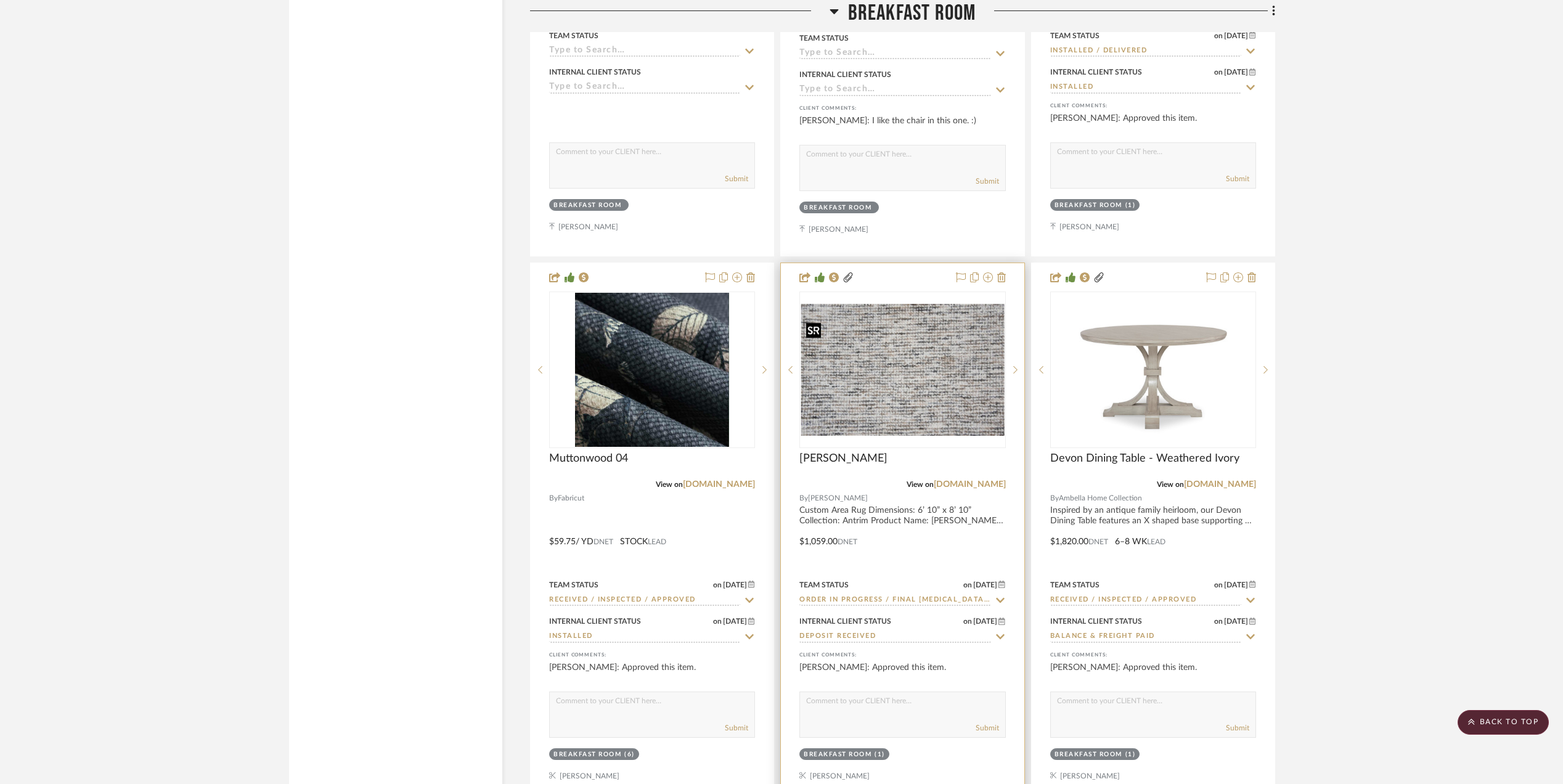
click at [903, 405] on img "0" at bounding box center [902, 370] width 203 height 132
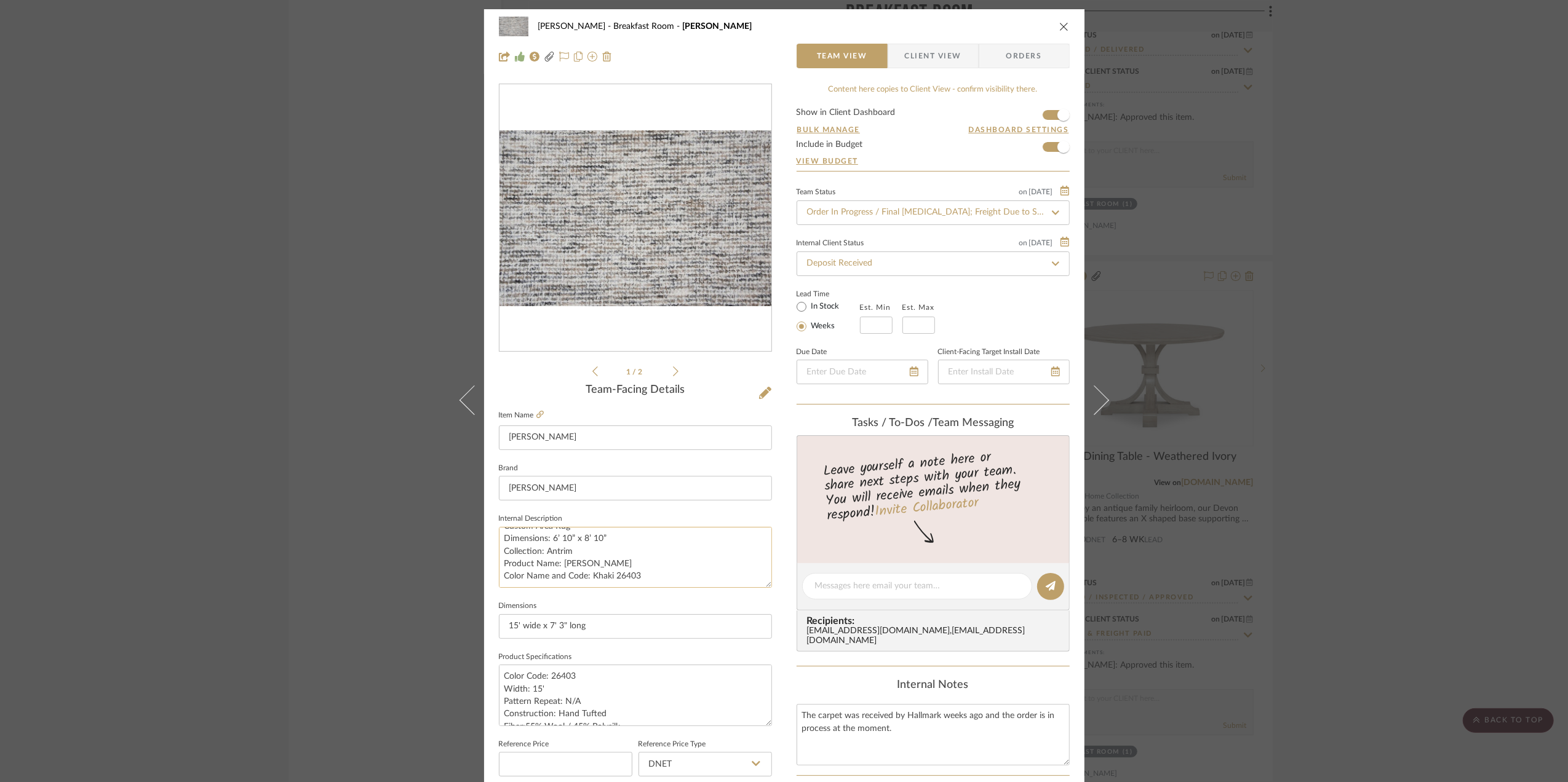
scroll to position [0, 0]
drag, startPoint x: 621, startPoint y: 551, endPoint x: 493, endPoint y: 539, distance: 128.6
click at [493, 539] on div "[PERSON_NAME] Breakfast Room Mariska - Khaki Team View Client View Orders 1 / 2…" at bounding box center [784, 577] width 601 height 1135
click at [1425, 273] on div "[PERSON_NAME] Breakfast Room Mariska - Khaki Team View Client View Orders 1 / 2…" at bounding box center [784, 391] width 1568 height 782
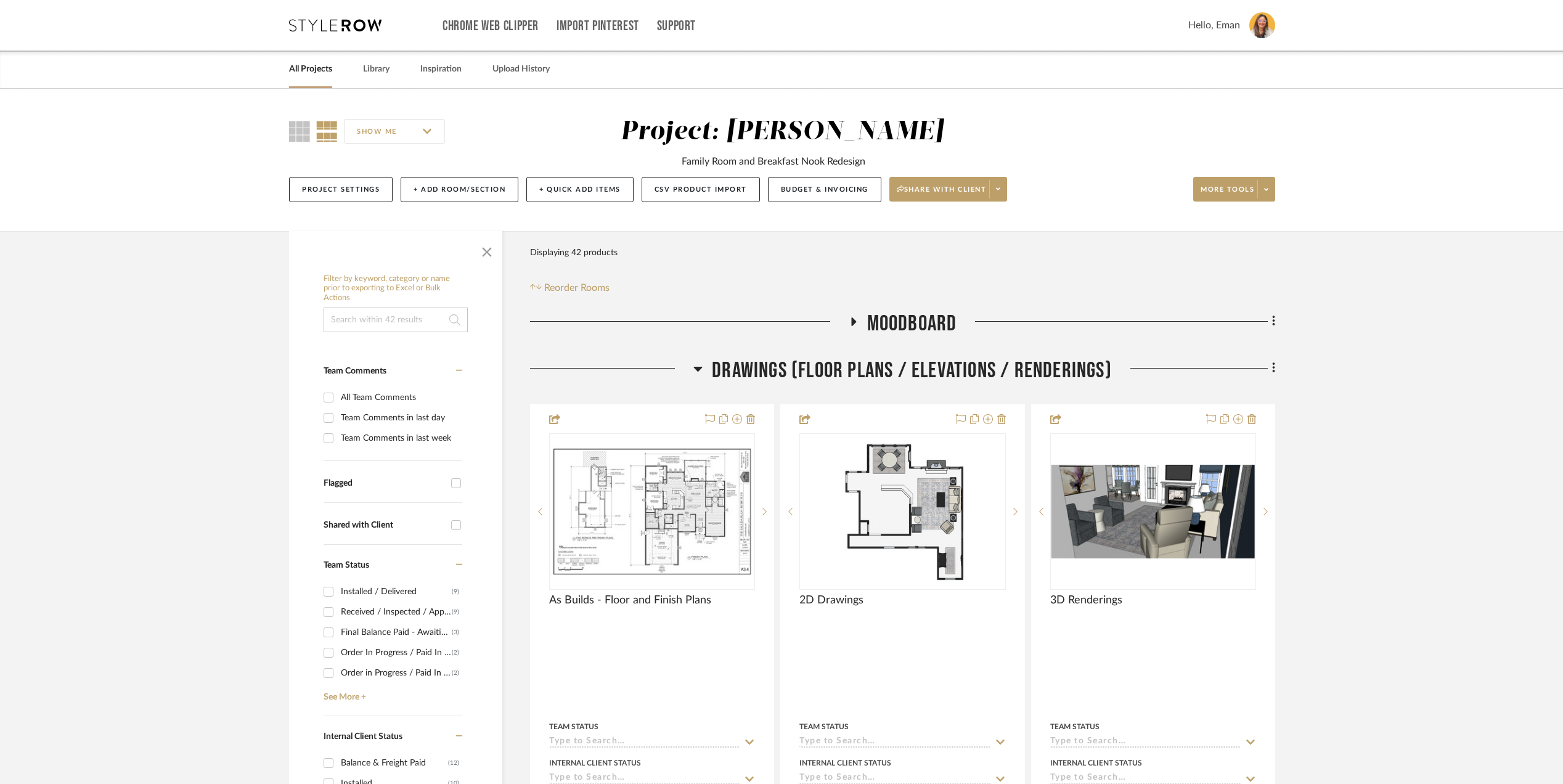
click at [317, 63] on link "All Projects" at bounding box center [311, 69] width 43 height 17
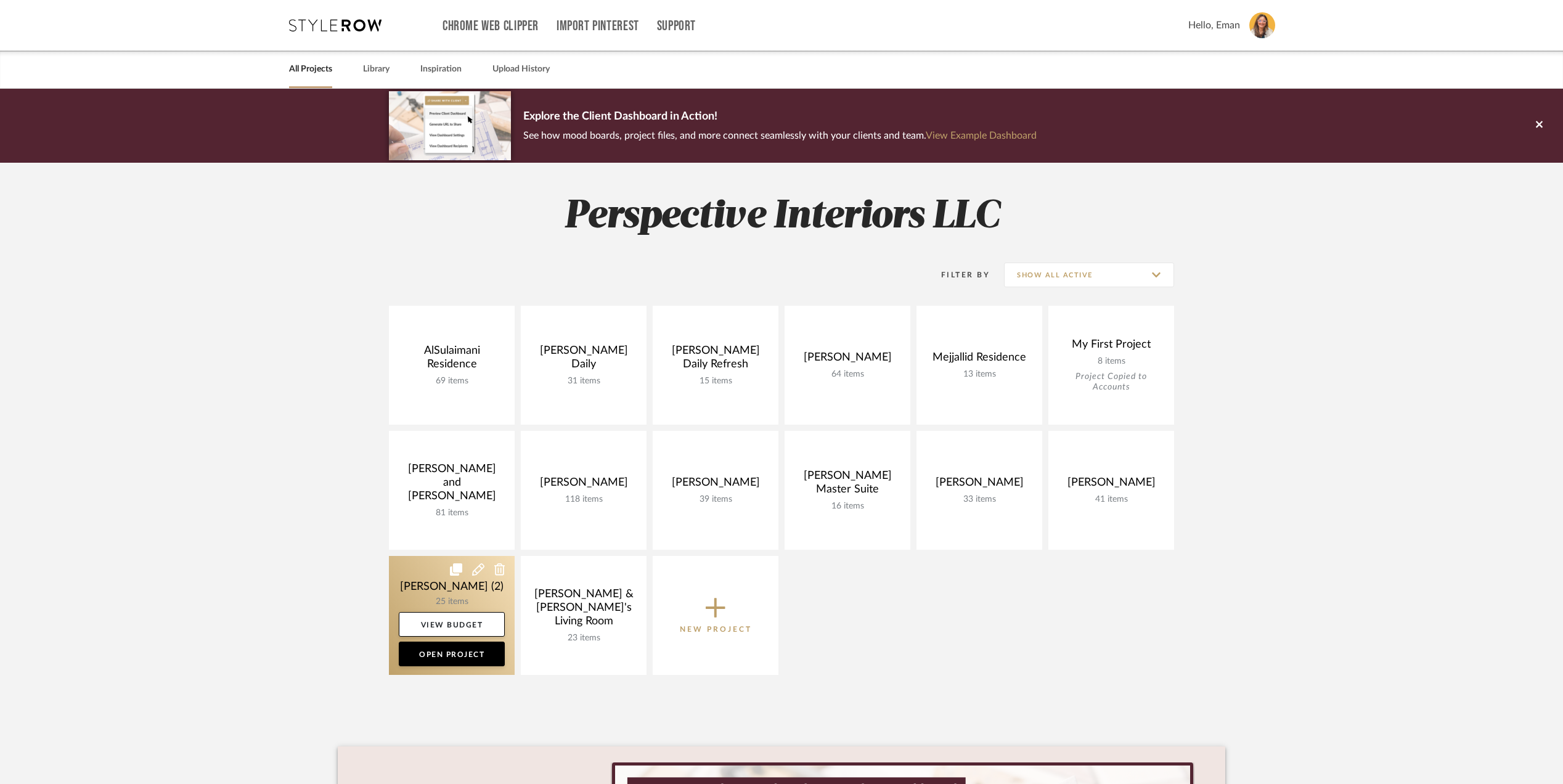
click at [412, 585] on link at bounding box center [451, 615] width 125 height 119
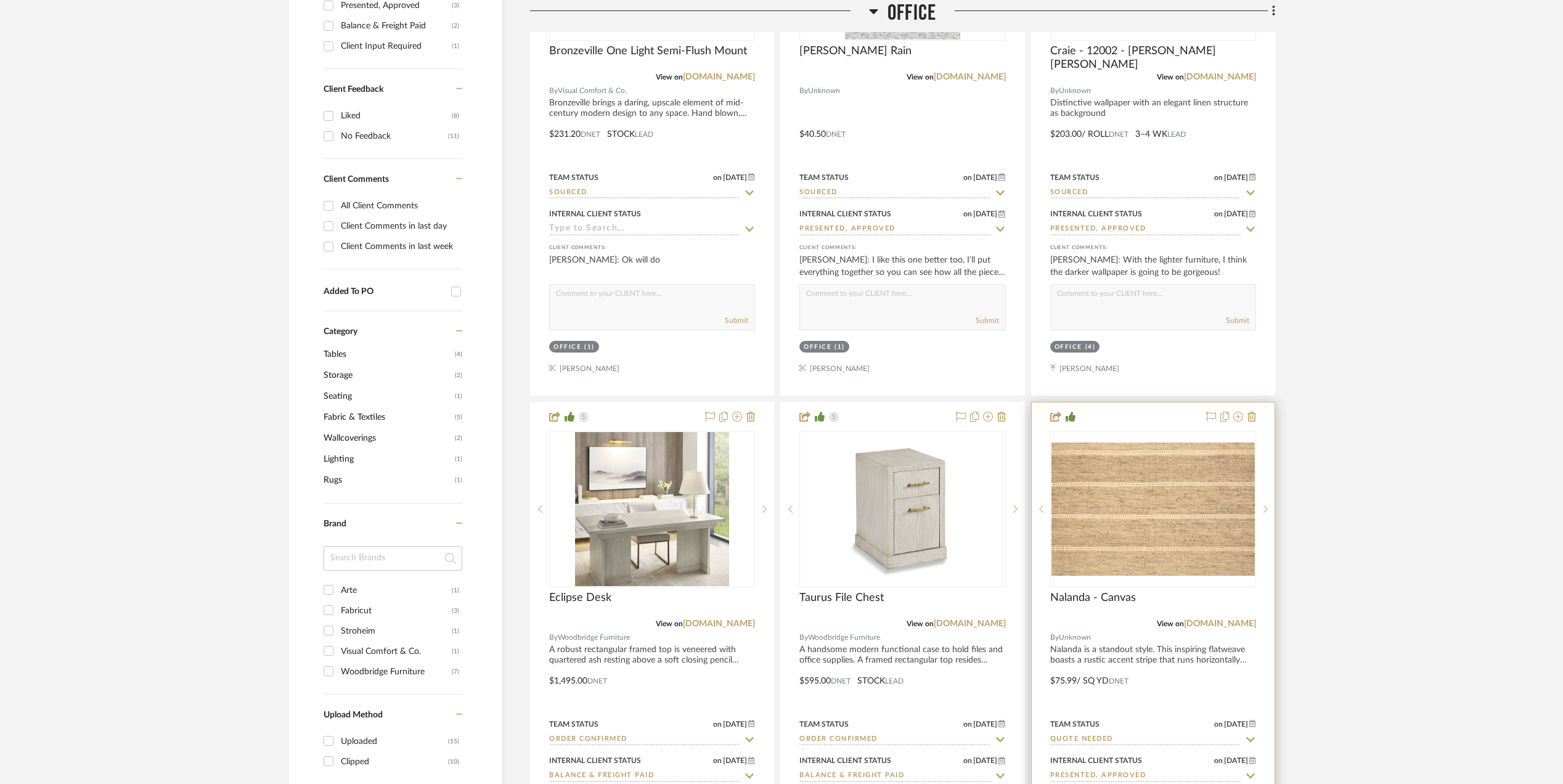
scroll to position [986, 0]
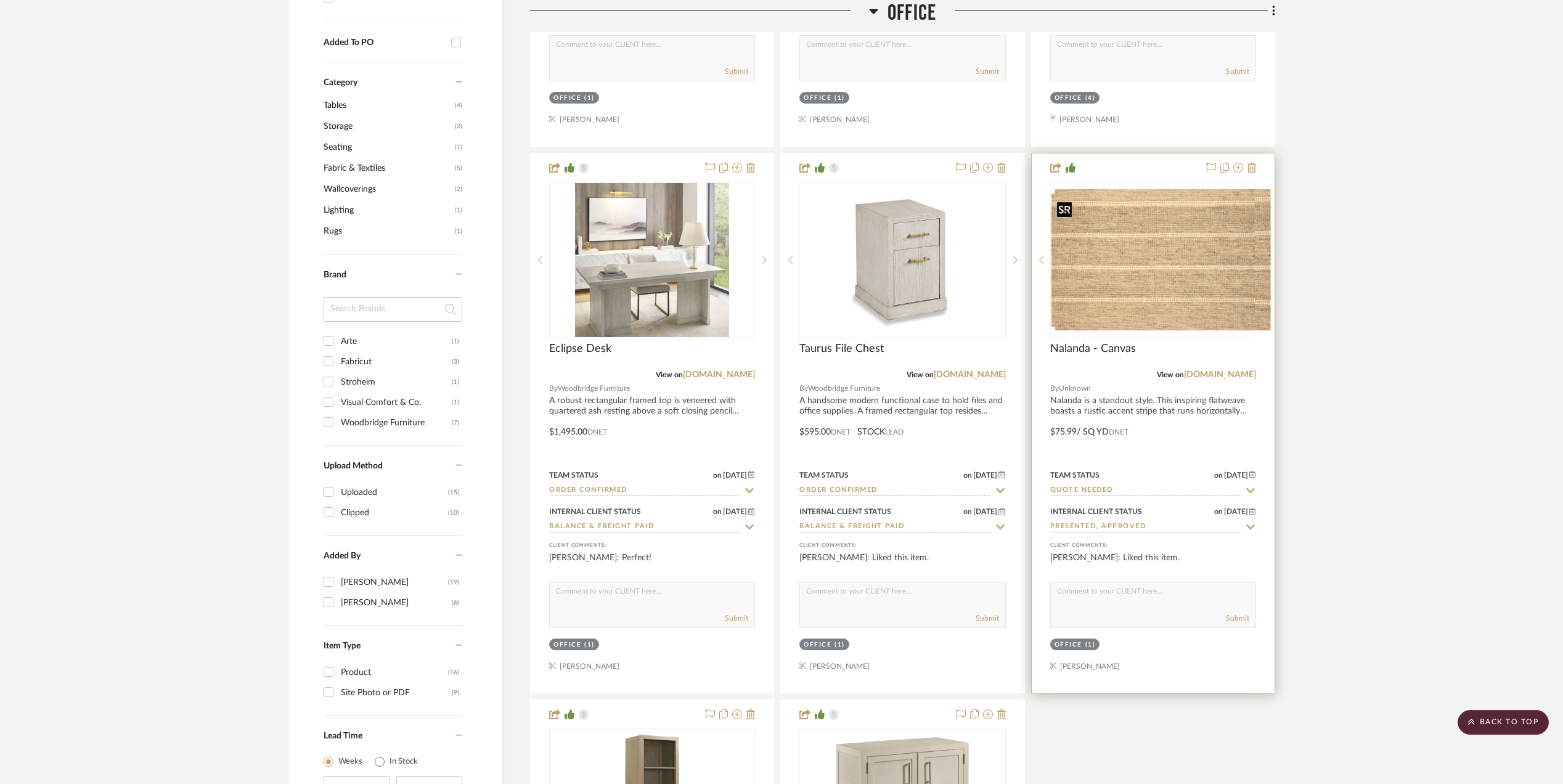
click at [1149, 297] on div at bounding box center [1153, 260] width 206 height 156
click at [1110, 265] on img "0" at bounding box center [1153, 260] width 203 height 133
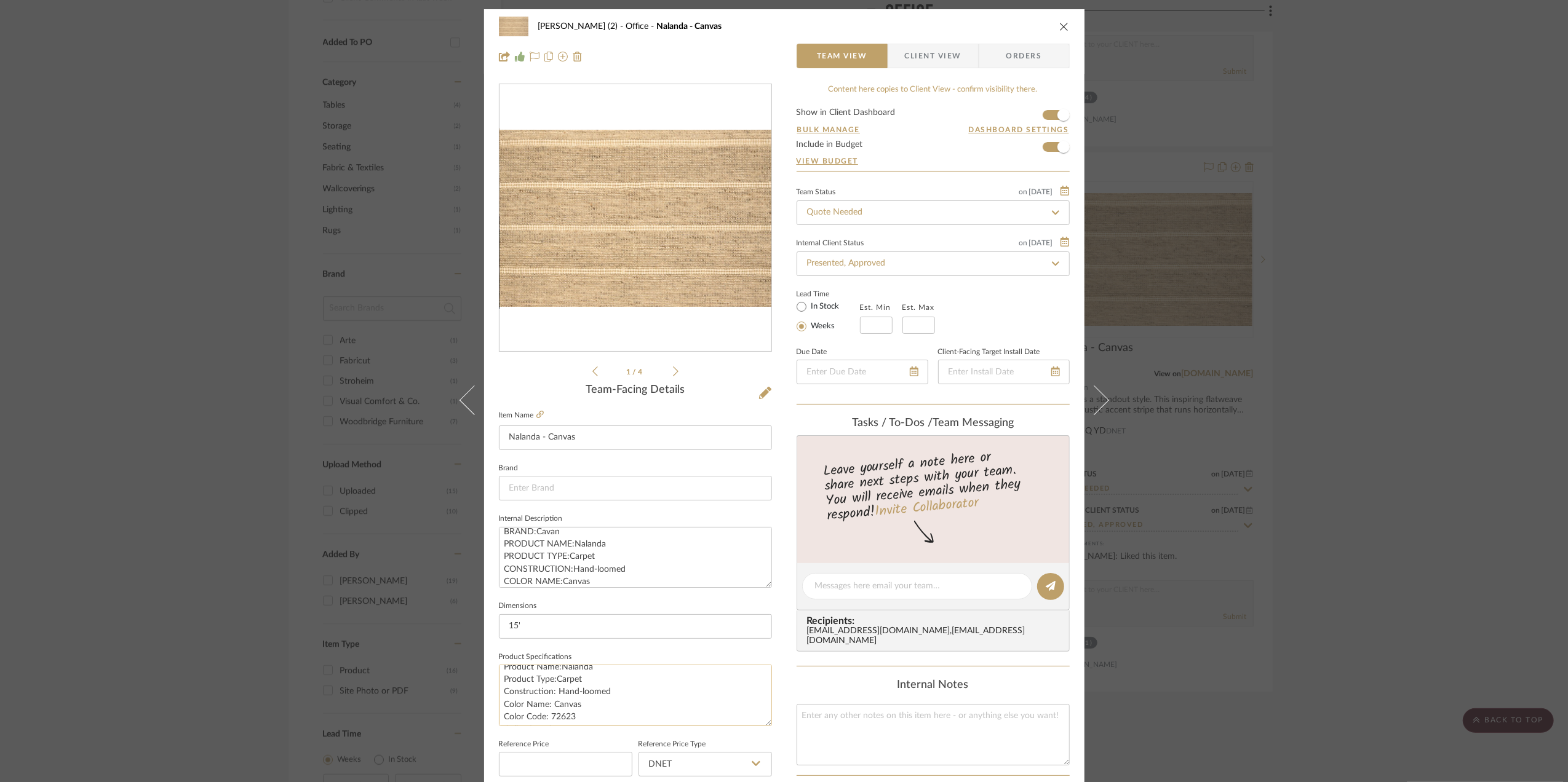
scroll to position [0, 0]
click at [500, 678] on textarea "Brand:Cavan Product Name:Nalanda Product Type:Carpet Construction: Hand-loomed …" at bounding box center [635, 694] width 273 height 61
click at [533, 714] on textarea "Brand:Cavan Product Name:Nalanda Product Type:Carpet Construction: Hand-loomed …" at bounding box center [635, 694] width 273 height 61
drag, startPoint x: 500, startPoint y: 674, endPoint x: 671, endPoint y: 753, distance: 188.4
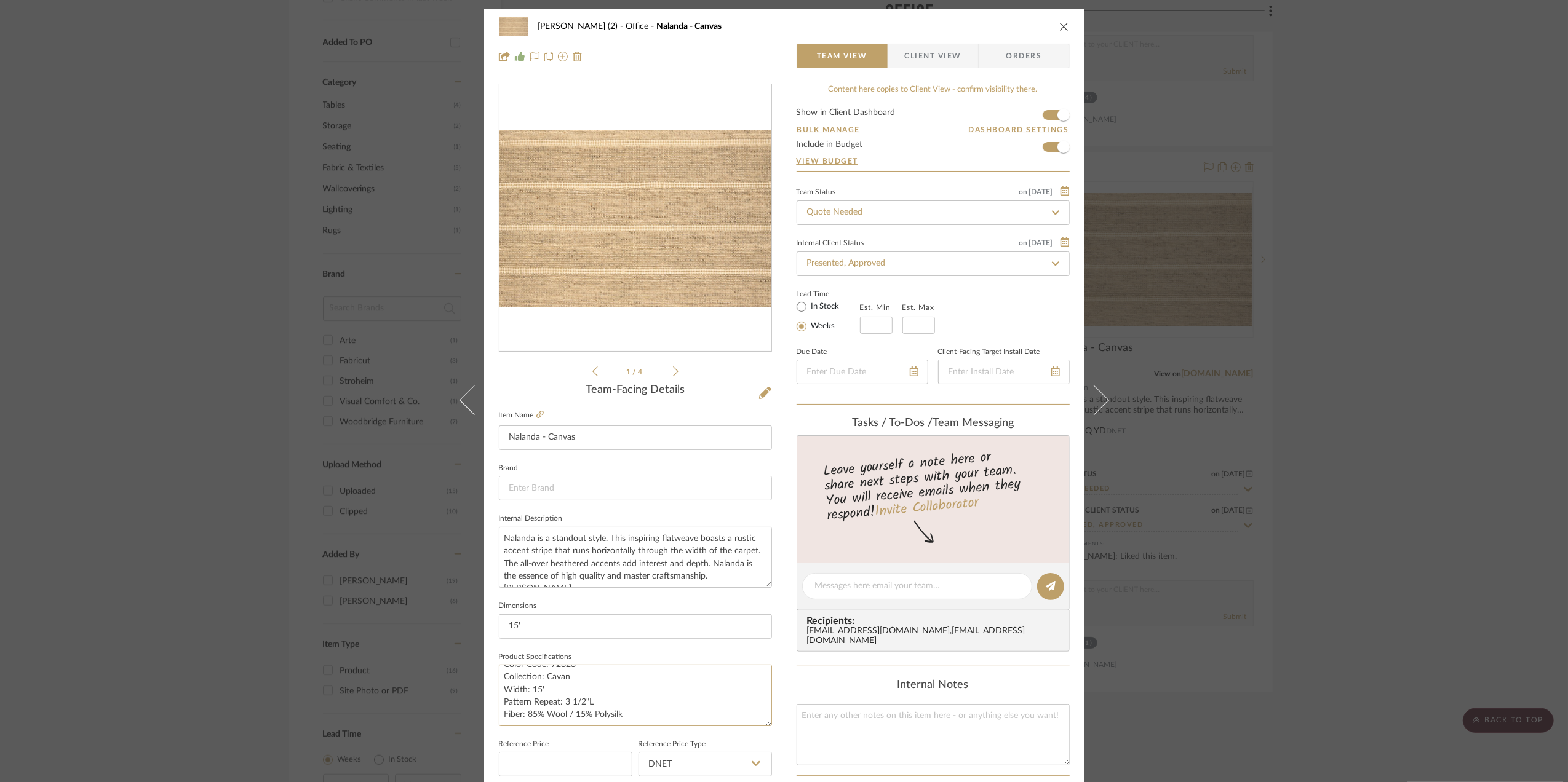
click at [671, 753] on div "Team-Facing Details Item Name Nalanda - Canvas Brand Internal Description Nalan…" at bounding box center [635, 589] width 273 height 413
click at [529, 677] on textarea at bounding box center [635, 694] width 273 height 61
paste textarea "Custom Area Rug Dimensions: 6’ 10” x 8’ 10”"
click at [556, 694] on textarea "Custom Area Rug Dimensions: 6’ 10” x 8’ 10”" at bounding box center [635, 694] width 273 height 61
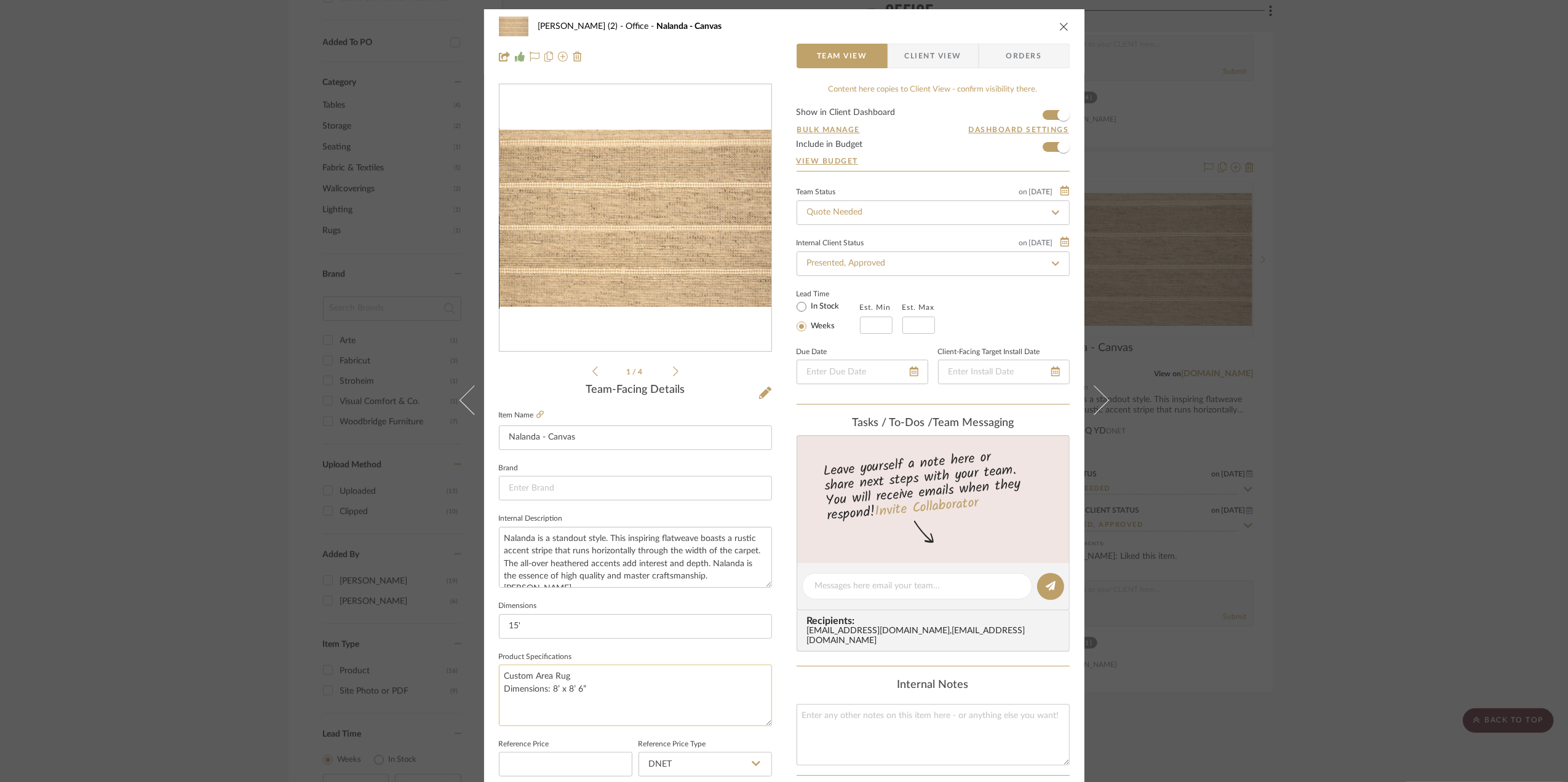
click at [512, 702] on textarea "Custom Area Rug Dimensions: 8’ x 8’ 6”" at bounding box center [635, 694] width 273 height 61
drag, startPoint x: 616, startPoint y: 683, endPoint x: 609, endPoint y: 687, distance: 8.1
click at [613, 685] on textarea "Custom Area Rug Dimensions: 8’ x 8’ 6”" at bounding box center [635, 694] width 273 height 61
click at [608, 688] on textarea "Custom Area Rug Dimensions: 8’ x 8’ 6”" at bounding box center [635, 694] width 273 height 61
type textarea "Custom Area Rug Dimensions: 8’ x 8’ 6”"
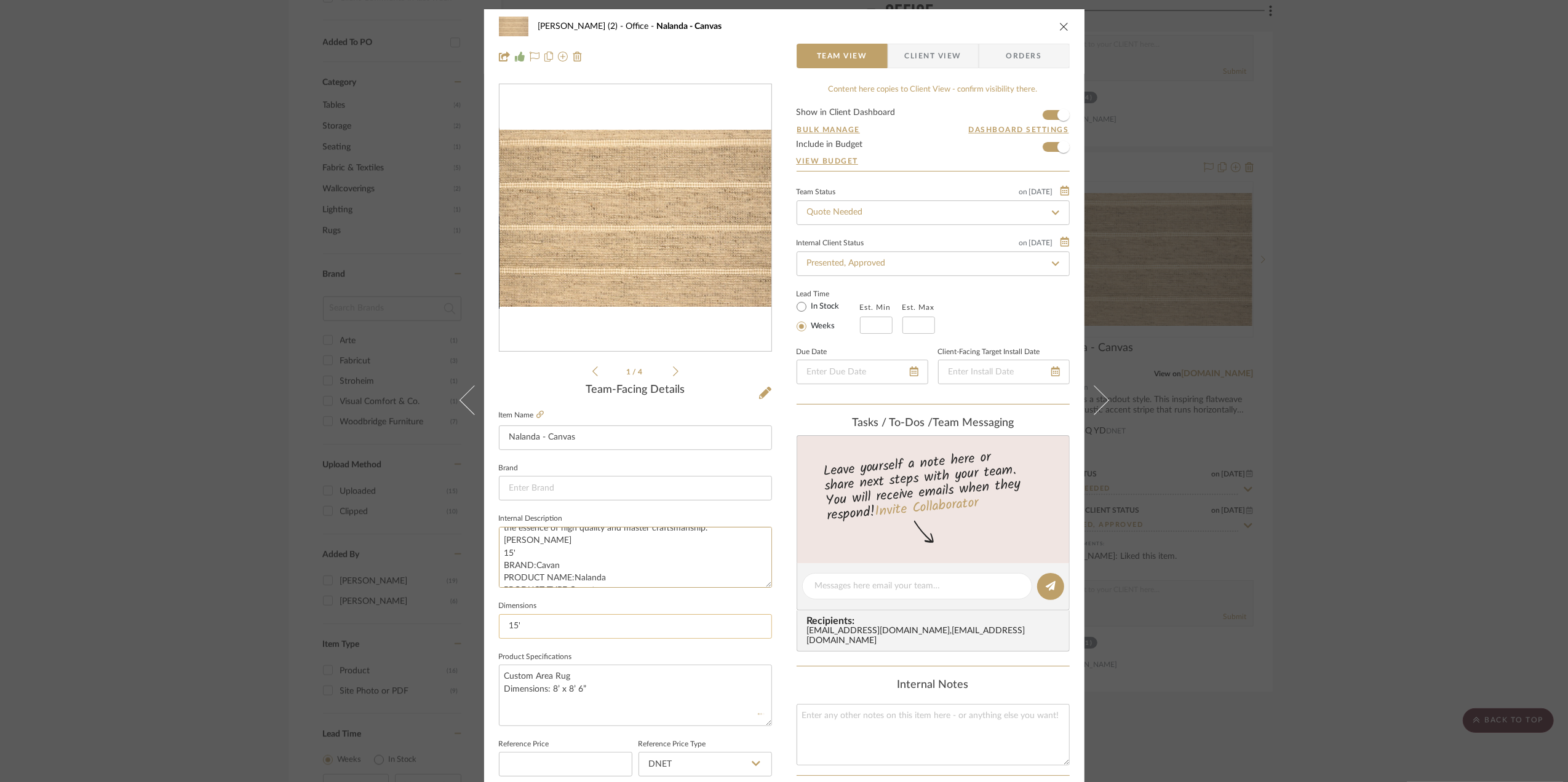
scroll to position [163, 0]
drag, startPoint x: 500, startPoint y: 539, endPoint x: 524, endPoint y: 567, distance: 36.9
click at [718, 626] on div "Team-Facing Details Item Name Nalanda - Canvas Brand Internal Description Nalan…" at bounding box center [635, 589] width 273 height 413
click at [500, 714] on textarea "Custom Area Rug Dimensions: 8’ x 8’ 6”" at bounding box center [635, 694] width 273 height 61
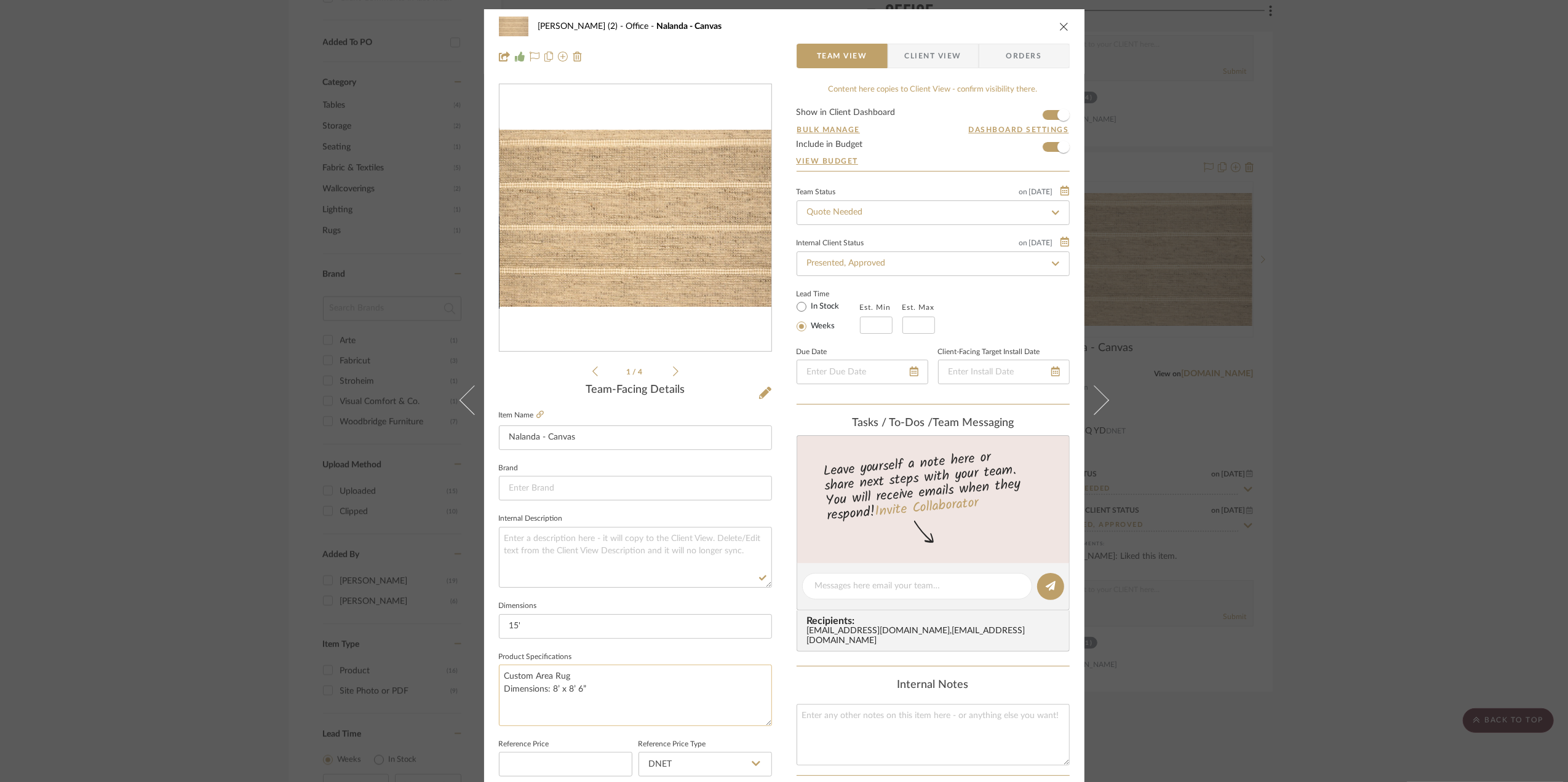
click at [596, 687] on textarea "Custom Area Rug Dimensions: 8’ x 8’ 6”" at bounding box center [635, 694] width 273 height 61
paste textarea "Nalanda is a standout style. This inspiring flatweave boasts a rustic accent st…"
drag, startPoint x: 608, startPoint y: 694, endPoint x: 485, endPoint y: 677, distance: 124.2
click at [485, 677] on div "[PERSON_NAME] (2) Office Nalanda - Canvas Team View Client View Orders 1 / 4 Te…" at bounding box center [784, 577] width 601 height 1135
type textarea "Nalanda is a standout style. This inspiring flatweave boasts a rustic accent st…"
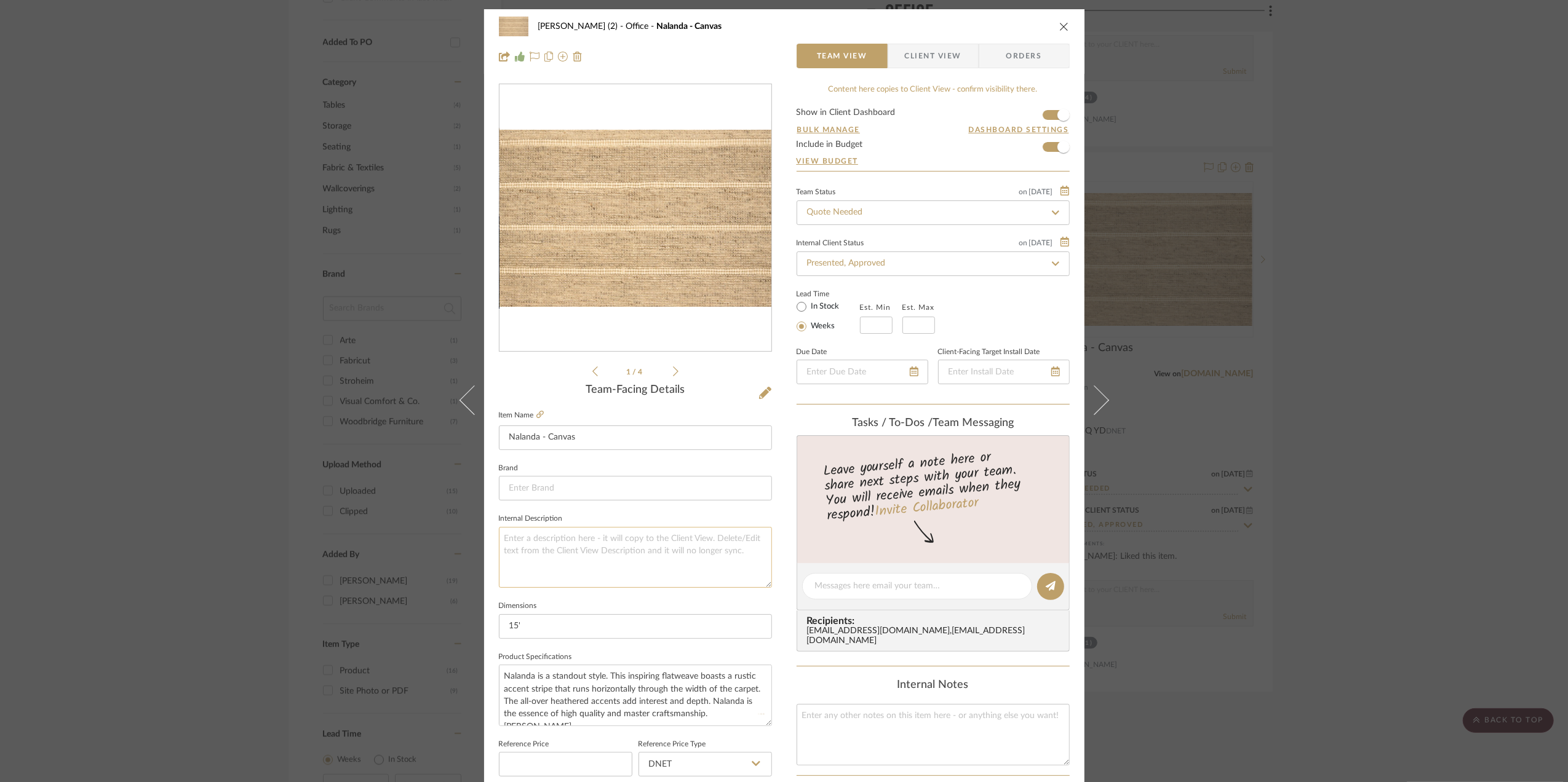
drag, startPoint x: 520, startPoint y: 544, endPoint x: 515, endPoint y: 540, distance: 6.4
click at [520, 544] on textarea at bounding box center [635, 557] width 273 height 61
paste textarea "Custom Area Rug Dimensions: 8’ x 8’ 6”"
type textarea "Custom Area Rug Dimensions: 8’ x 8’ 6”"
click at [608, 549] on textarea "Custom Area Rug Dimensions: 8’ x 8’ 6”" at bounding box center [635, 557] width 273 height 61
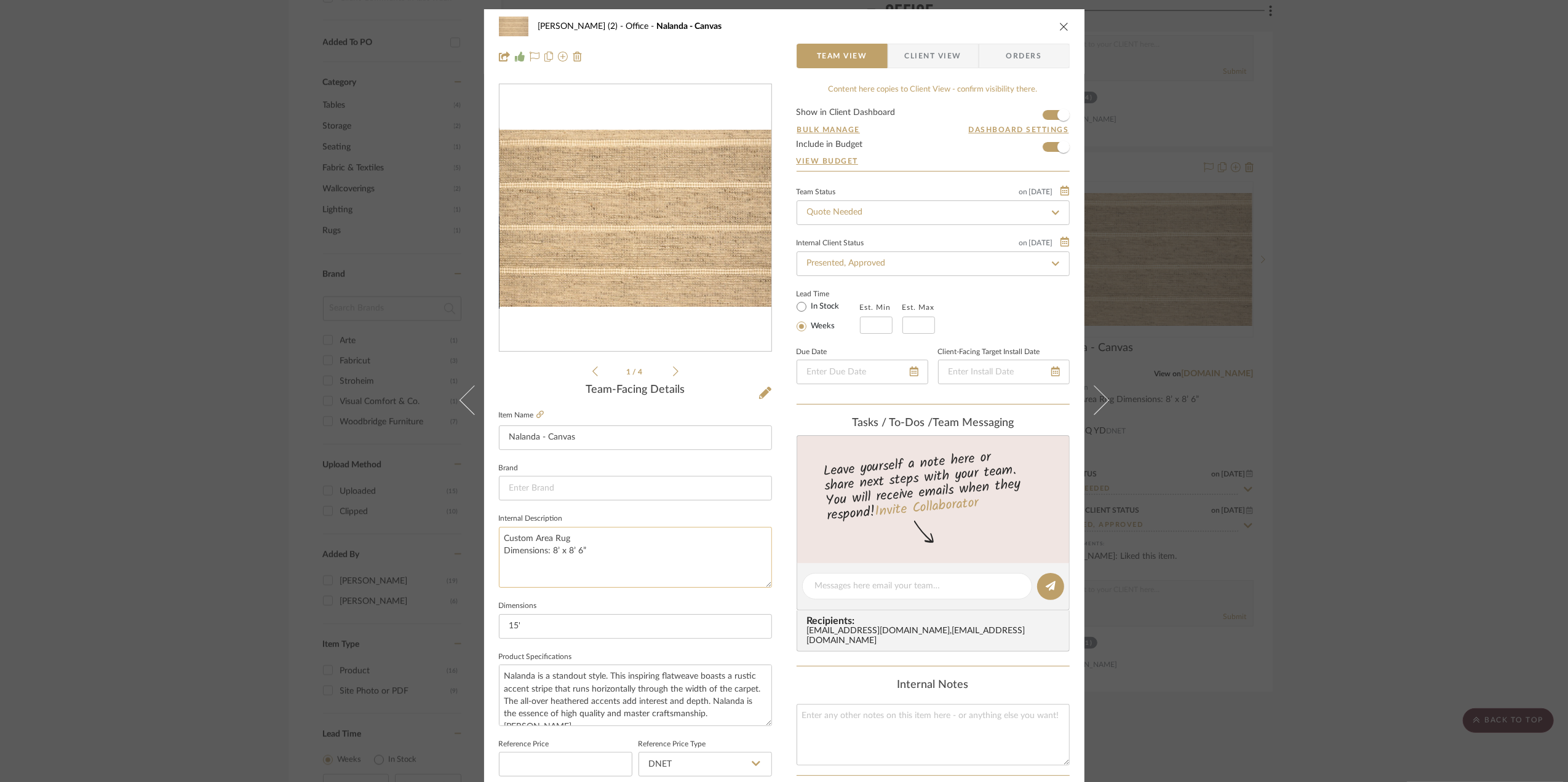
click at [515, 575] on textarea "Custom Area Rug Dimensions: 8’ x 8’ 6”" at bounding box center [635, 557] width 273 height 61
click at [594, 552] on textarea "Custom Area Rug Dimensions: 8’ x 8’ 6”" at bounding box center [635, 557] width 273 height 61
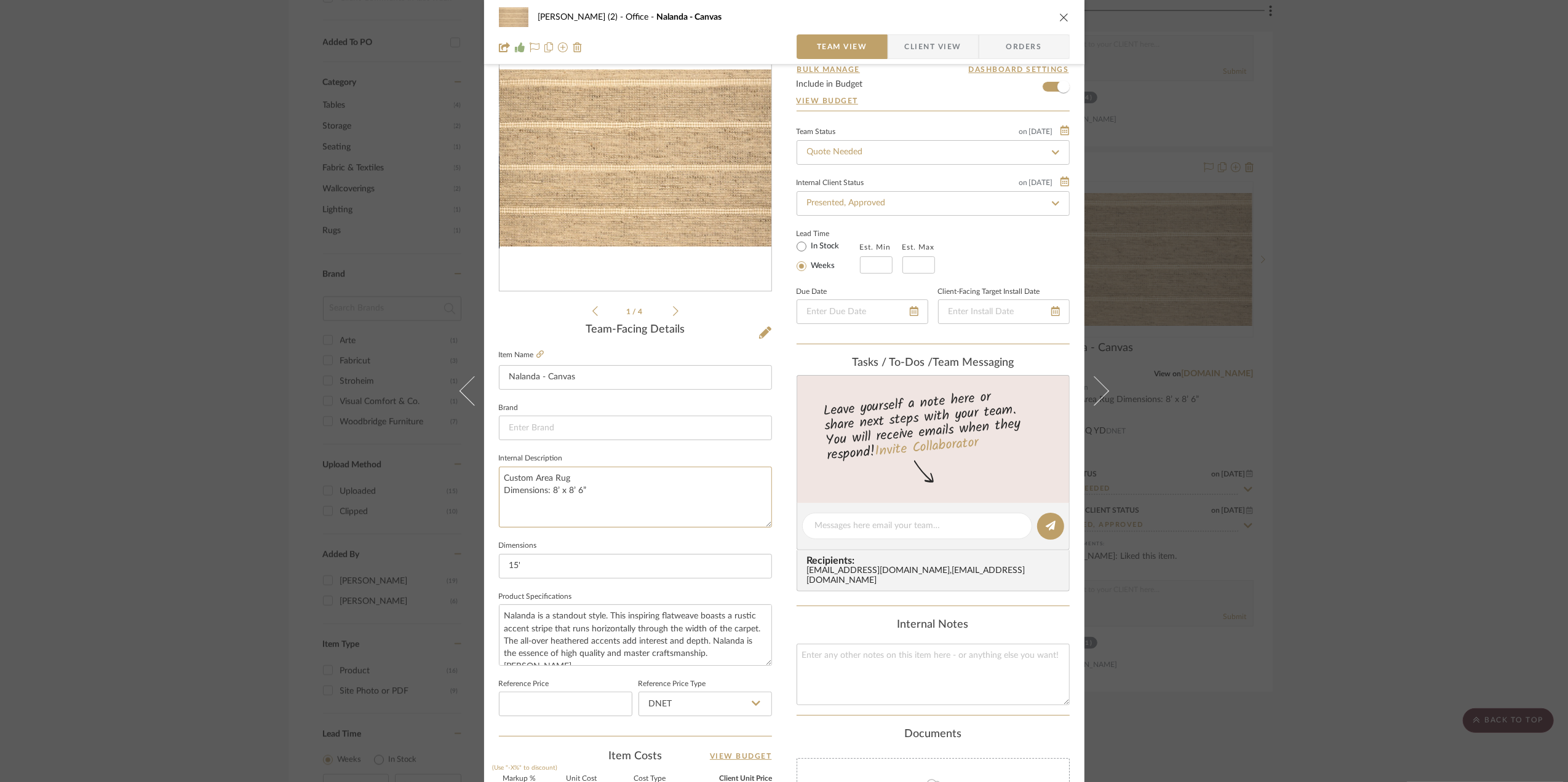
scroll to position [246, 0]
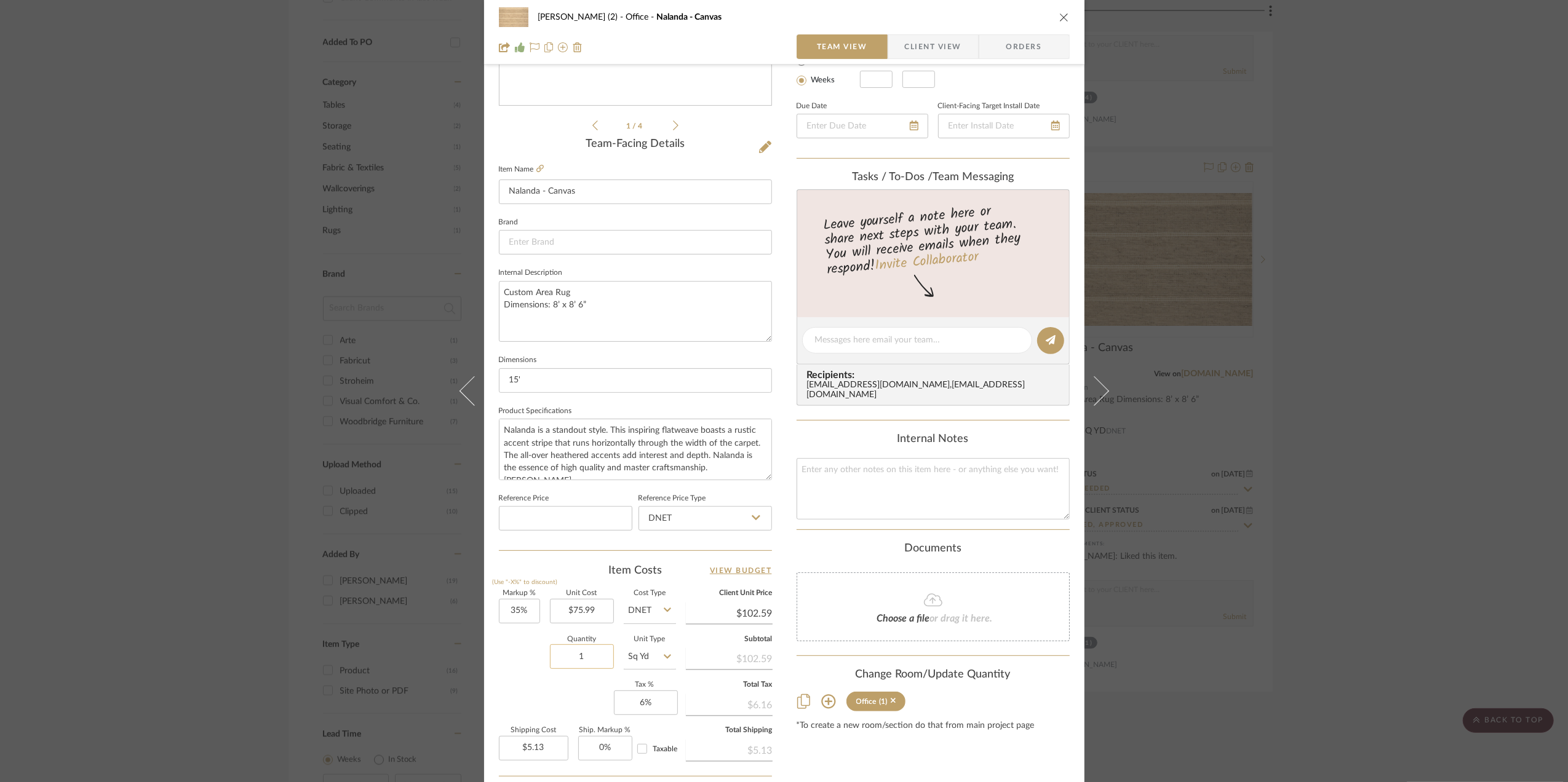
type textarea "Custom Area Rug Dimensions: 8’ x 8’ 6”"
click at [591, 663] on input "1" at bounding box center [581, 657] width 64 height 25
type input "9"
click at [522, 669] on div "Quantity 9 Unit Type Sq Yd" at bounding box center [587, 658] width 177 height 43
type input "$46.16"
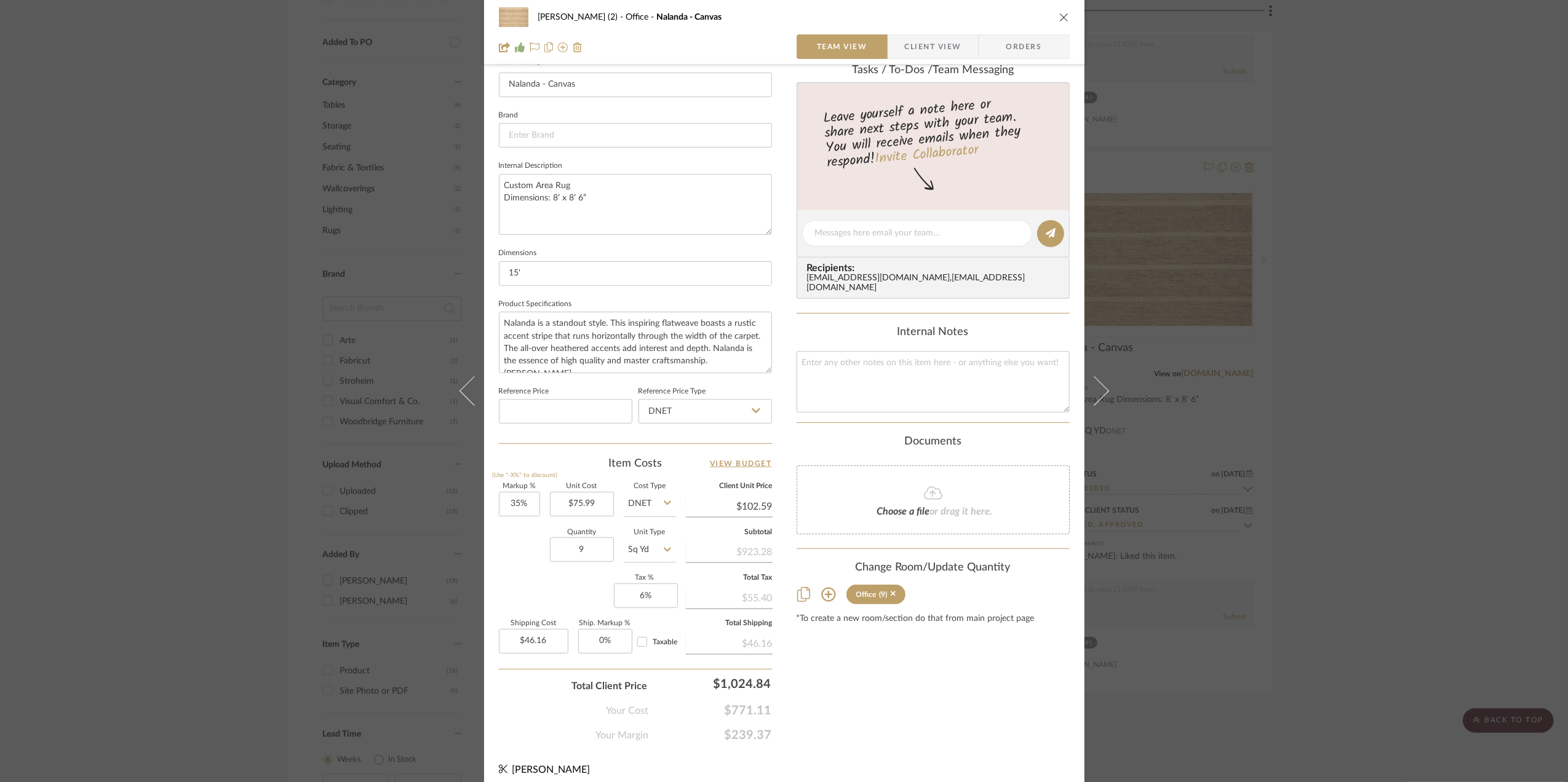
scroll to position [365, 0]
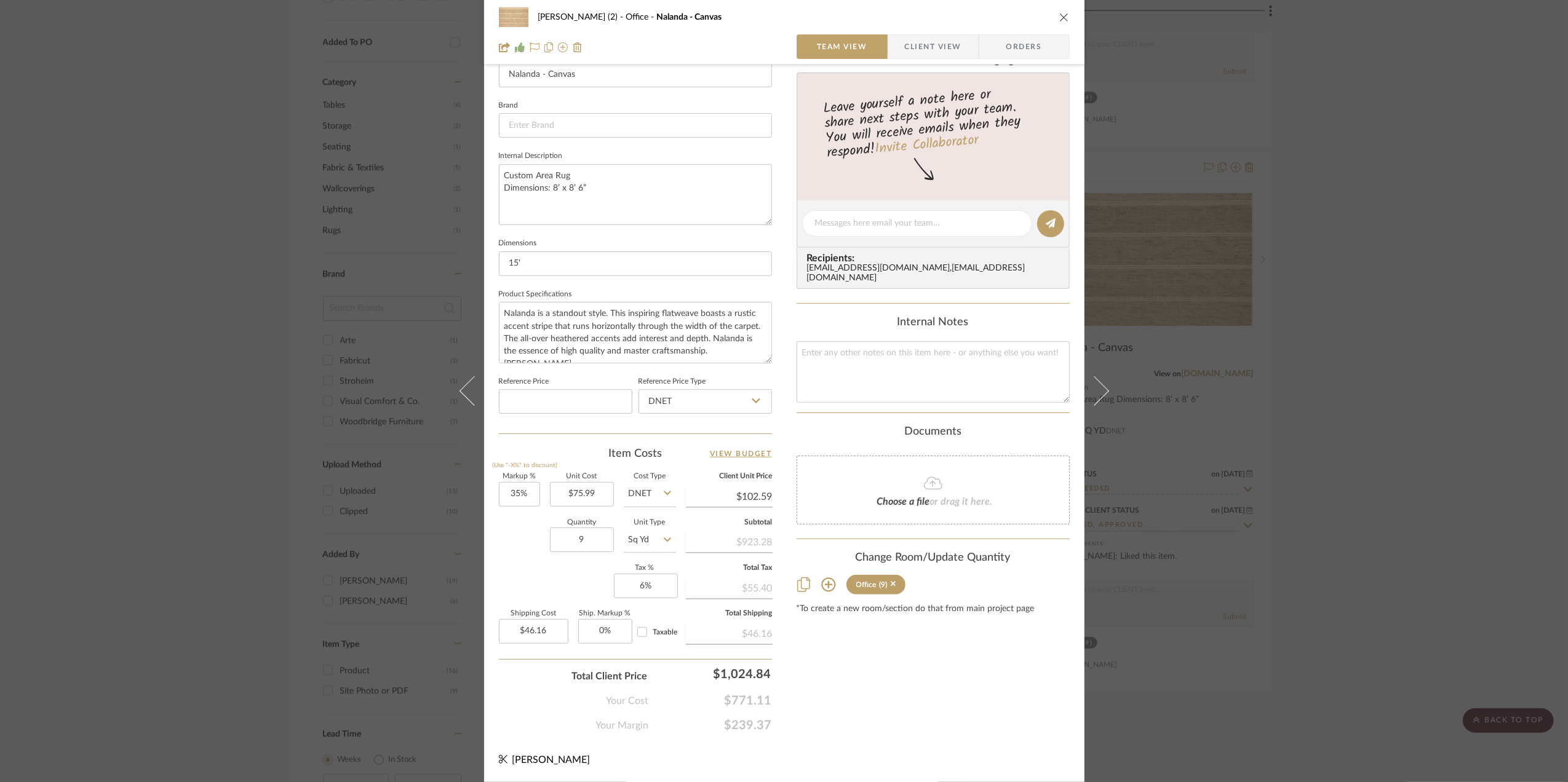
click at [666, 534] on input "Sq Yd" at bounding box center [650, 540] width 53 height 25
click at [651, 631] on div "LF" at bounding box center [696, 634] width 152 height 32
type input "LF"
click at [520, 554] on div "Quantity 9 Unit Type LF" at bounding box center [587, 541] width 177 height 43
click at [510, 689] on div "Your Cost $771.11" at bounding box center [635, 696] width 273 height 25
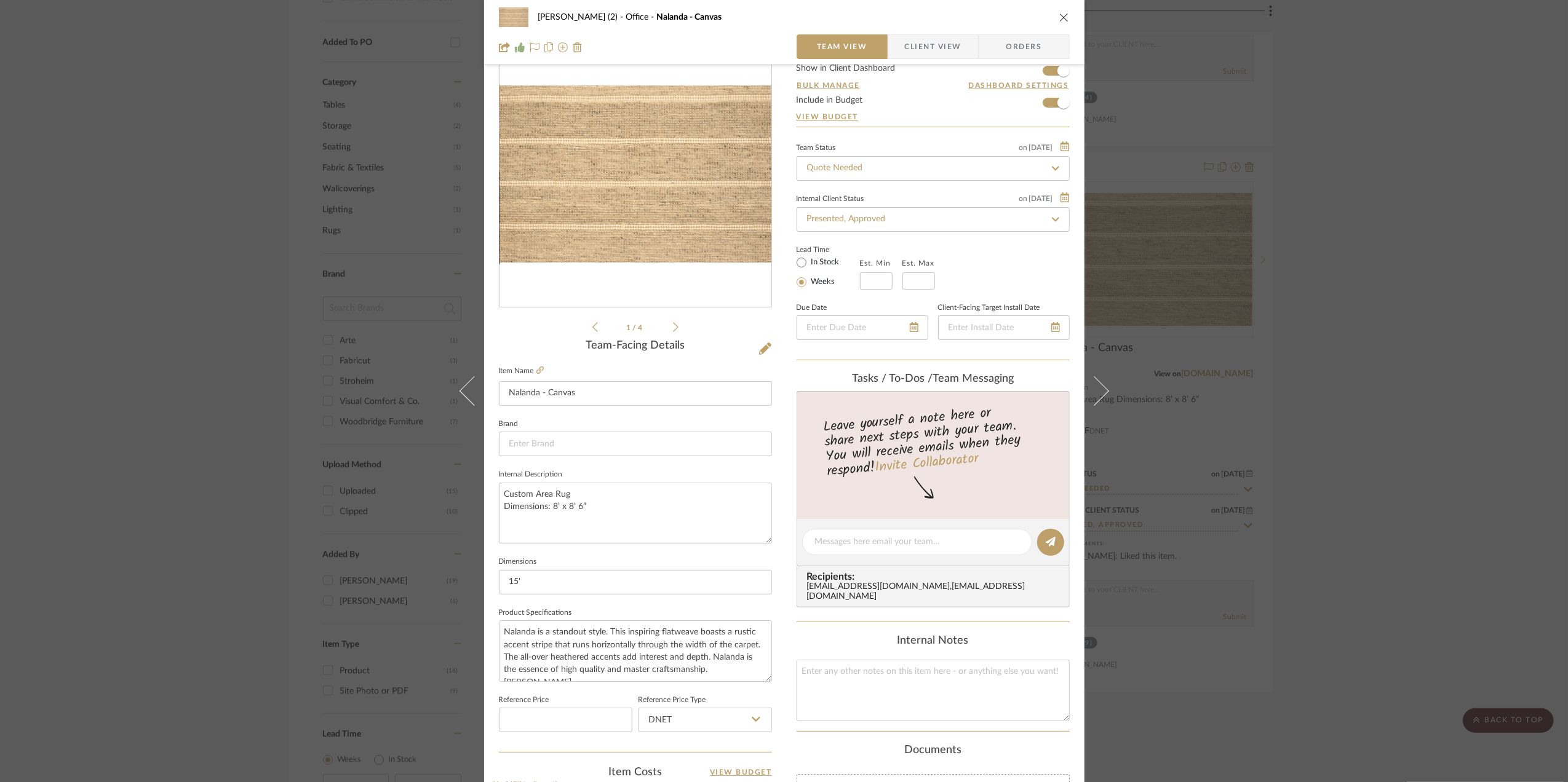
scroll to position [0, 0]
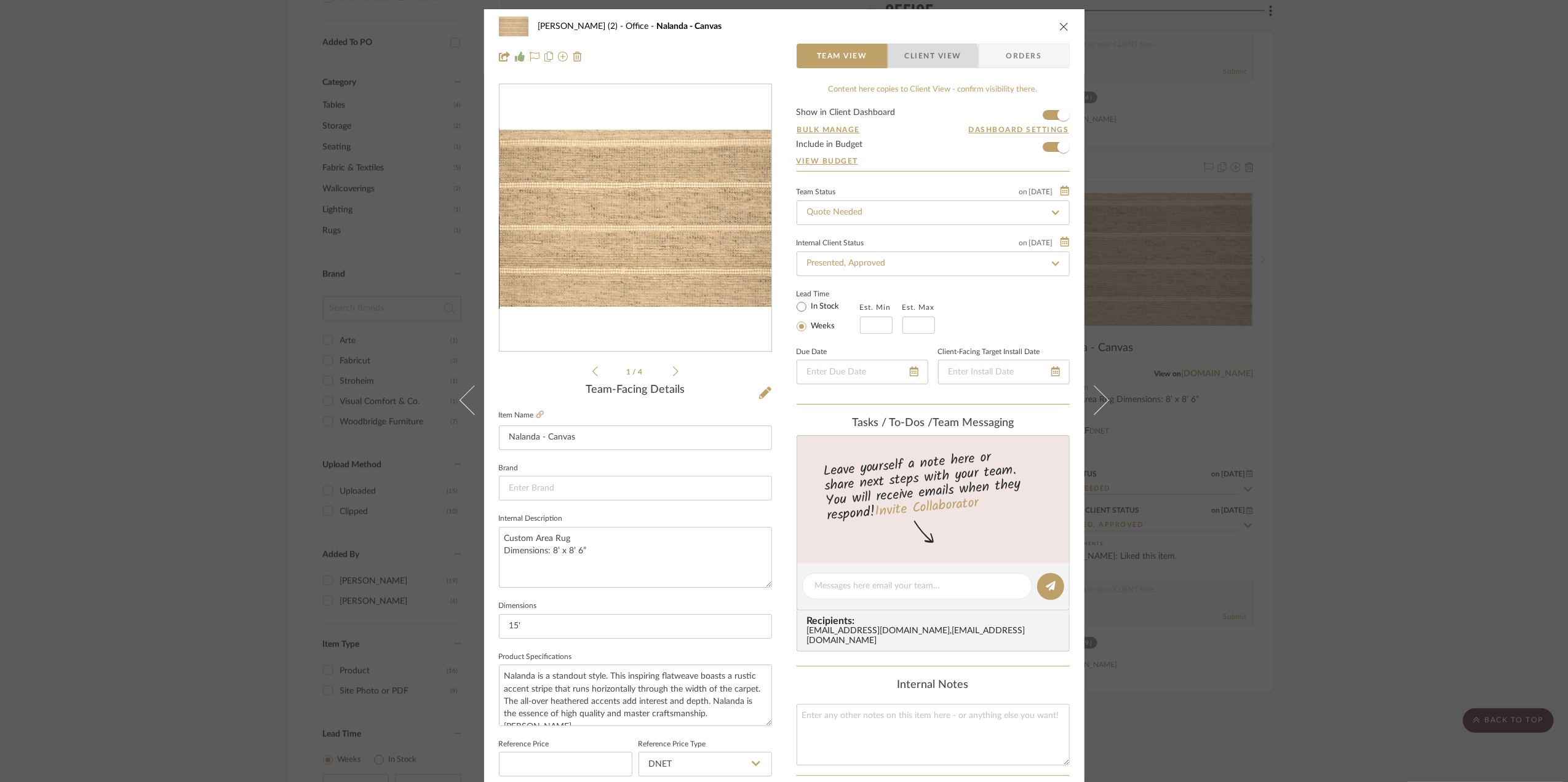
click at [918, 58] on span "Client View" at bounding box center [933, 56] width 57 height 25
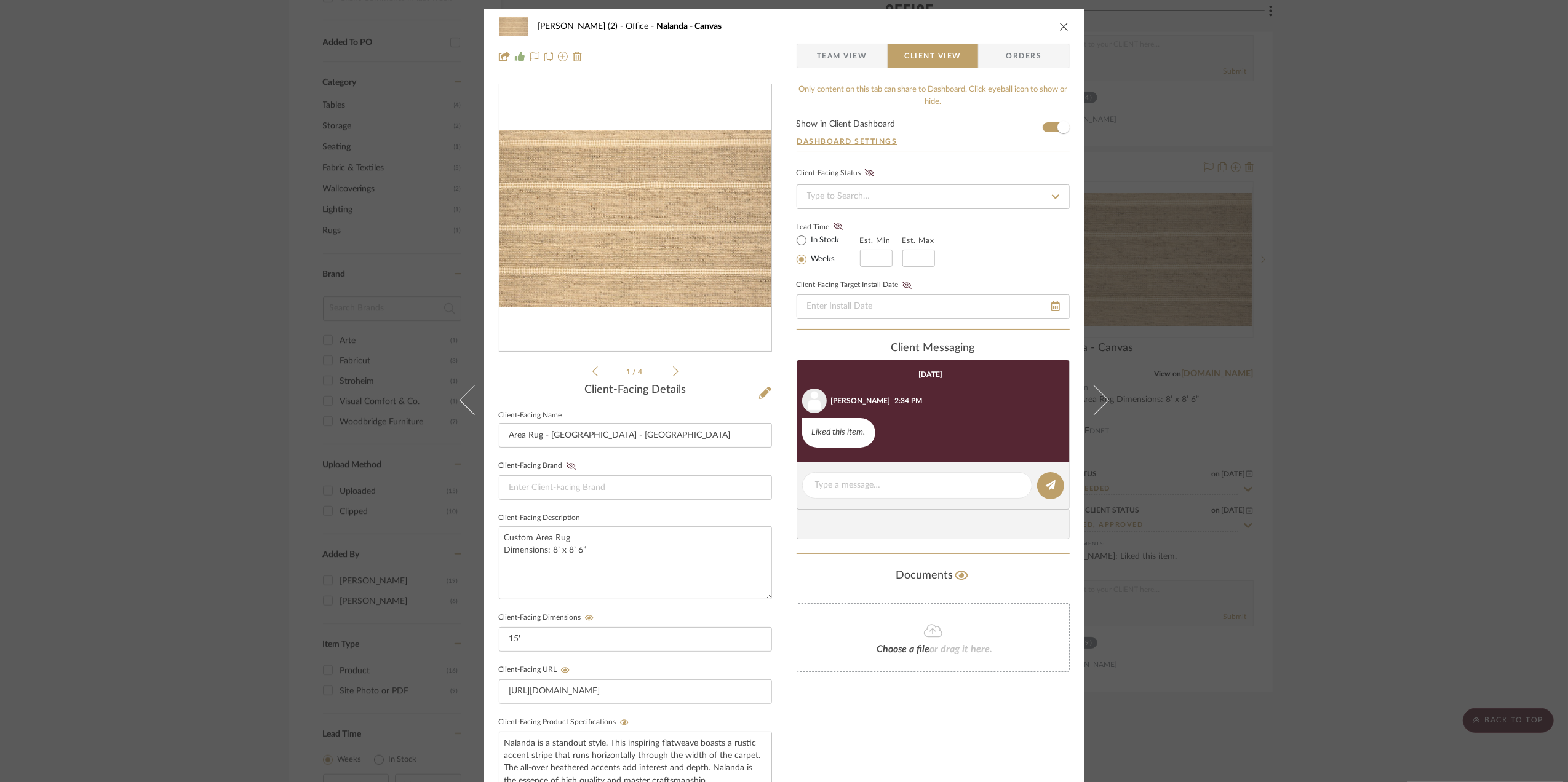
click at [838, 52] on span "Team View" at bounding box center [842, 56] width 50 height 25
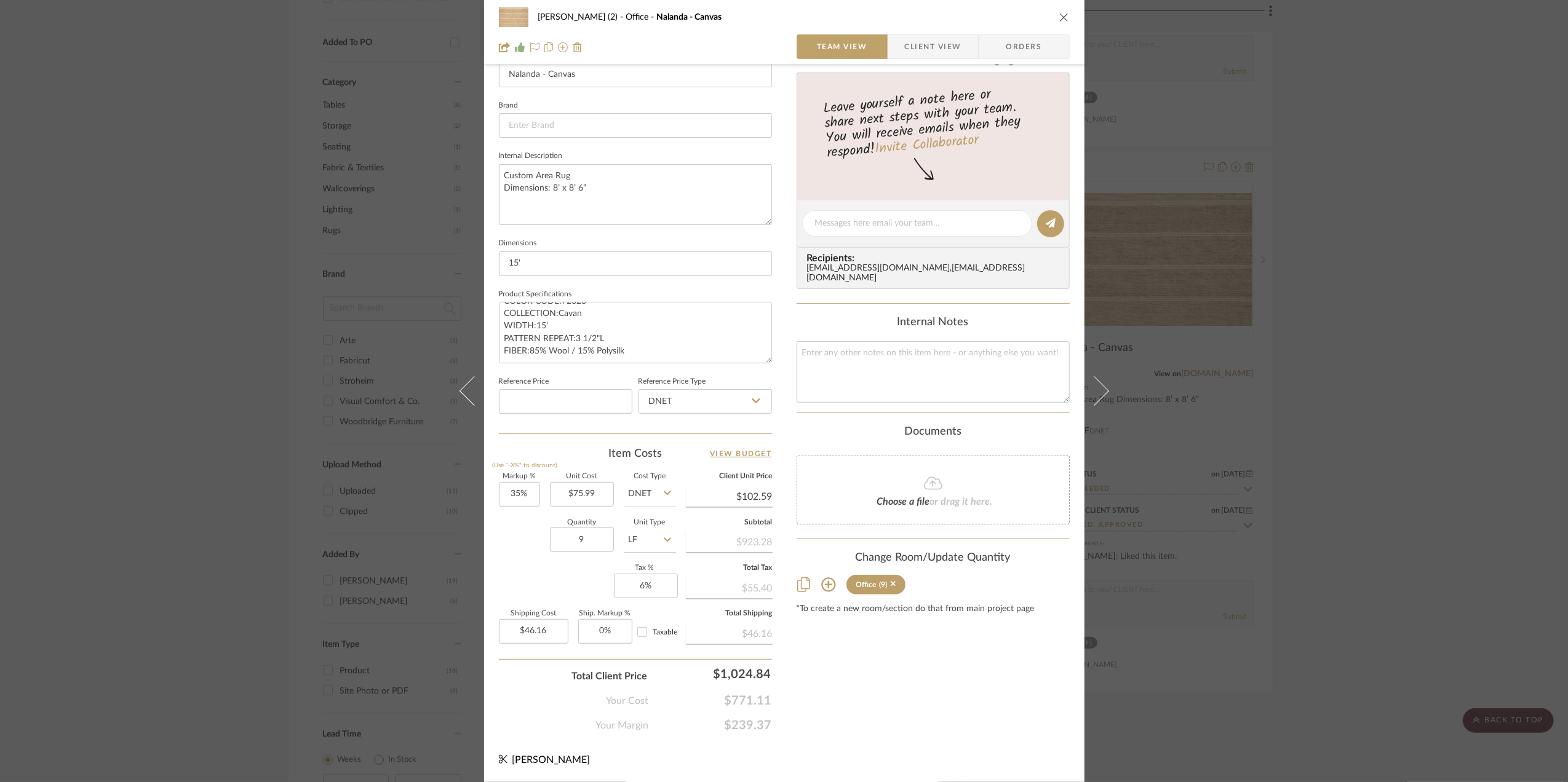
scroll to position [365, 0]
click at [1458, 509] on div "[PERSON_NAME] (2) Office Nalanda - Canvas Team View Client View Orders 1 / 4 Te…" at bounding box center [784, 391] width 1568 height 782
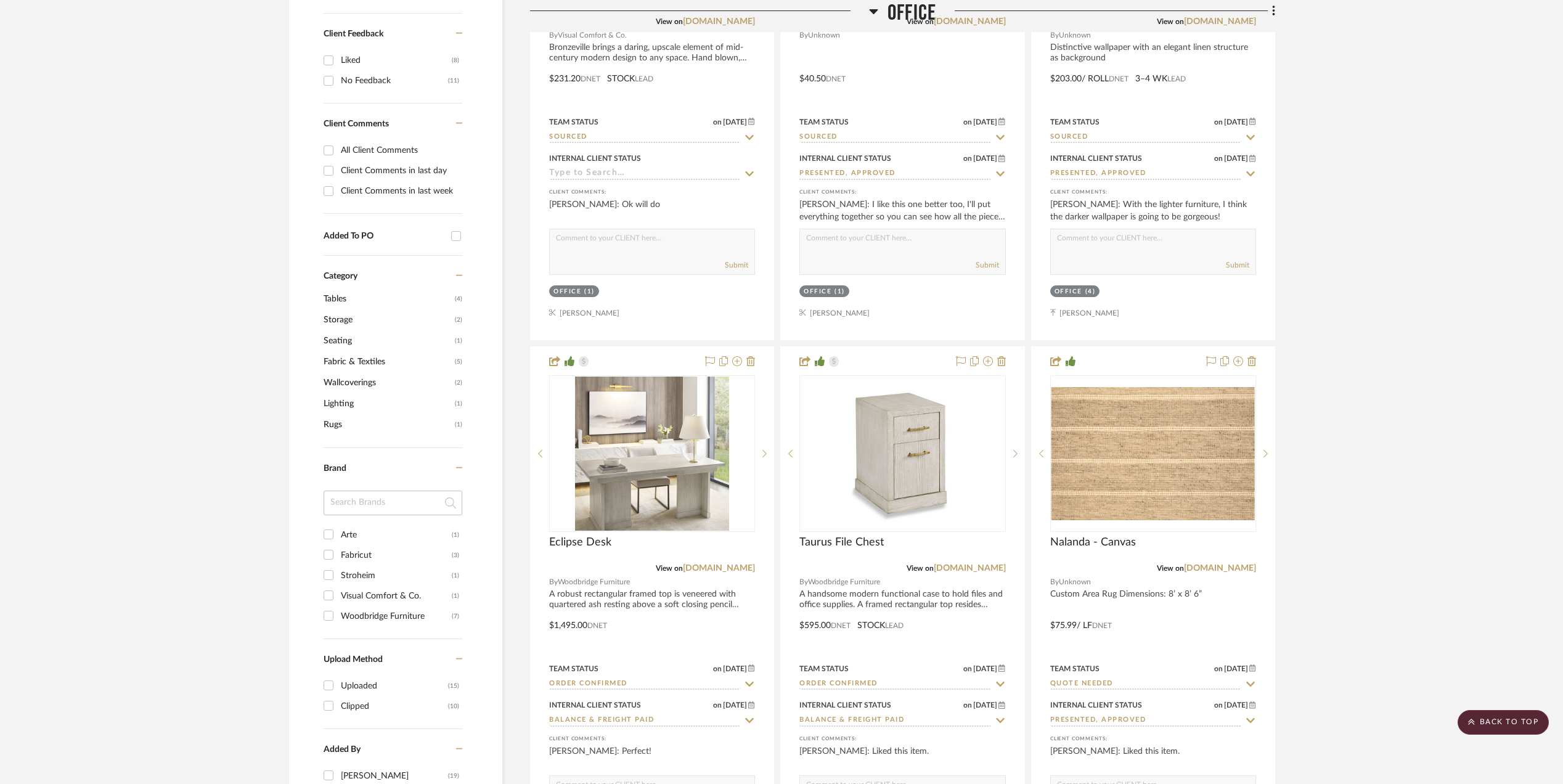
scroll to position [822, 0]
